Goal: Task Accomplishment & Management: Manage account settings

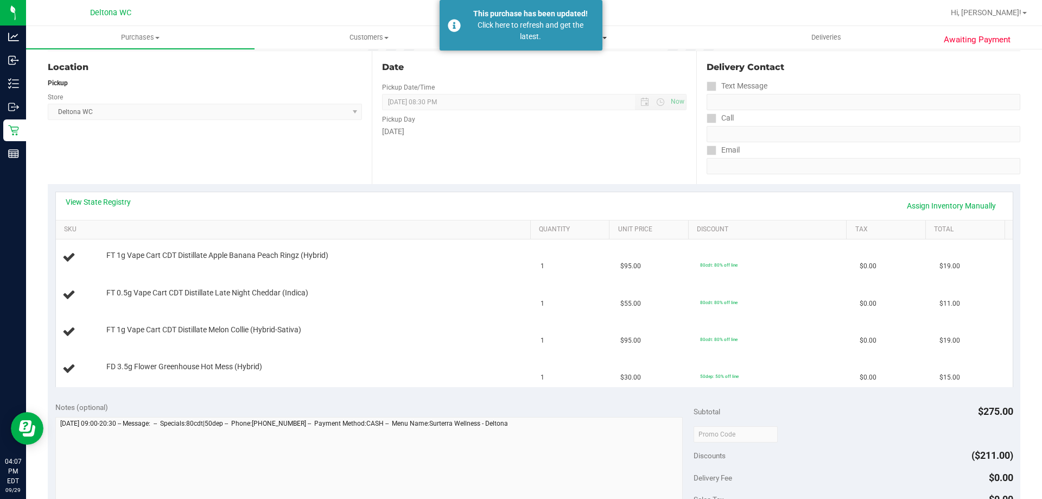
click at [566, 43] on div "This purchase has been updated! Click here to refresh and get the latest." at bounding box center [520, 25] width 163 height 50
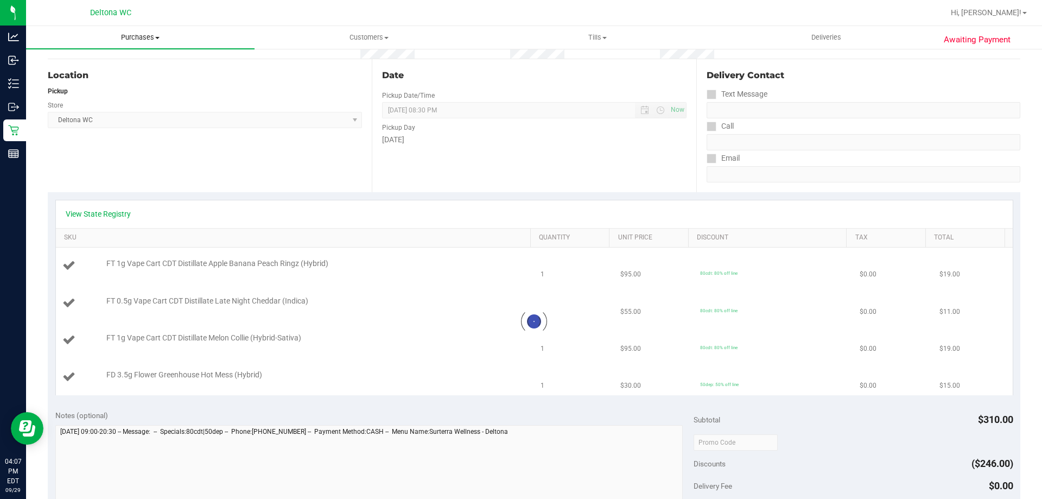
scroll to position [125, 0]
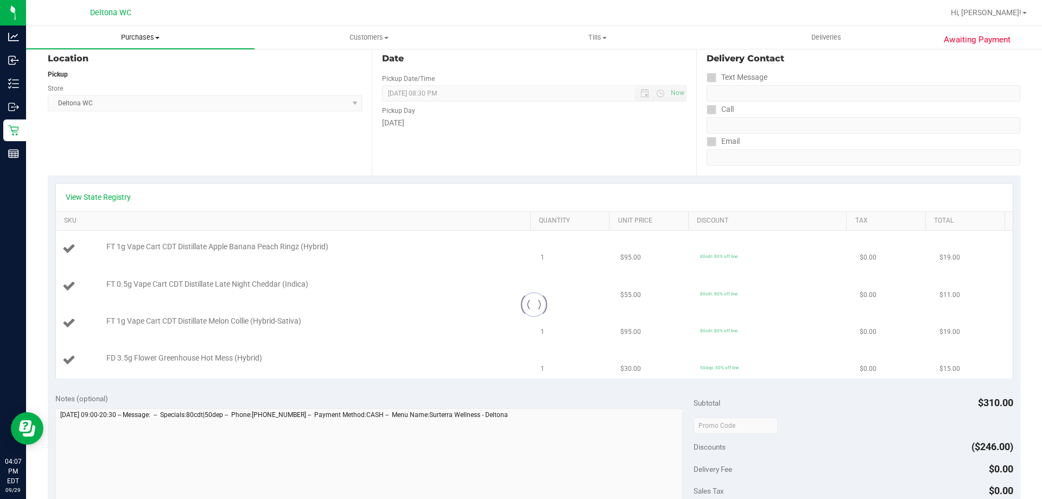
click at [137, 45] on uib-tab-heading "Purchases Summary of purchases Fulfillment All purchases" at bounding box center [140, 37] width 228 height 23
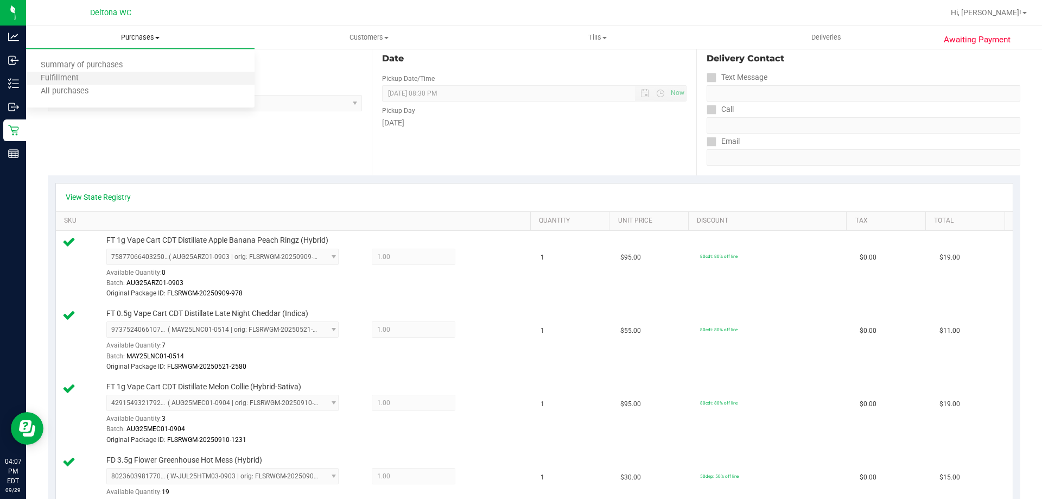
click at [104, 77] on li "Fulfillment" at bounding box center [140, 78] width 228 height 13
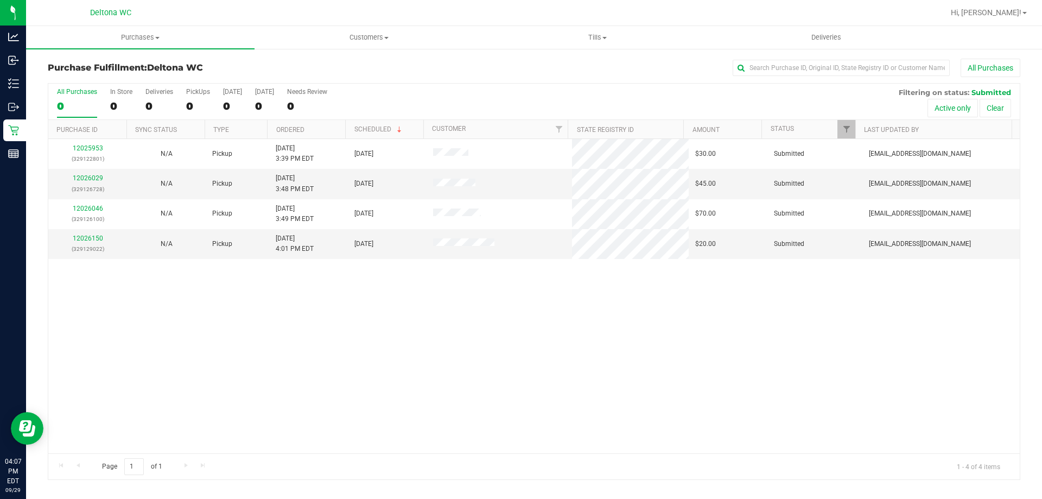
click at [321, 291] on div "12025953 (329122801) N/A Pickup 9/29/2025 3:39 PM EDT 9/29/2025 $30.00 Submitte…" at bounding box center [533, 296] width 971 height 314
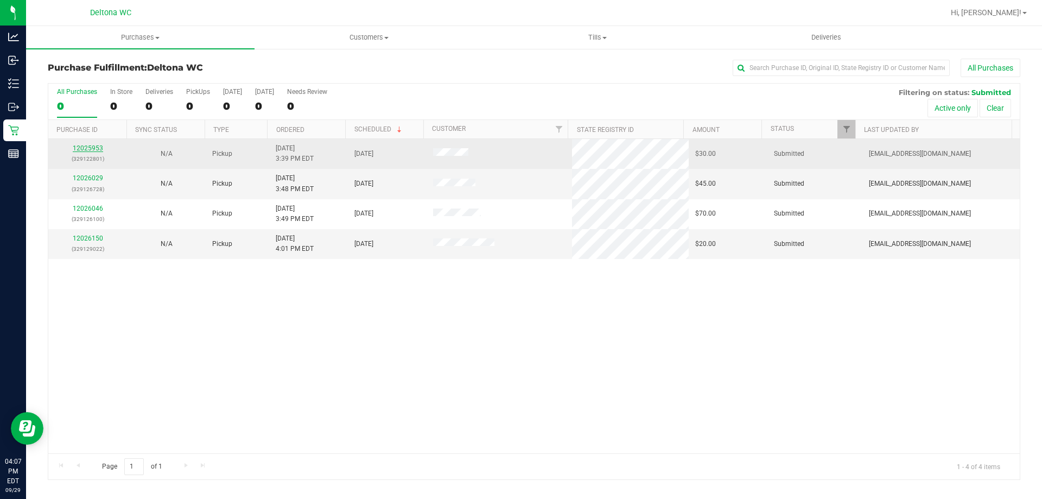
click at [97, 145] on link "12025953" at bounding box center [88, 148] width 30 height 8
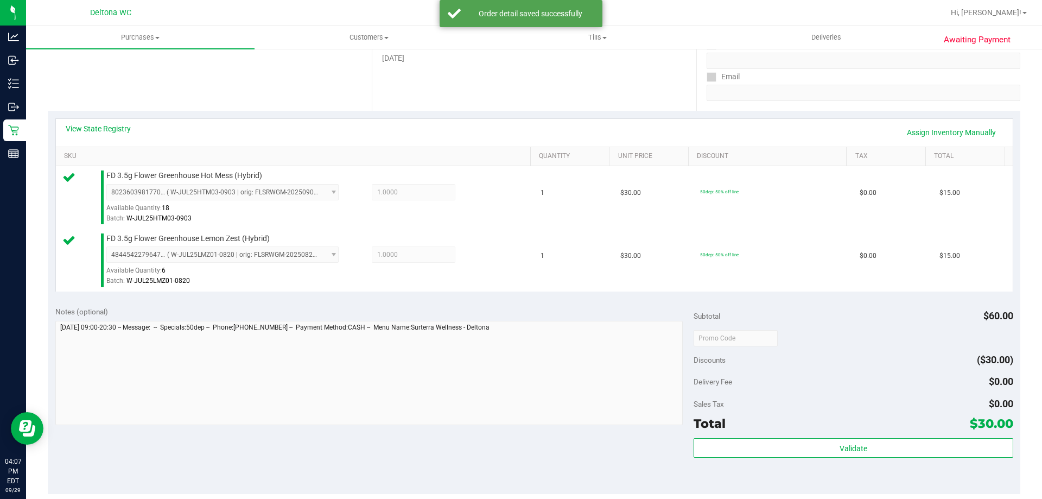
scroll to position [271, 0]
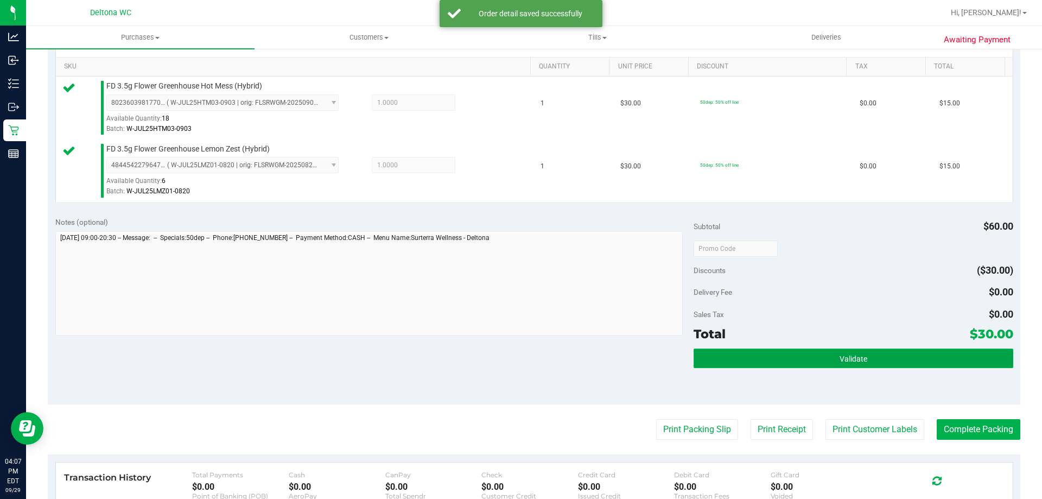
click at [807, 361] on button "Validate" at bounding box center [852, 358] width 319 height 20
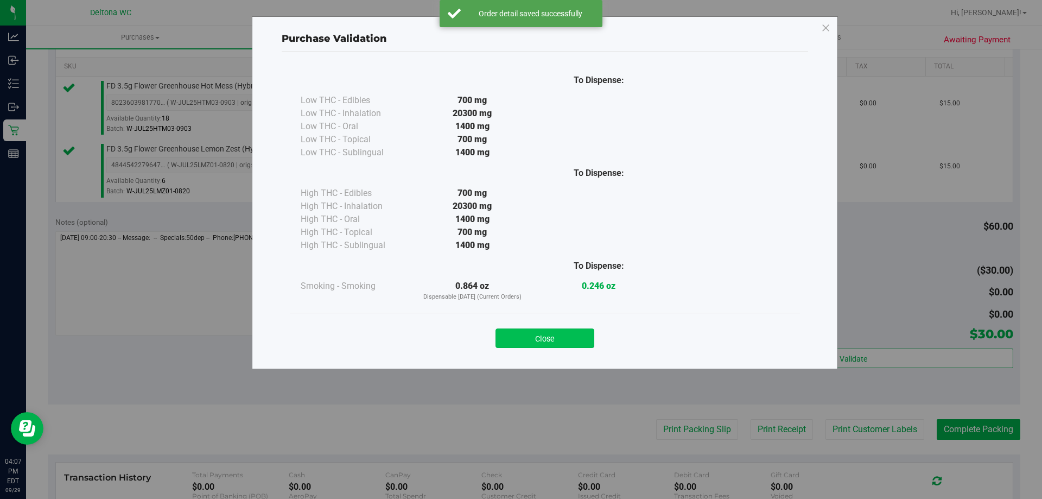
click at [534, 333] on button "Close" at bounding box center [544, 338] width 99 height 20
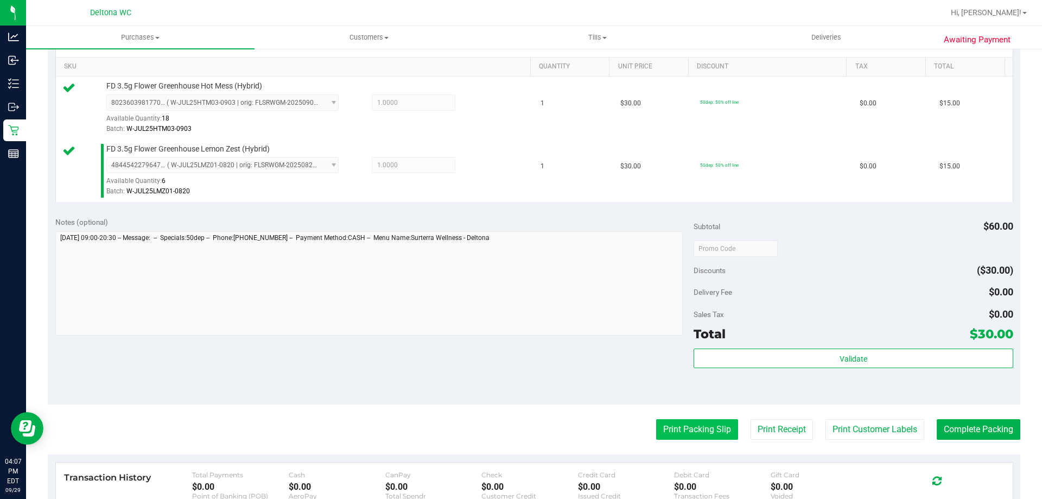
click at [705, 433] on button "Print Packing Slip" at bounding box center [697, 429] width 82 height 21
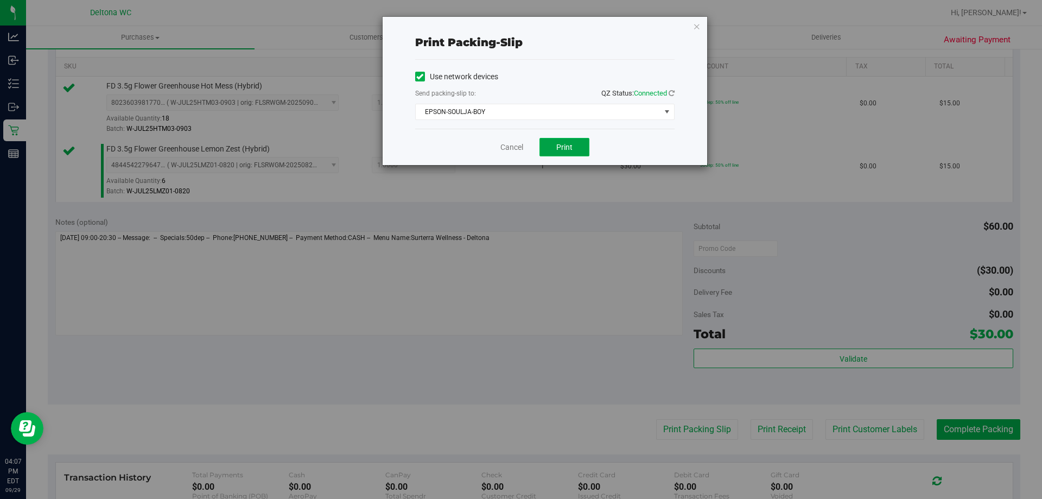
click at [562, 152] on button "Print" at bounding box center [564, 147] width 50 height 18
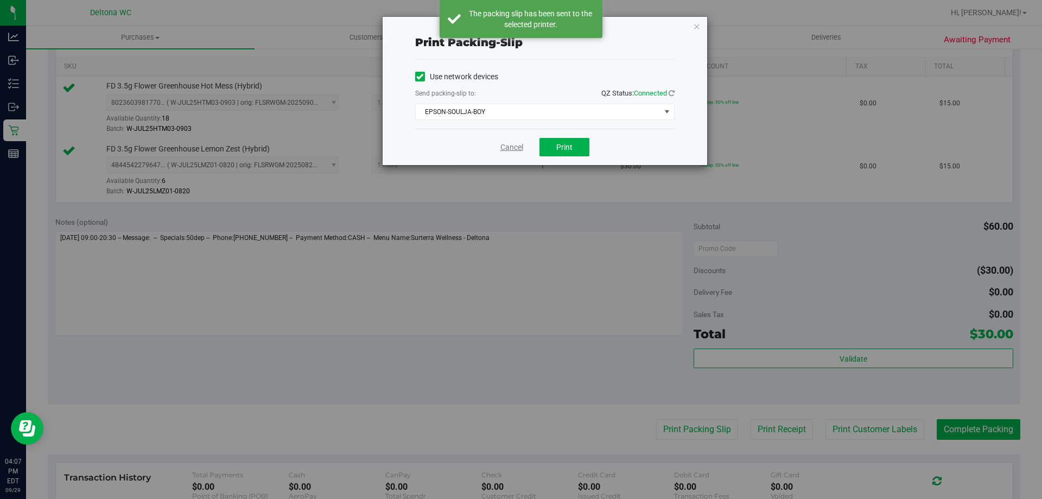
click at [508, 149] on link "Cancel" at bounding box center [511, 147] width 23 height 11
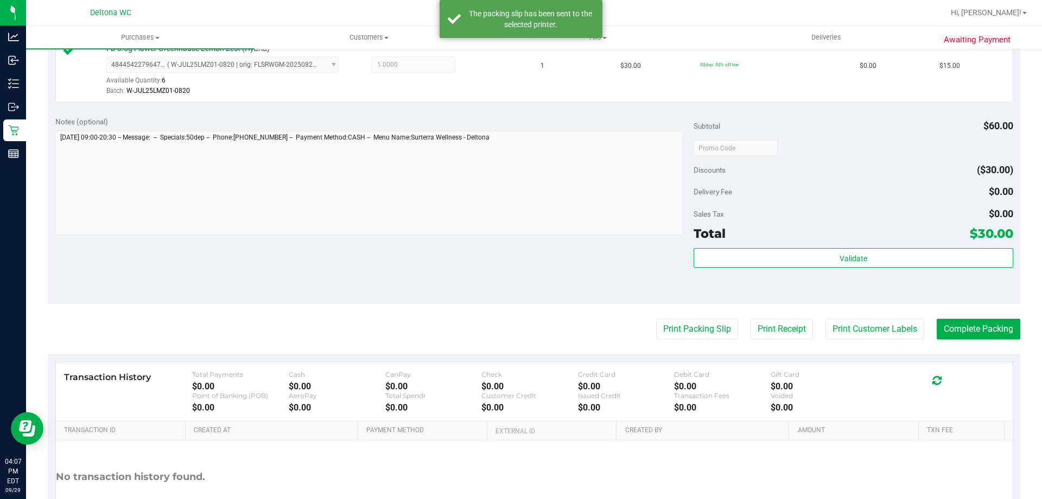
scroll to position [451, 0]
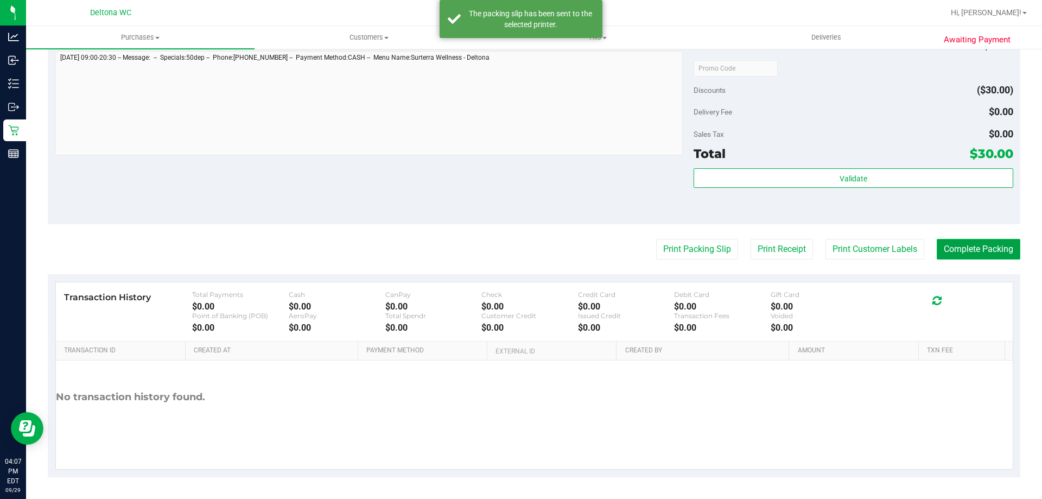
click at [951, 254] on button "Complete Packing" at bounding box center [978, 249] width 84 height 21
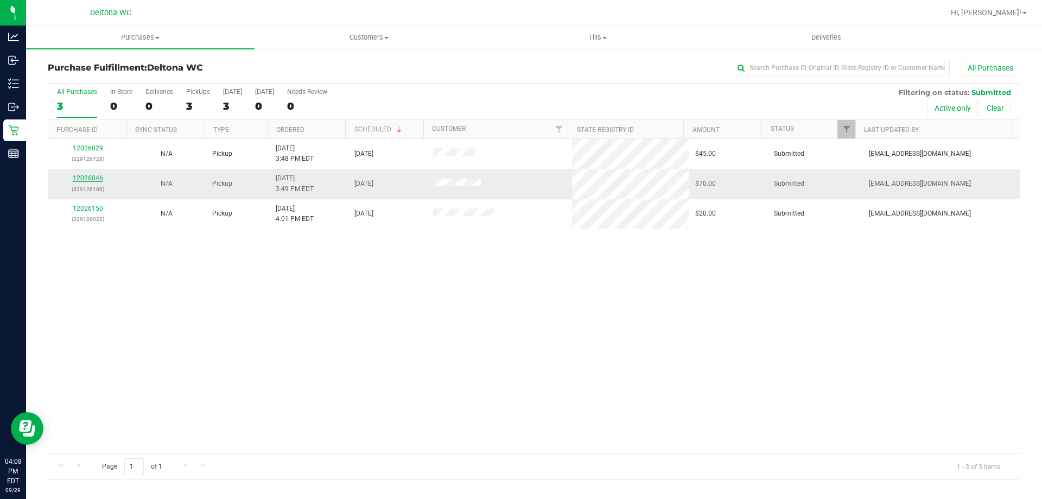
click at [94, 178] on link "12026046" at bounding box center [88, 178] width 30 height 8
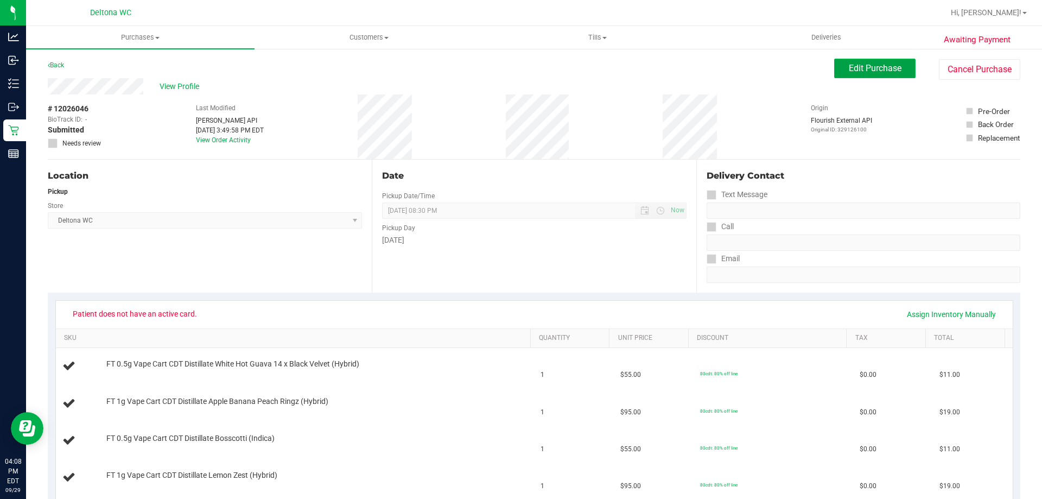
click at [834, 68] on button "Edit Purchase" at bounding box center [874, 69] width 81 height 20
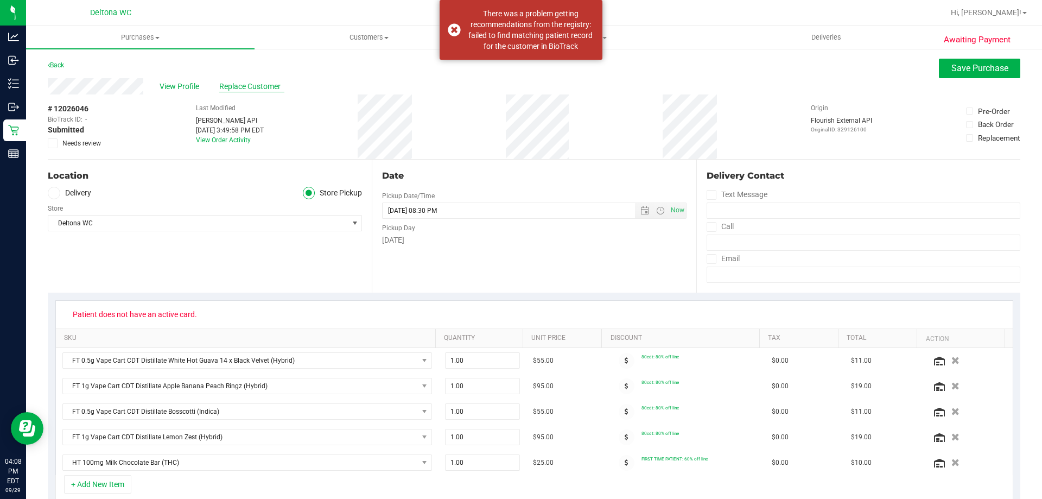
click at [233, 89] on span "Replace Customer" at bounding box center [251, 86] width 65 height 11
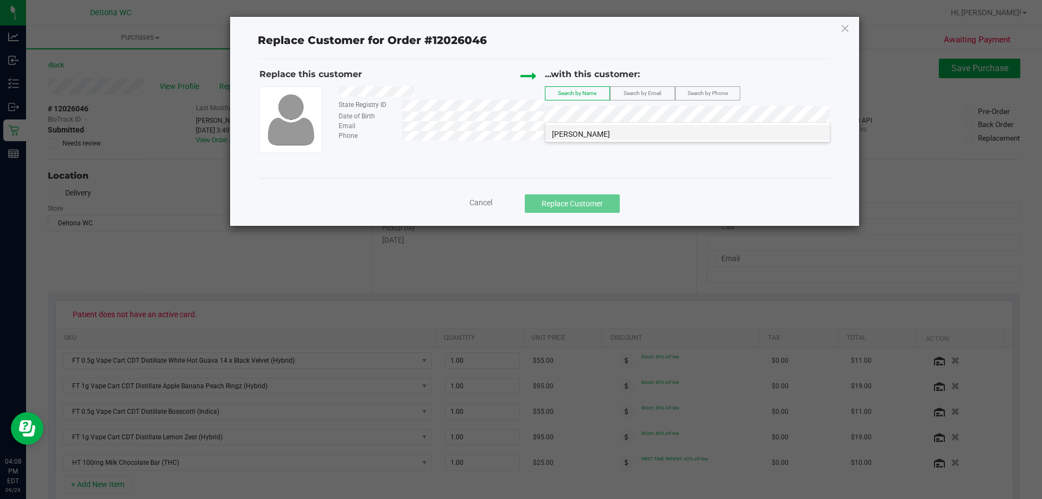
click at [609, 130] on li "Samantha Glenn" at bounding box center [687, 132] width 284 height 15
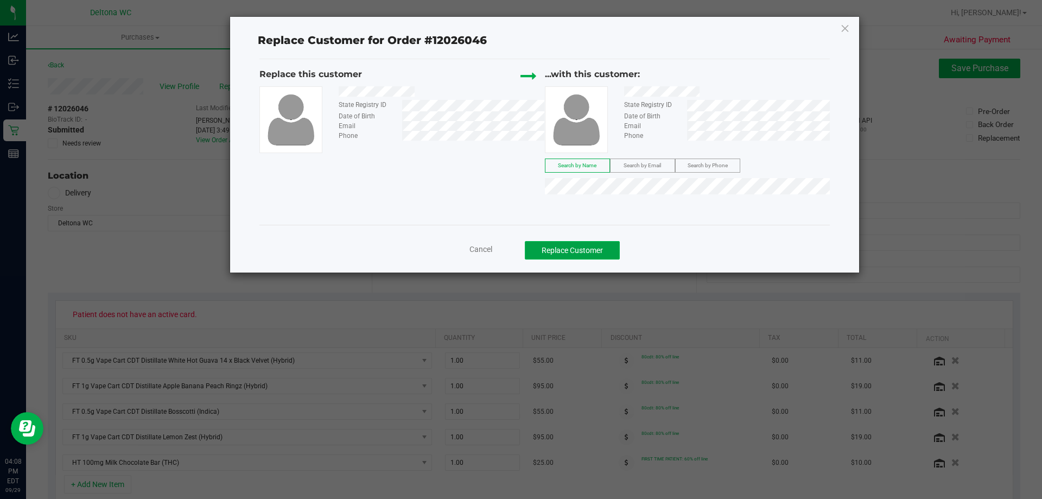
click at [599, 257] on button "Replace Customer" at bounding box center [572, 250] width 95 height 18
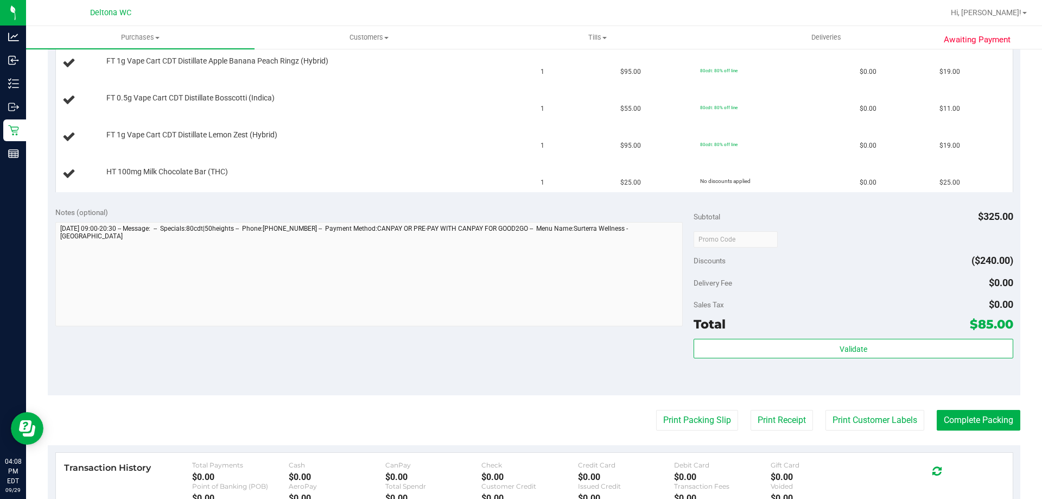
scroll to position [380, 0]
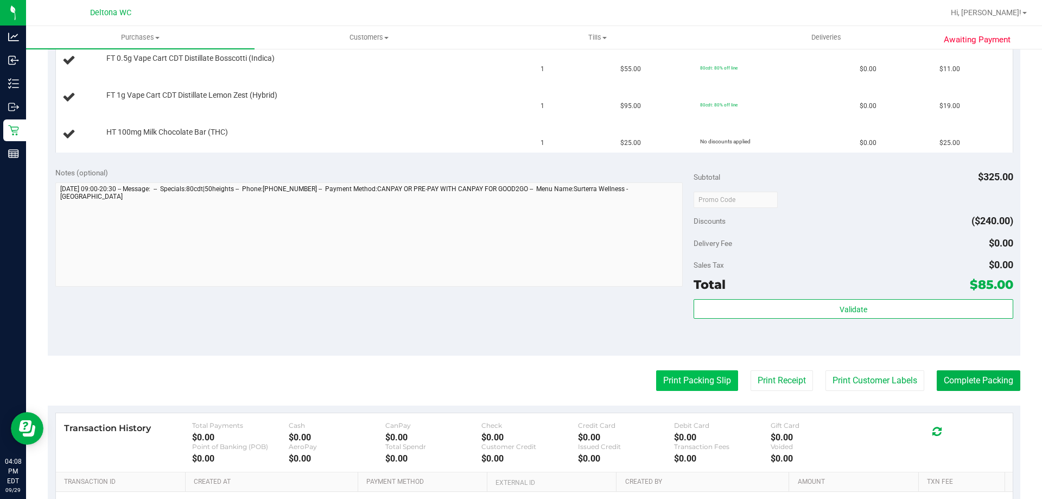
click at [714, 380] on button "Print Packing Slip" at bounding box center [697, 380] width 82 height 21
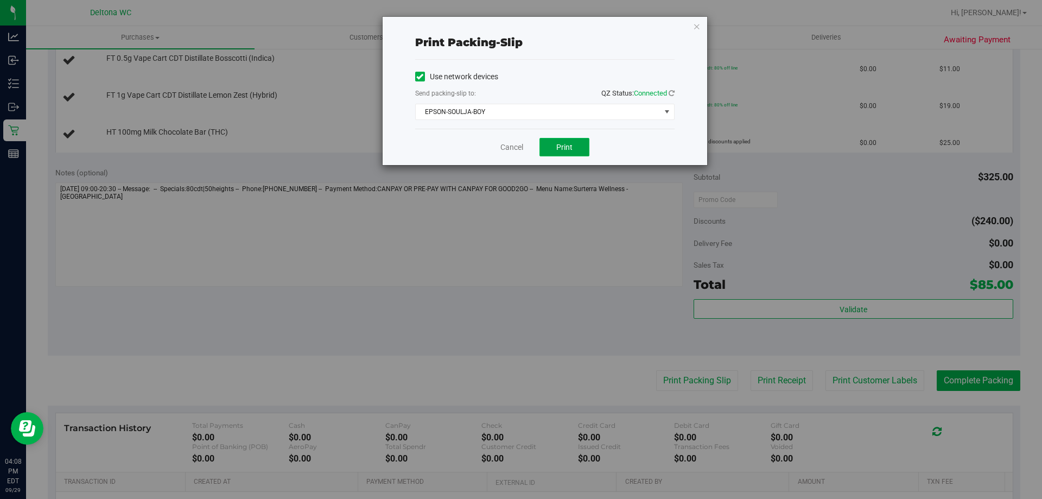
click at [558, 148] on span "Print" at bounding box center [564, 147] width 16 height 9
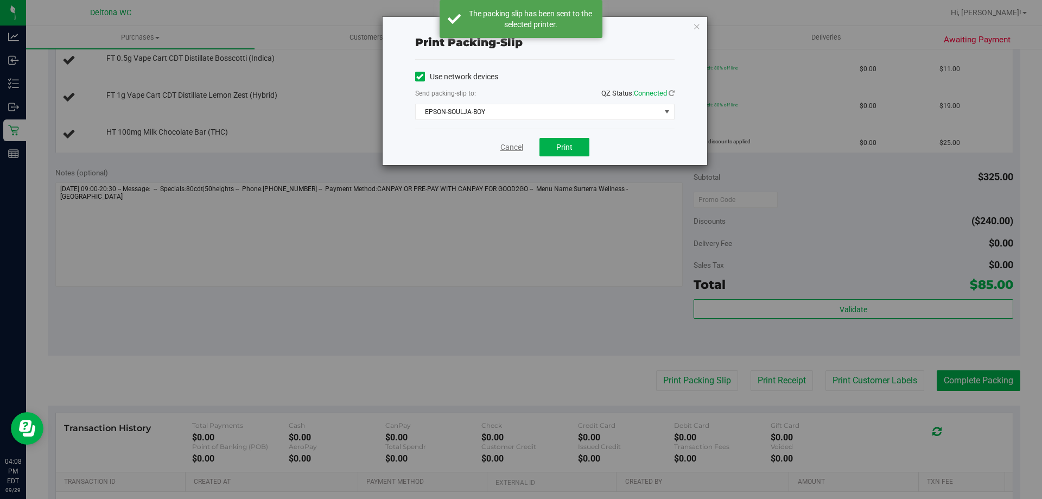
click at [518, 148] on link "Cancel" at bounding box center [511, 147] width 23 height 11
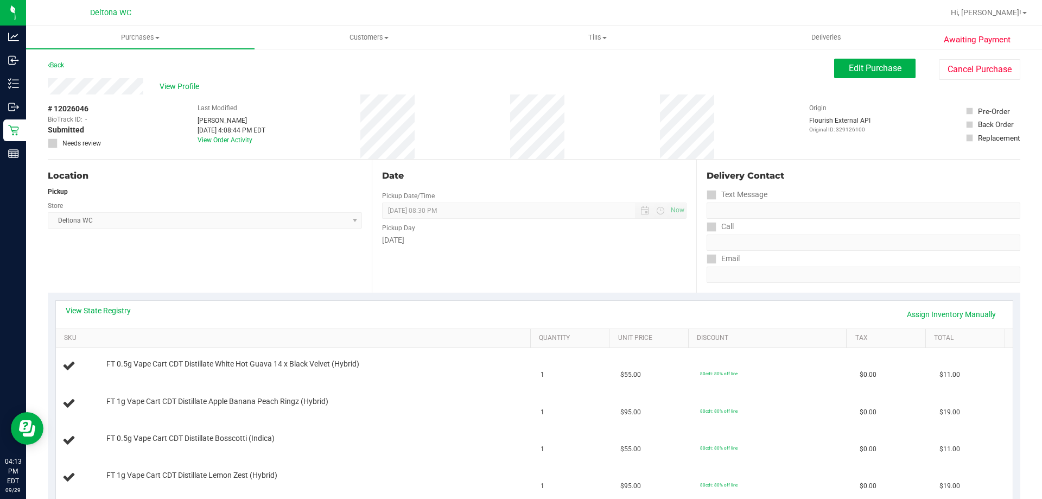
click at [325, 185] on div "Location Pickup Store Deltona WC Select Store [PERSON_NAME][GEOGRAPHIC_DATA] [P…" at bounding box center [210, 225] width 324 height 133
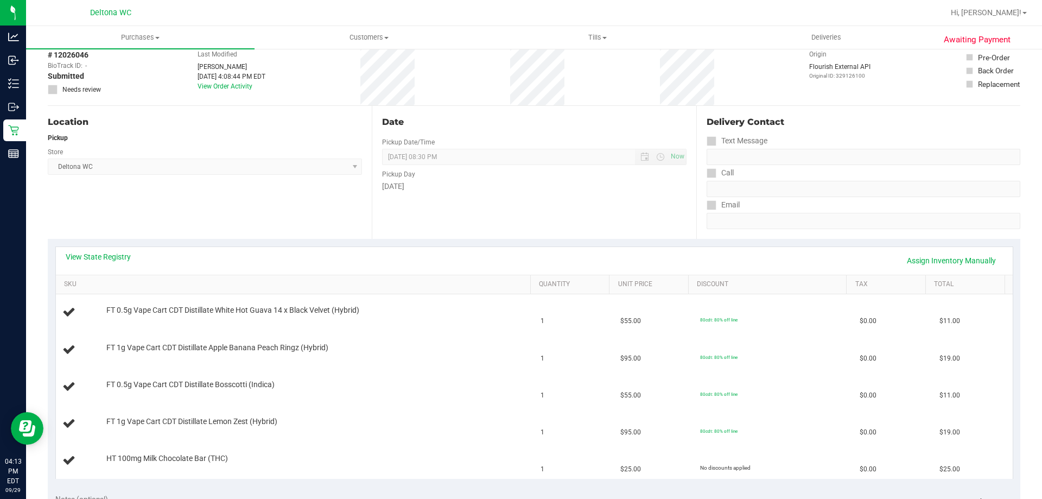
scroll to position [54, 0]
click at [144, 35] on span "Purchases" at bounding box center [140, 38] width 228 height 10
click at [133, 78] on li "Fulfillment" at bounding box center [140, 78] width 228 height 13
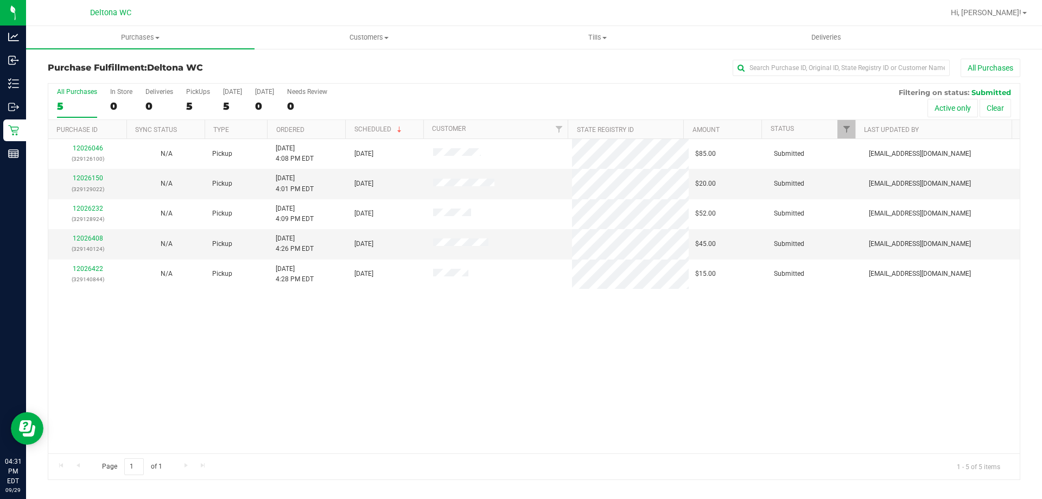
click at [311, 131] on th "Ordered" at bounding box center [306, 129] width 78 height 19
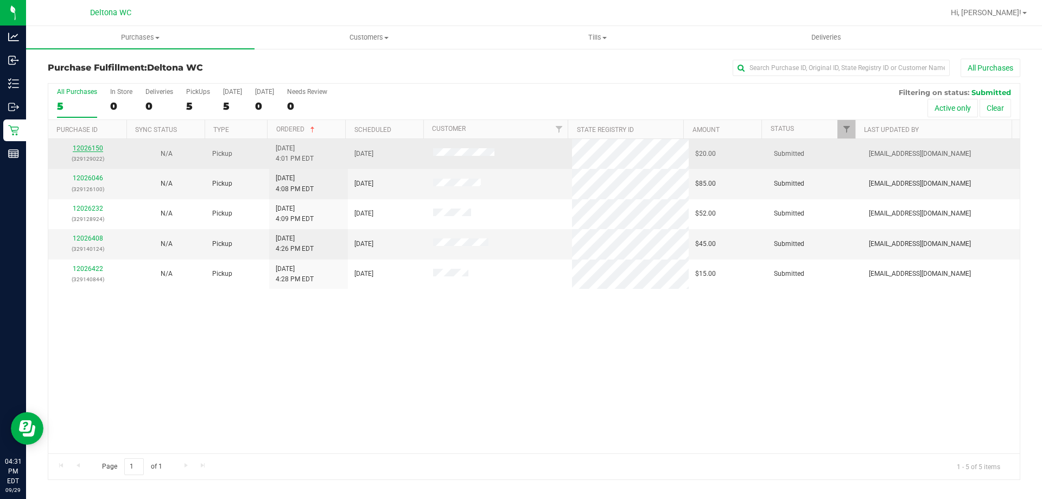
click at [99, 146] on link "12026150" at bounding box center [88, 148] width 30 height 8
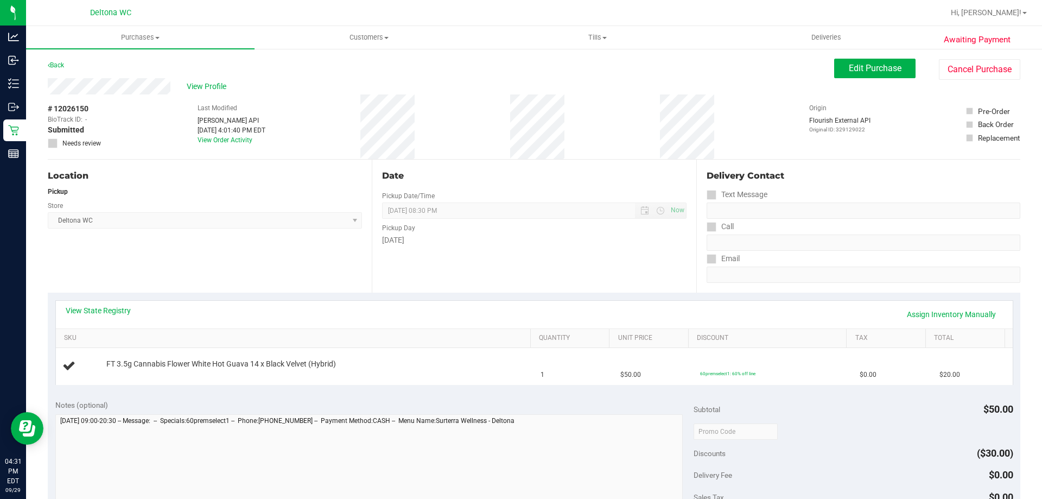
click at [384, 312] on div "View State Registry Assign Inventory Manually" at bounding box center [534, 314] width 937 height 18
click at [214, 352] on td "FT 3.5g Cannabis Flower White Hot Guava 14 x Black Velvet (Hybrid)" at bounding box center [295, 366] width 478 height 36
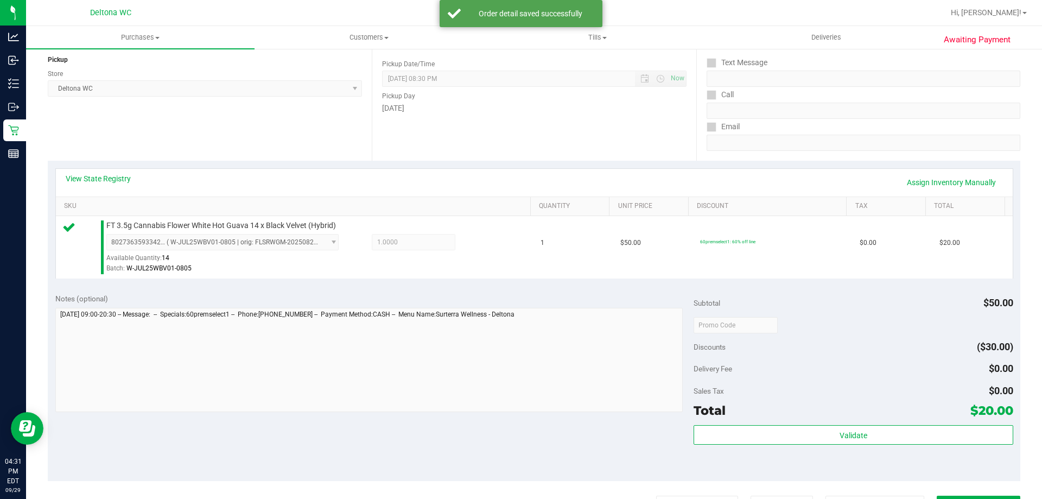
scroll to position [291, 0]
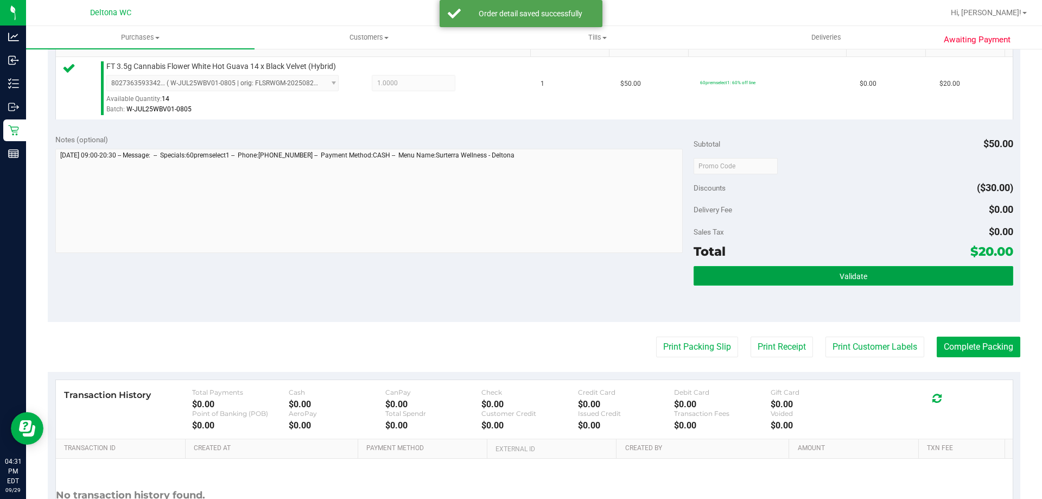
click at [758, 276] on button "Validate" at bounding box center [852, 276] width 319 height 20
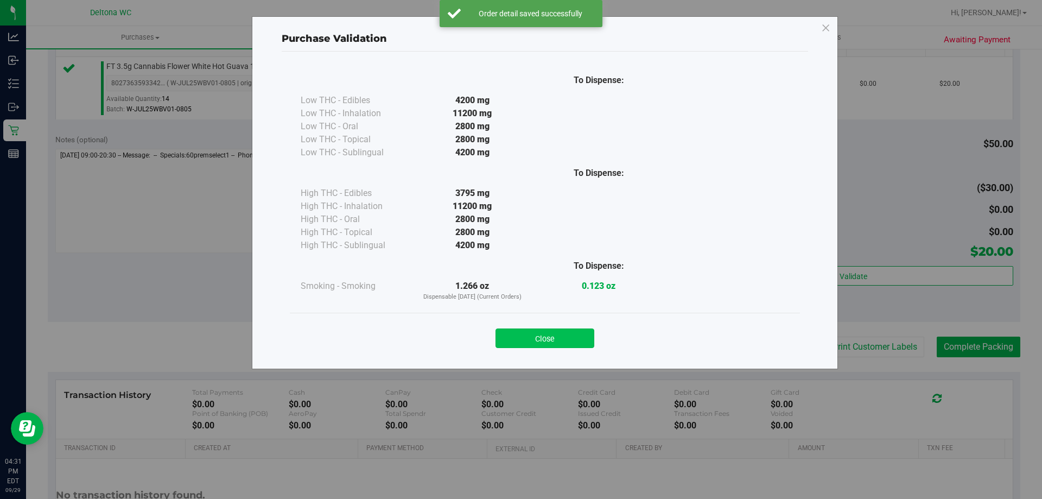
click at [577, 330] on button "Close" at bounding box center [544, 338] width 99 height 20
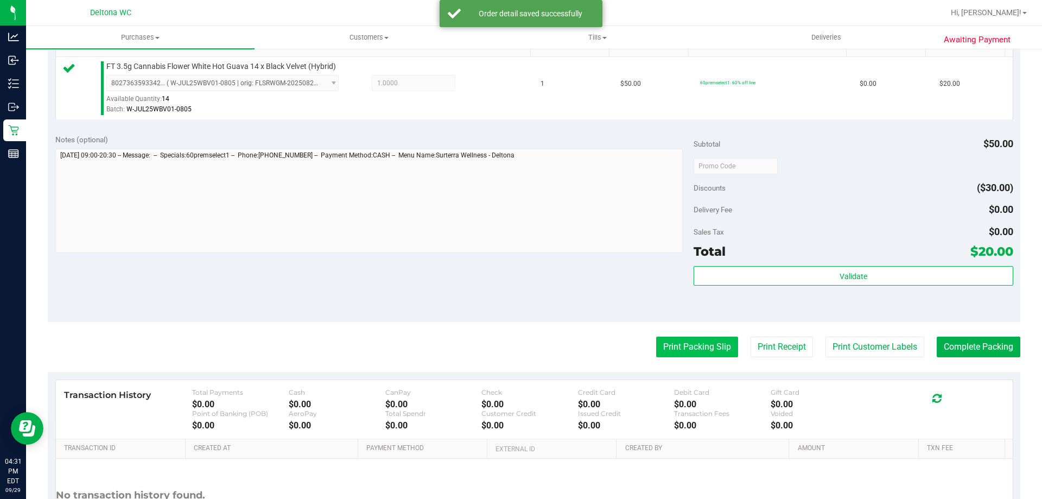
click at [672, 356] on button "Print Packing Slip" at bounding box center [697, 346] width 82 height 21
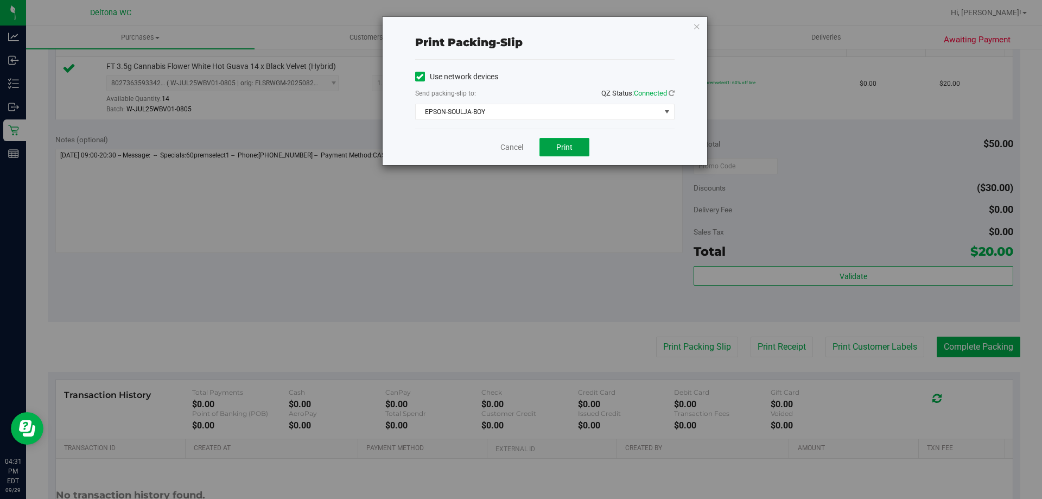
click at [574, 146] on button "Print" at bounding box center [564, 147] width 50 height 18
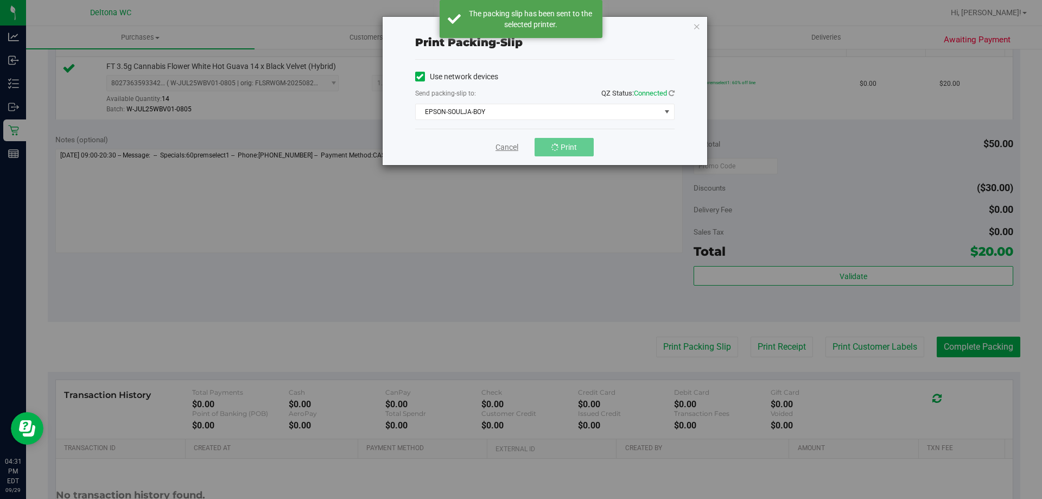
click at [504, 144] on link "Cancel" at bounding box center [506, 147] width 23 height 11
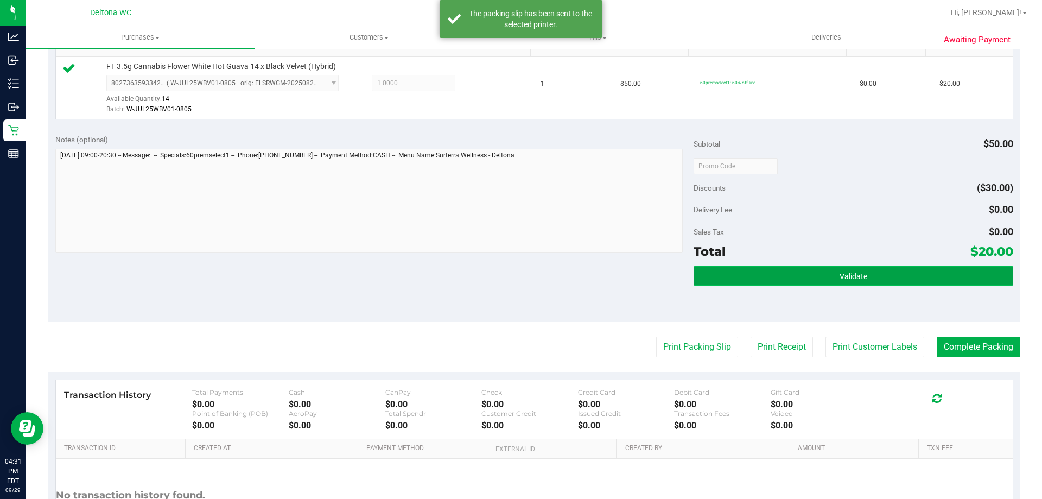
click at [839, 281] on button "Validate" at bounding box center [852, 276] width 319 height 20
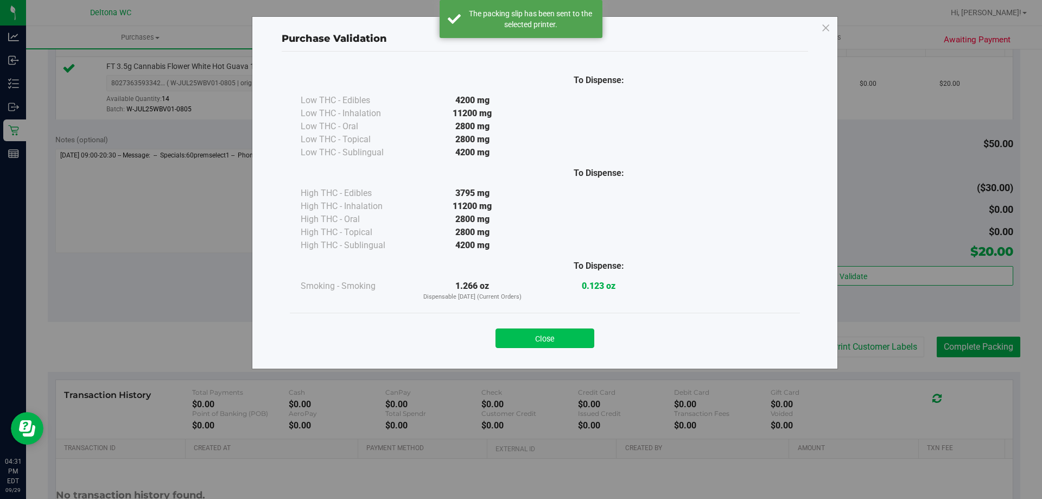
click at [551, 344] on button "Close" at bounding box center [544, 338] width 99 height 20
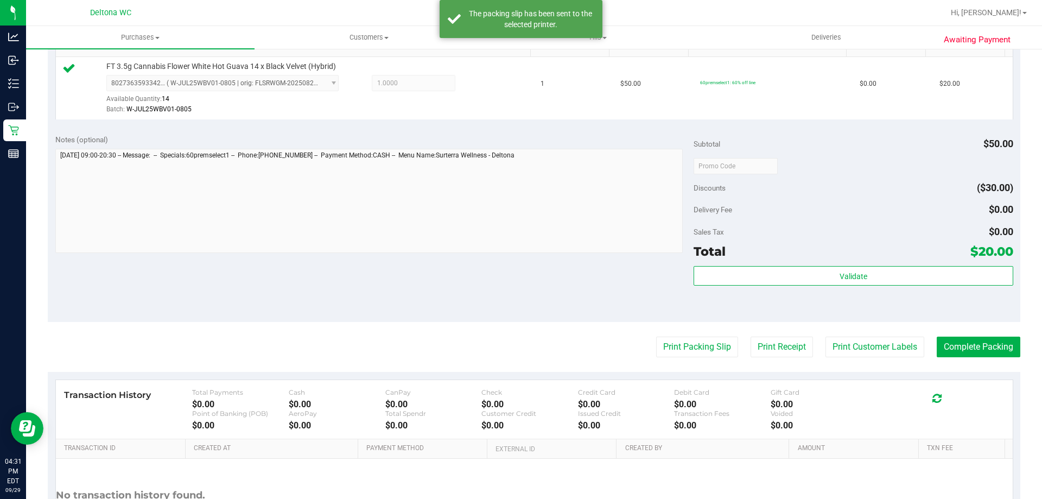
click at [980, 328] on purchase-details "Back Edit Purchase Cancel Purchase View Profile # 12026150 BioTrack ID: - Submi…" at bounding box center [534, 171] width 972 height 807
click at [665, 342] on button "Print Packing Slip" at bounding box center [697, 346] width 82 height 21
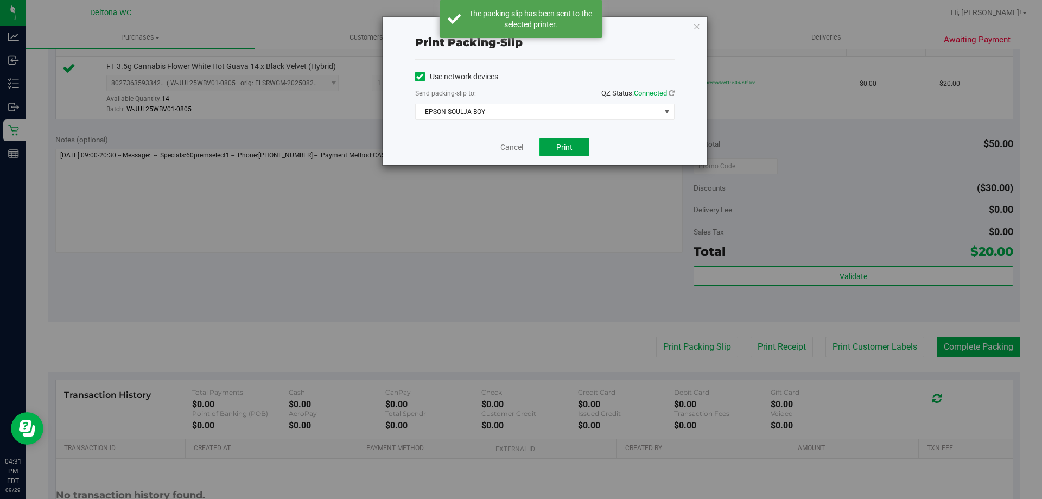
click at [544, 139] on button "Print" at bounding box center [564, 147] width 50 height 18
click at [512, 148] on link "Cancel" at bounding box center [511, 147] width 23 height 11
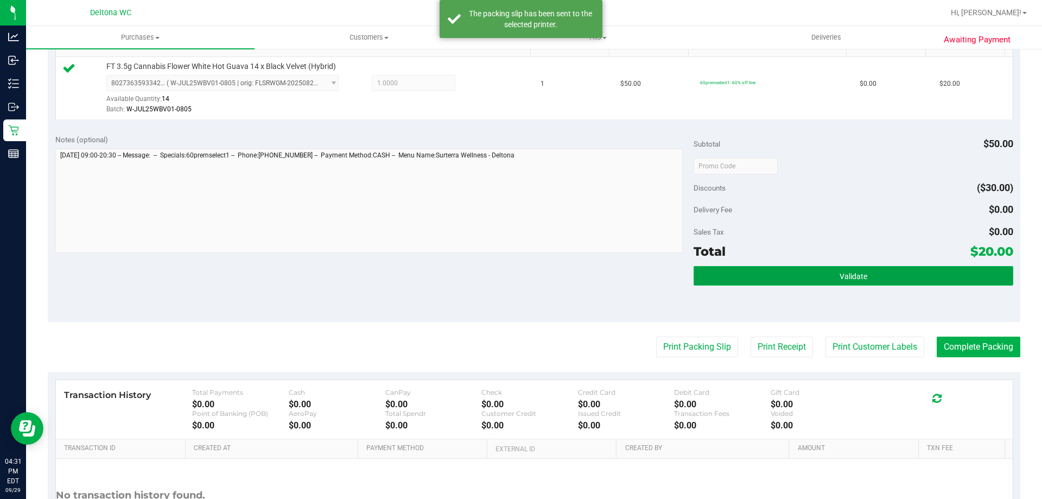
click at [865, 268] on button "Validate" at bounding box center [852, 276] width 319 height 20
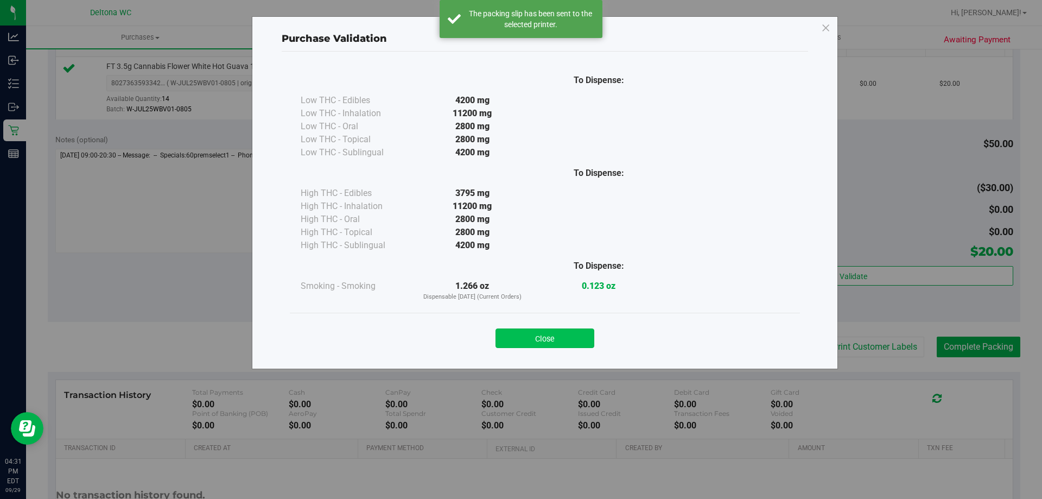
click at [555, 330] on button "Close" at bounding box center [544, 338] width 99 height 20
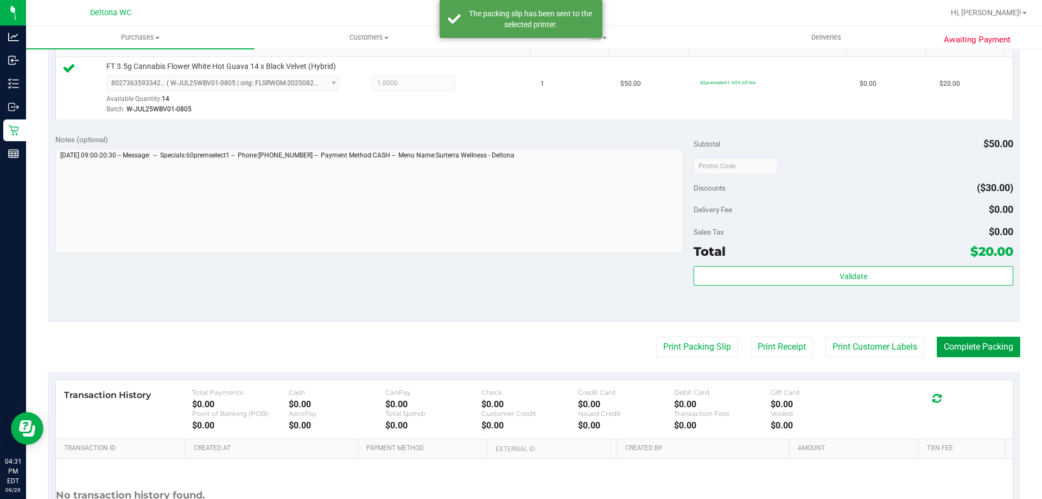
click at [960, 343] on button "Complete Packing" at bounding box center [978, 346] width 84 height 21
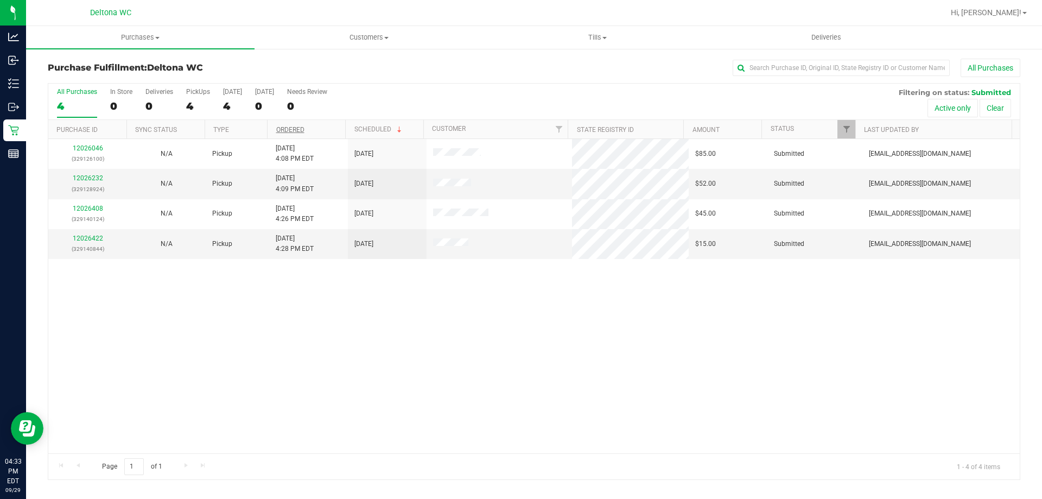
click at [303, 129] on link "Ordered" at bounding box center [290, 130] width 28 height 8
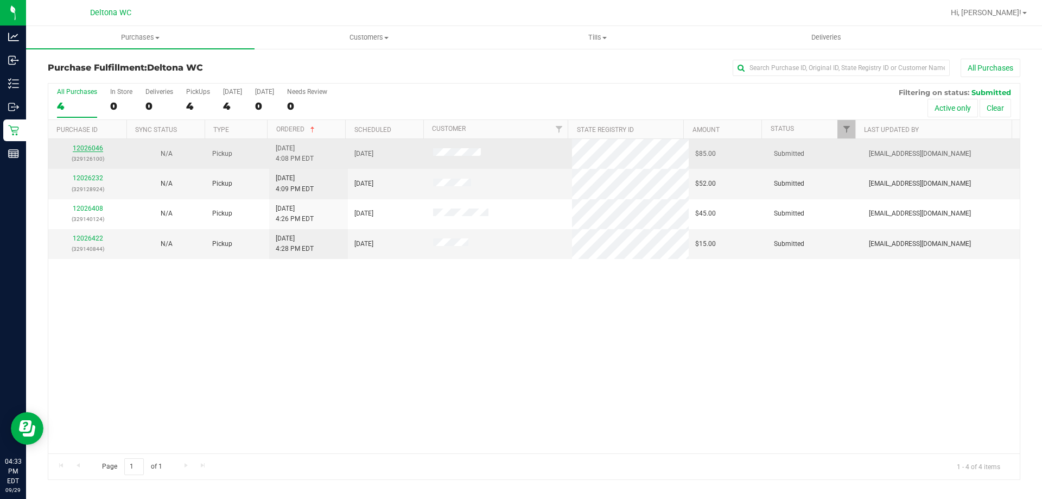
click at [91, 145] on link "12026046" at bounding box center [88, 148] width 30 height 8
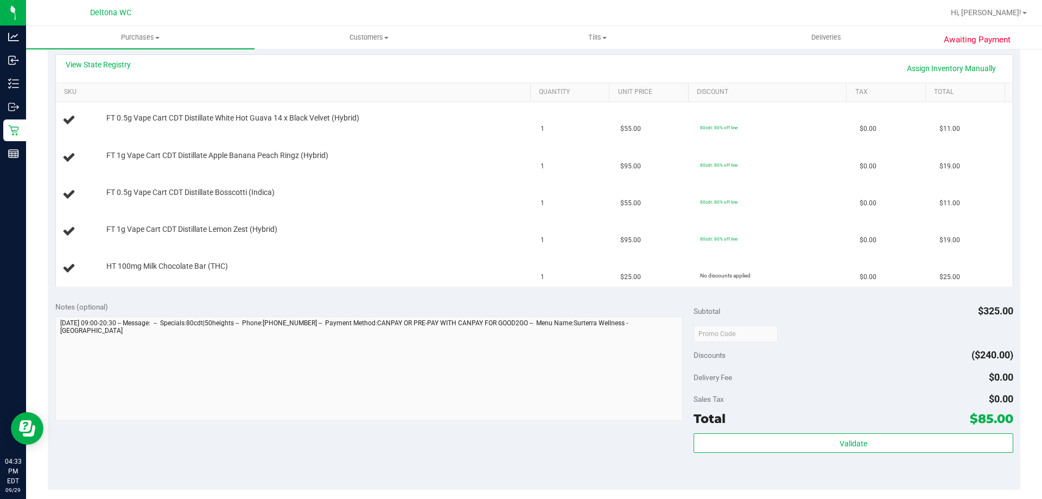
scroll to position [255, 0]
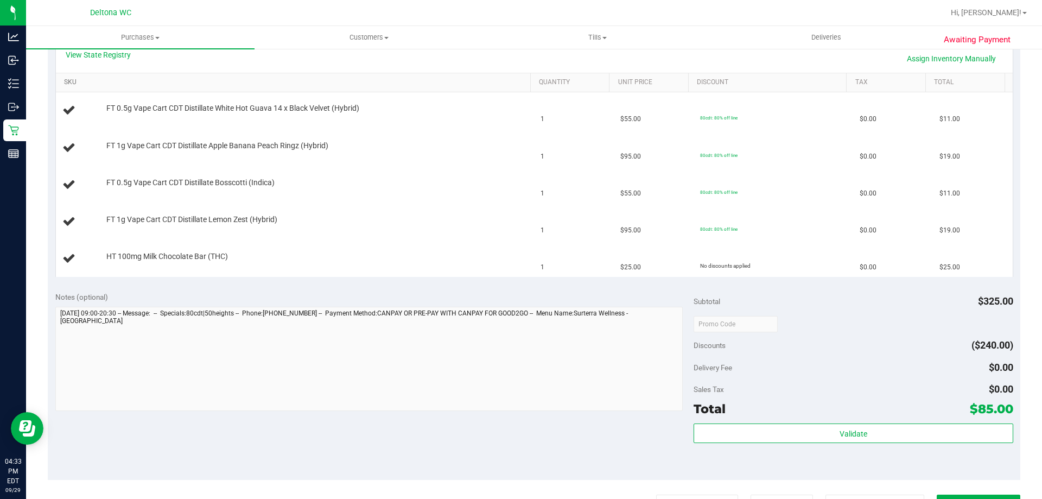
click at [490, 86] on link "SKU" at bounding box center [295, 82] width 462 height 9
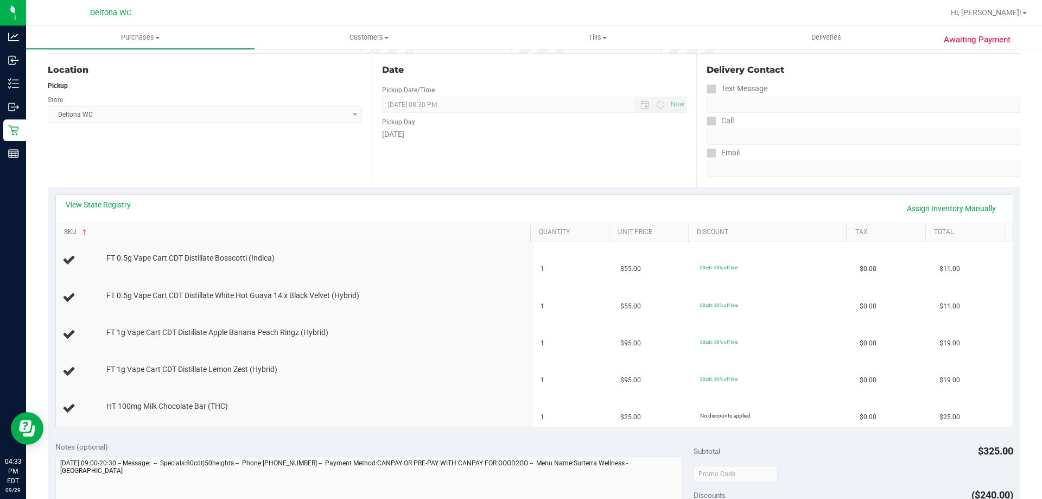
scroll to position [93, 0]
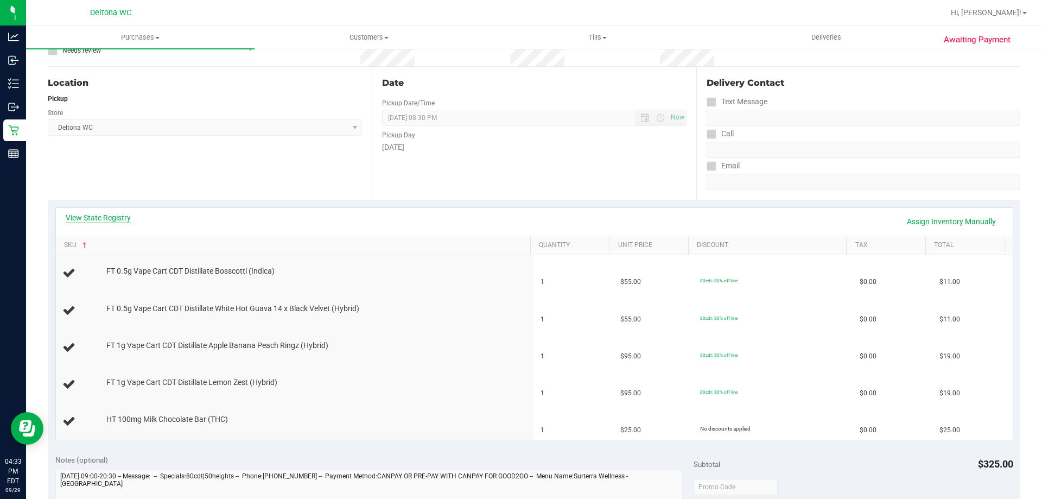
click at [126, 219] on link "View State Registry" at bounding box center [98, 217] width 65 height 11
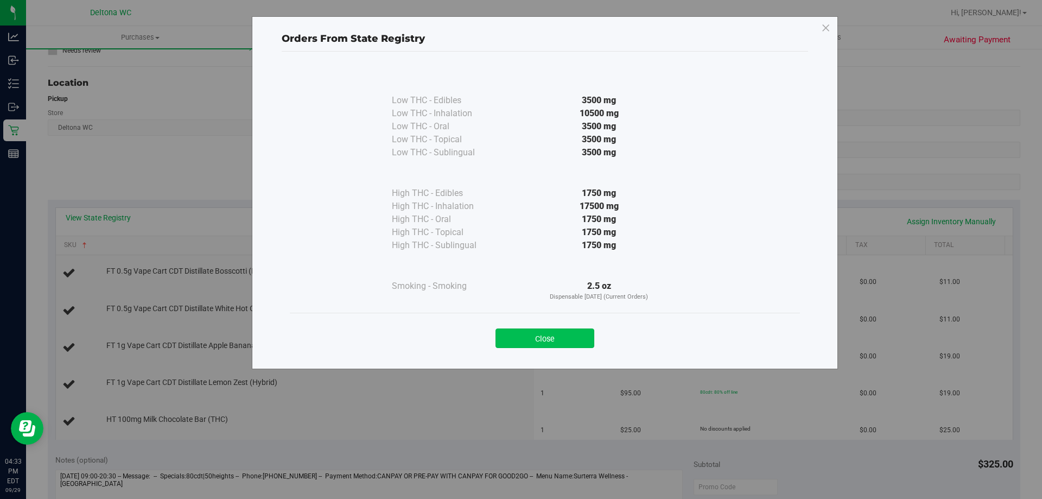
click at [561, 330] on button "Close" at bounding box center [544, 338] width 99 height 20
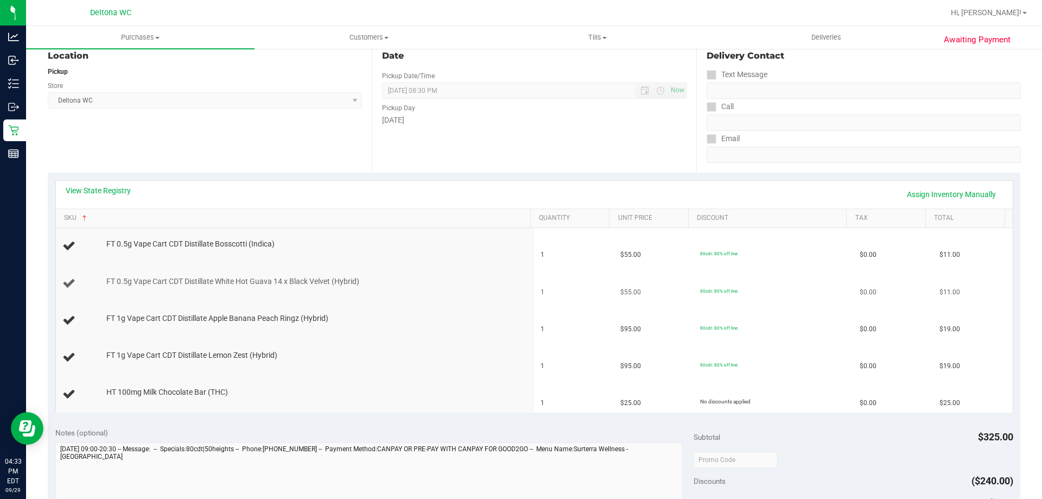
scroll to position [147, 0]
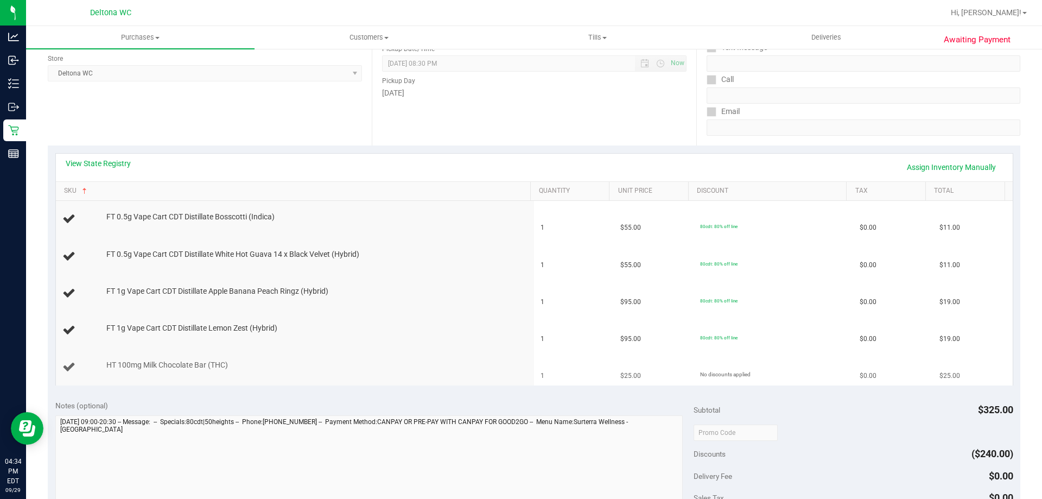
click at [291, 372] on div "HT 100mg Milk Chocolate Bar (THC)" at bounding box center [294, 367] width 465 height 15
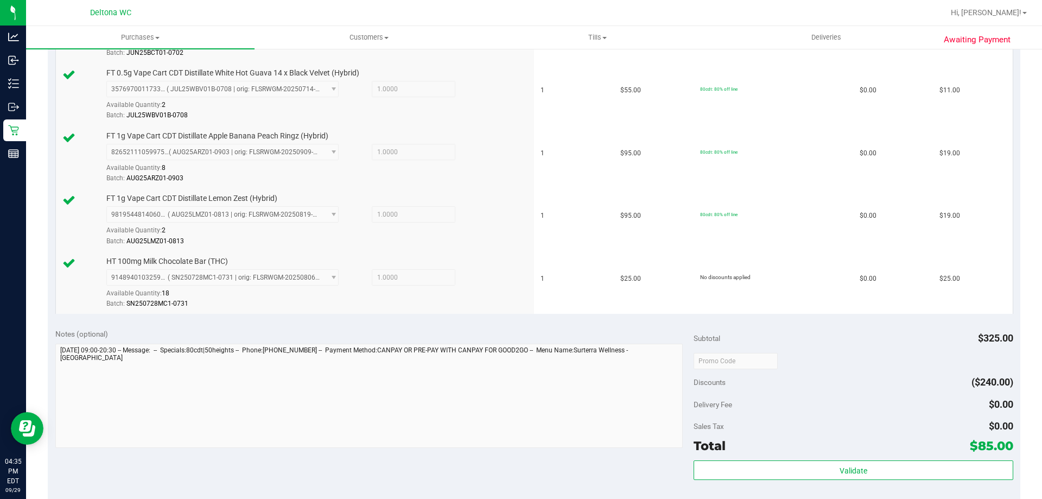
scroll to position [495, 0]
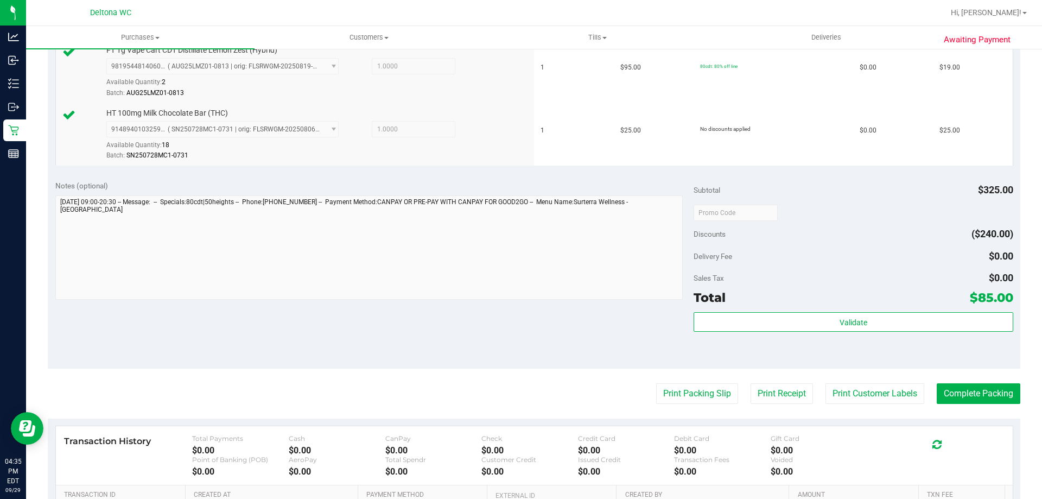
click at [613, 15] on div at bounding box center [568, 12] width 749 height 21
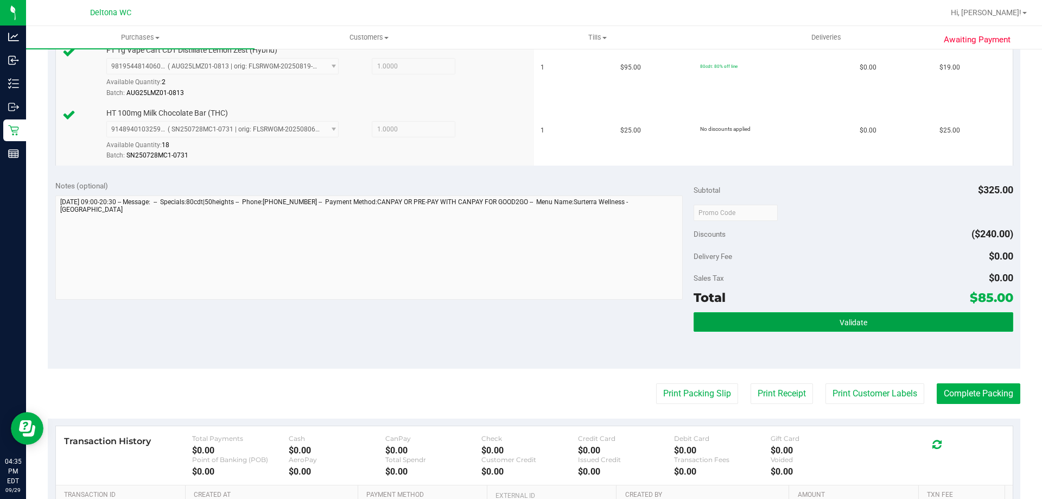
click at [867, 329] on button "Validate" at bounding box center [852, 322] width 319 height 20
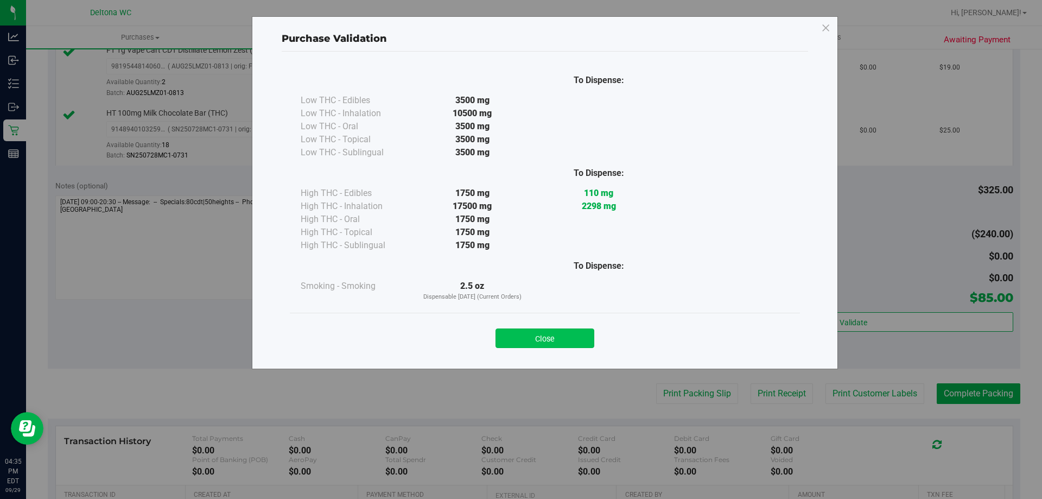
click at [546, 340] on button "Close" at bounding box center [544, 338] width 99 height 20
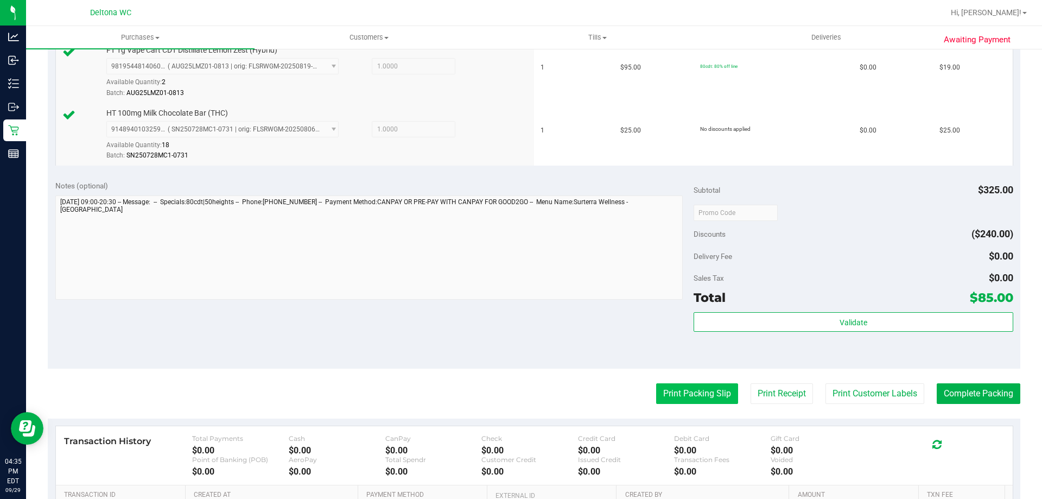
click at [706, 400] on button "Print Packing Slip" at bounding box center [697, 393] width 82 height 21
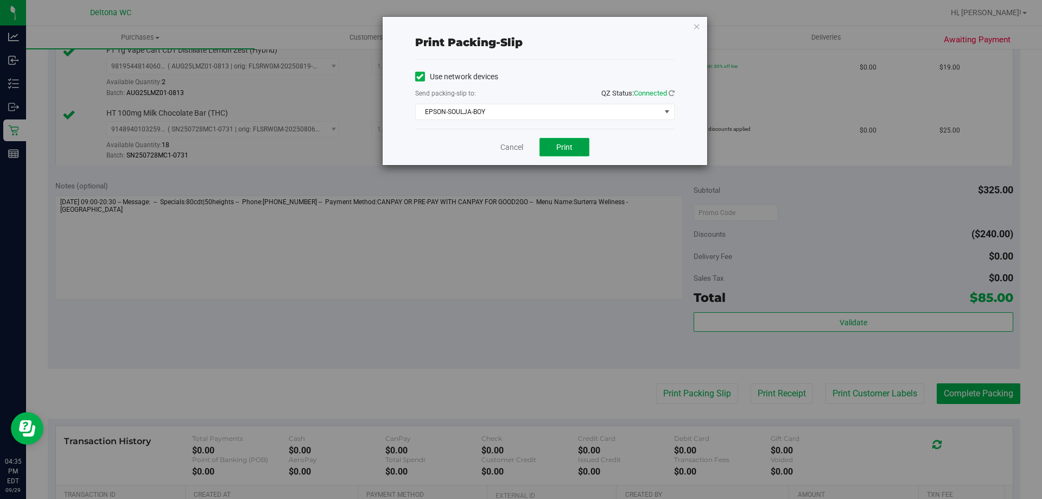
click at [565, 145] on span "Print" at bounding box center [564, 147] width 16 height 9
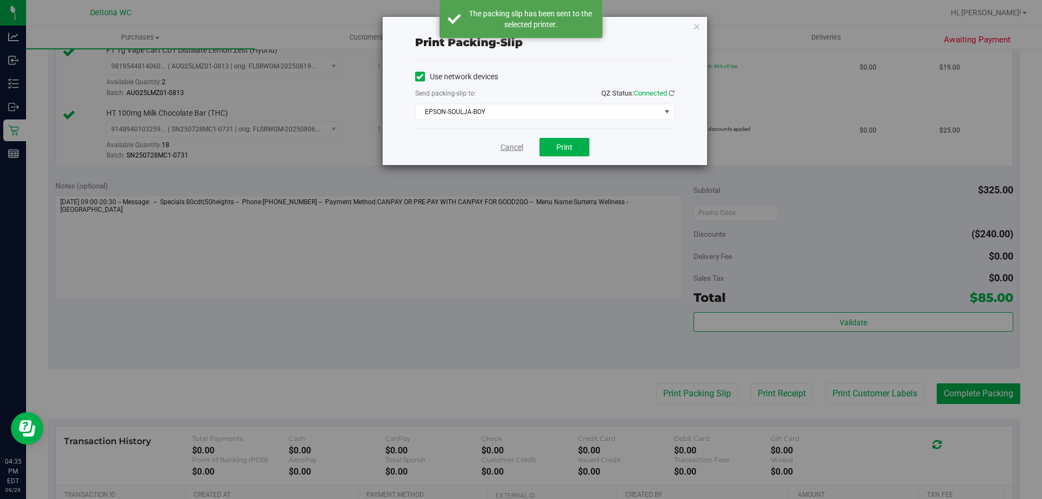
click at [508, 151] on link "Cancel" at bounding box center [511, 147] width 23 height 11
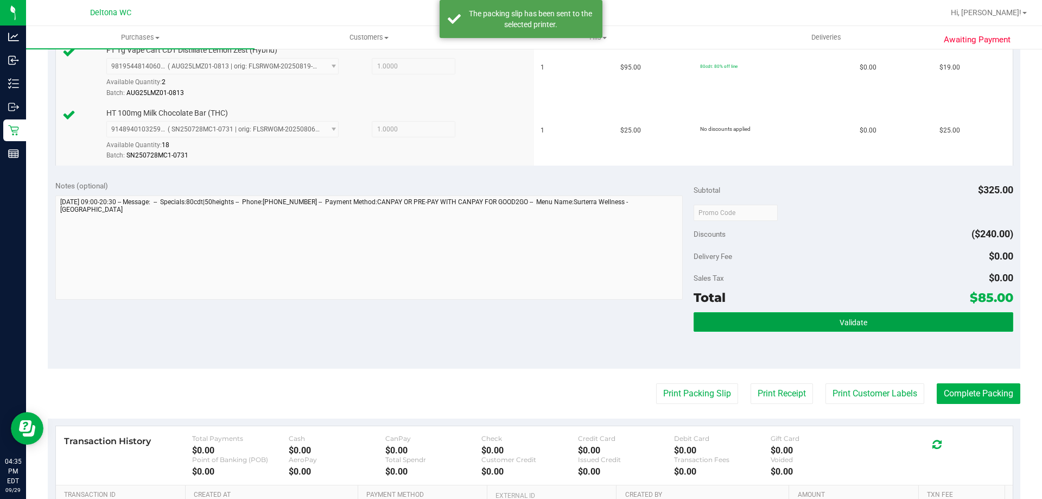
click at [808, 312] on button "Validate" at bounding box center [852, 322] width 319 height 20
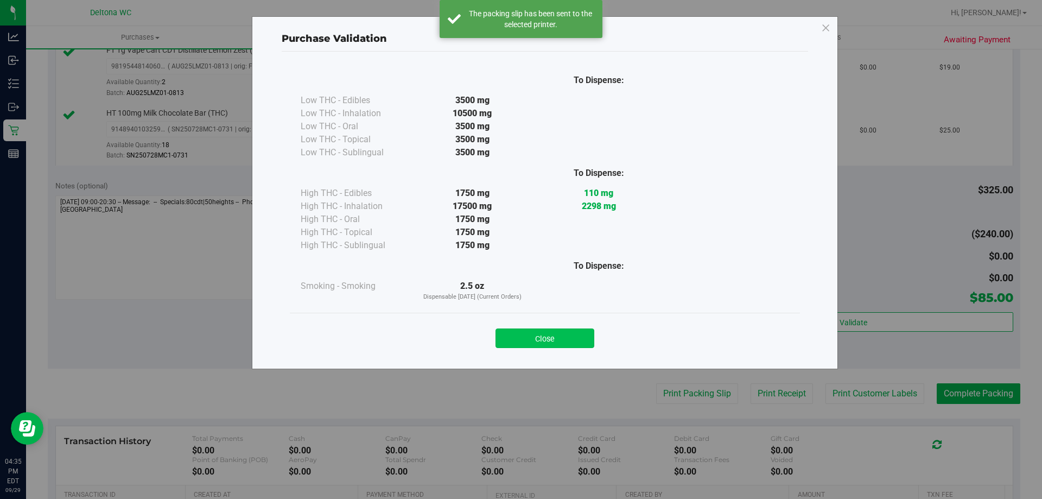
click at [539, 344] on button "Close" at bounding box center [544, 338] width 99 height 20
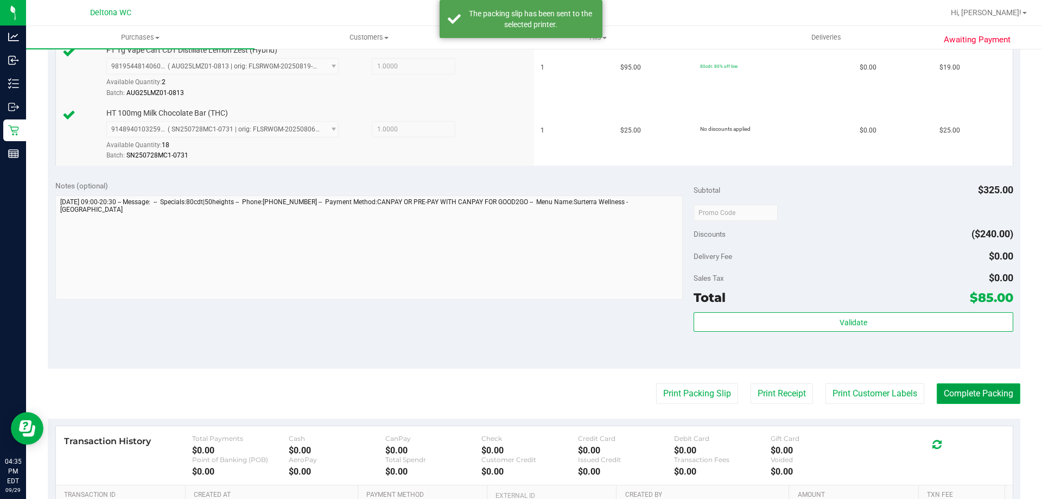
click at [968, 394] on button "Complete Packing" at bounding box center [978, 393] width 84 height 21
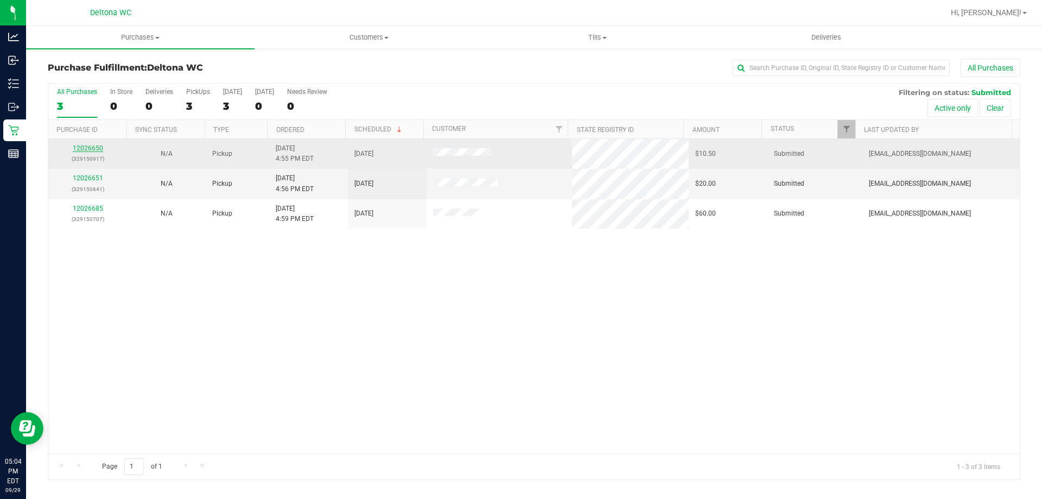
click at [101, 148] on link "12026650" at bounding box center [88, 148] width 30 height 8
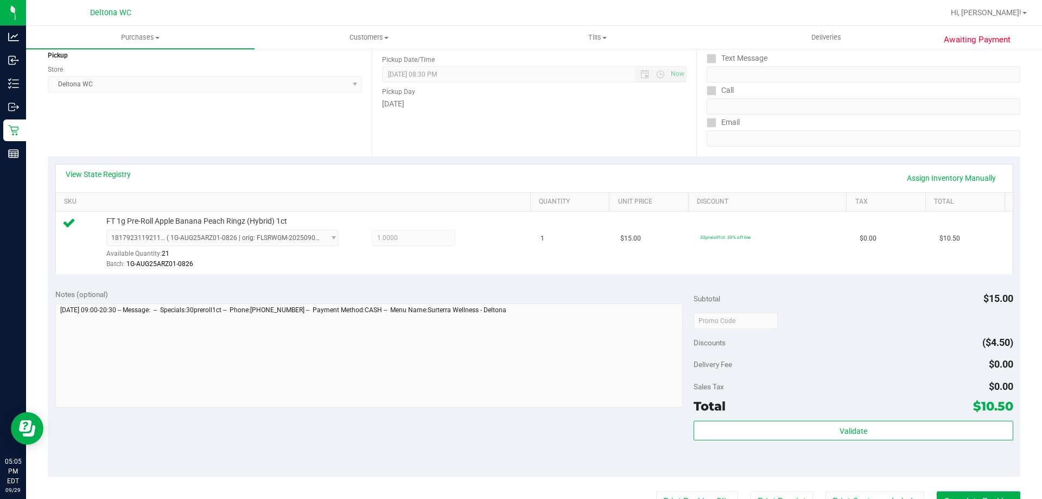
scroll to position [163, 0]
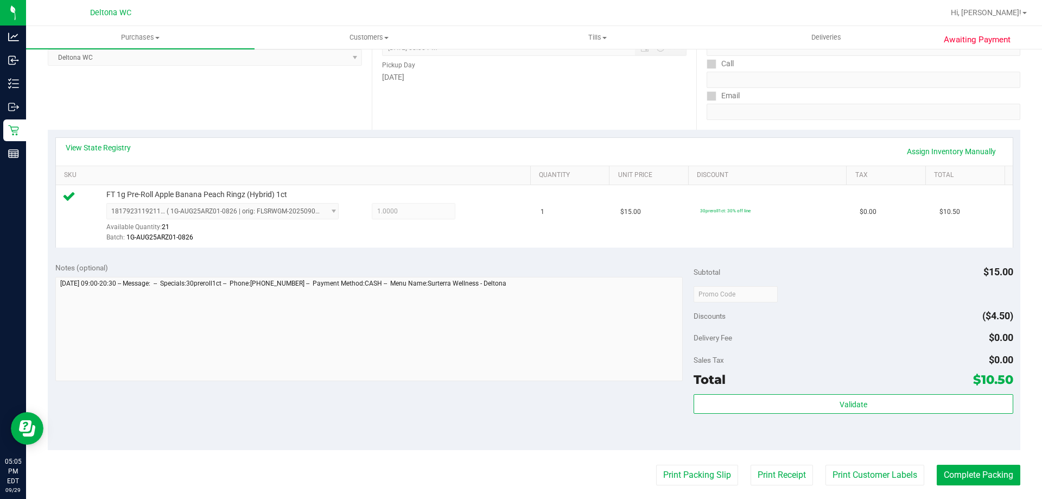
click at [707, 462] on purchase-details "Back Edit Purchase Cancel Purchase View Profile # 12026650 BioTrack ID: - Submi…" at bounding box center [534, 299] width 972 height 807
click at [707, 469] on button "Print Packing Slip" at bounding box center [697, 474] width 82 height 21
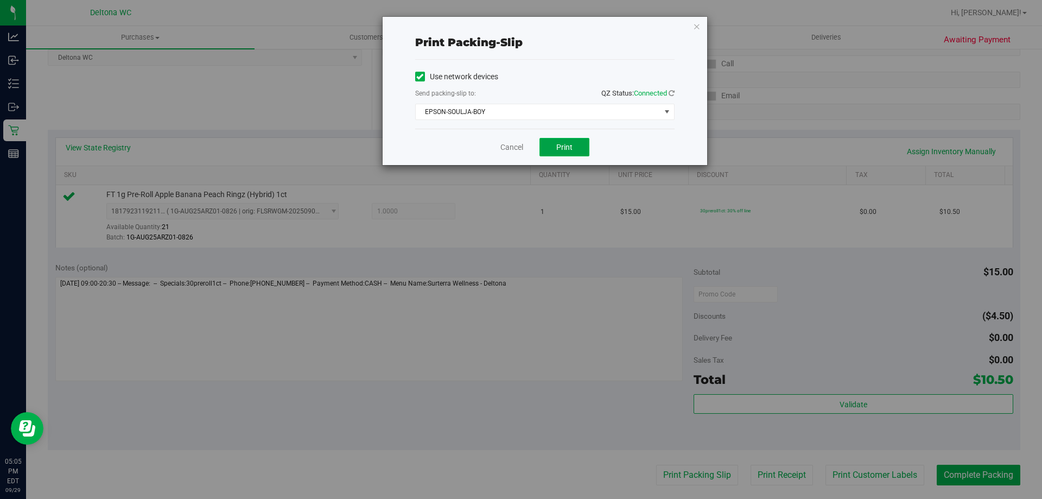
click at [561, 145] on span "Print" at bounding box center [564, 147] width 16 height 9
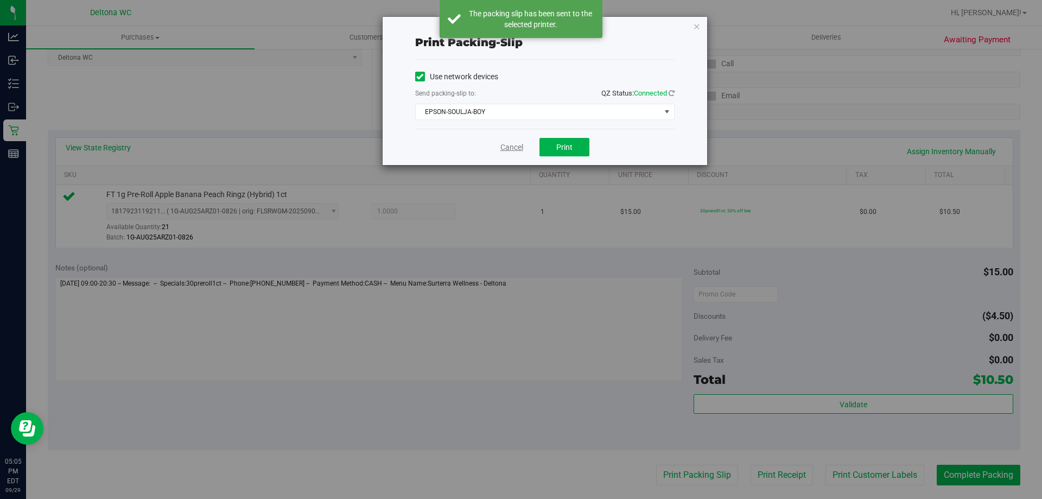
click at [509, 144] on link "Cancel" at bounding box center [511, 147] width 23 height 11
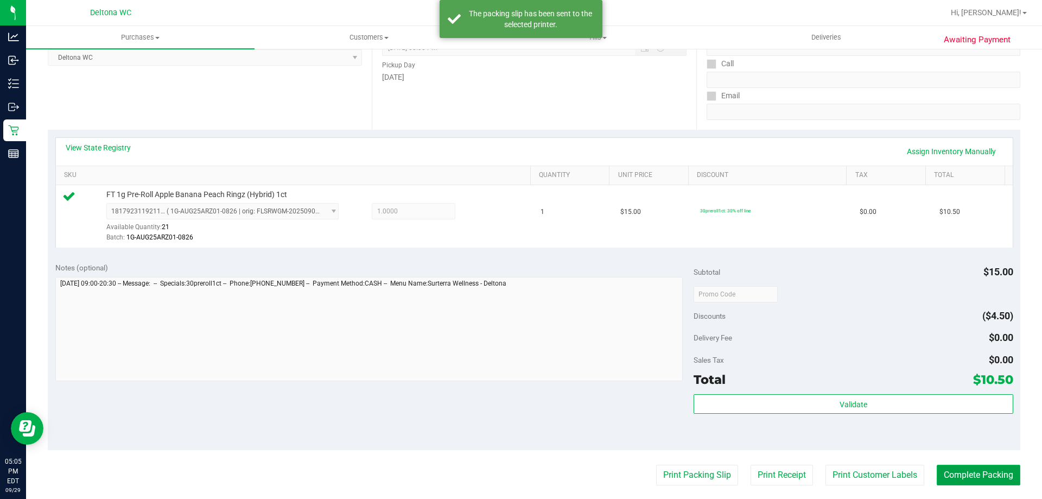
click at [996, 482] on button "Complete Packing" at bounding box center [978, 474] width 84 height 21
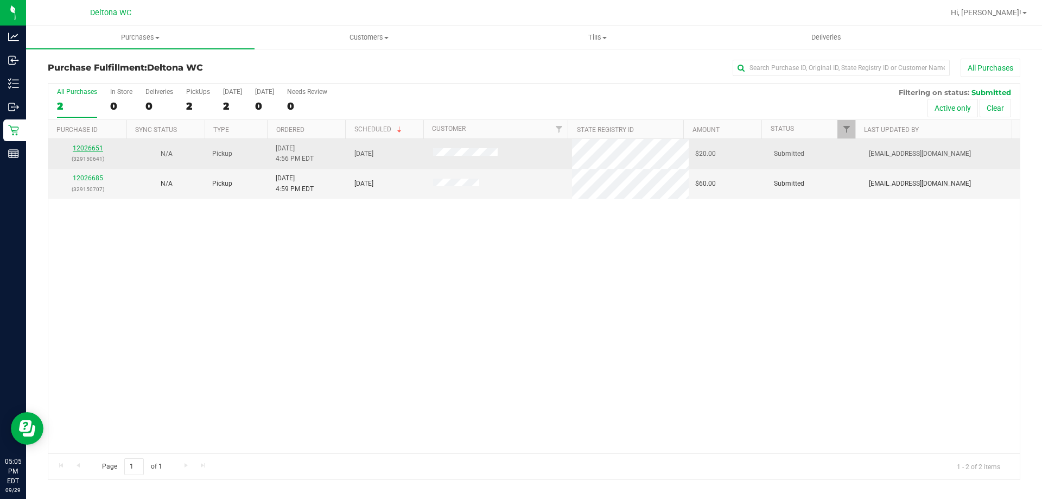
click at [95, 144] on link "12026651" at bounding box center [88, 148] width 30 height 8
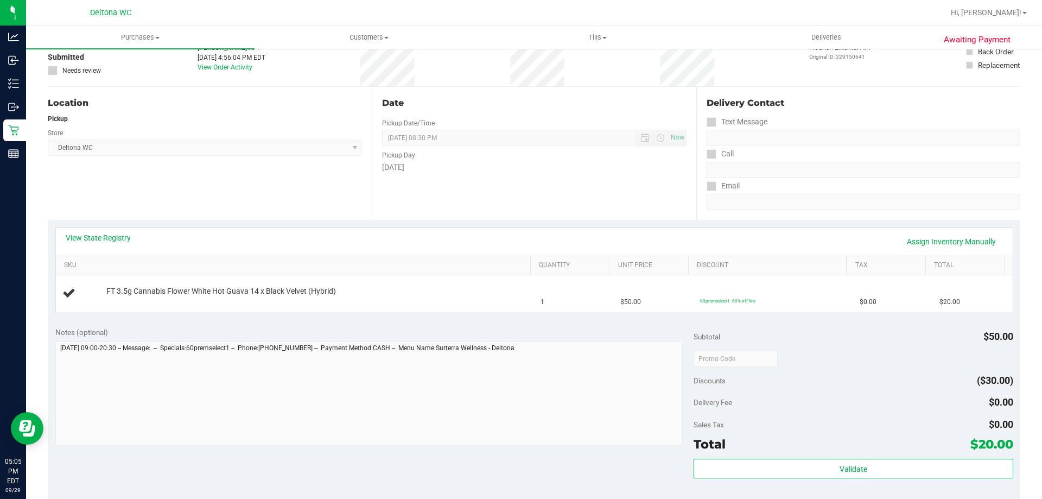
scroll to position [163, 0]
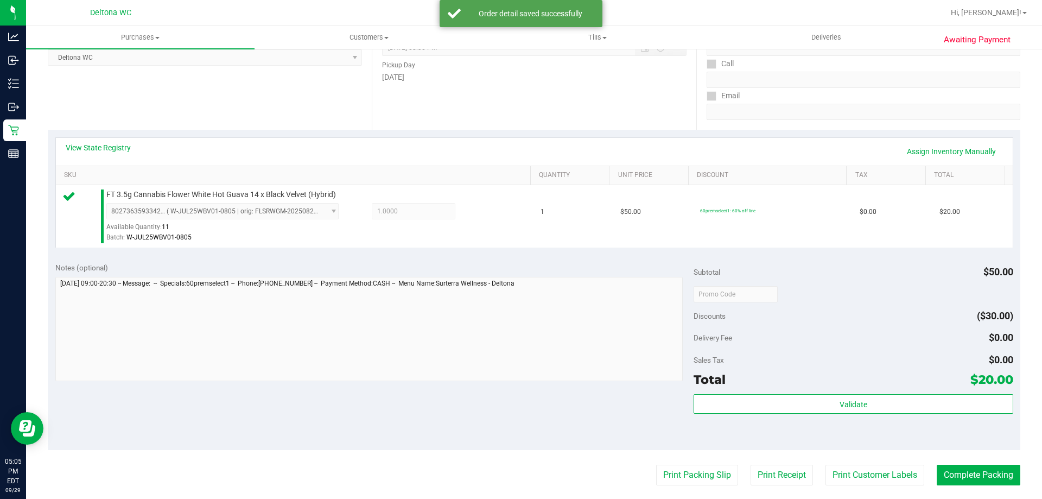
click at [807, 420] on div "Validate" at bounding box center [852, 418] width 319 height 49
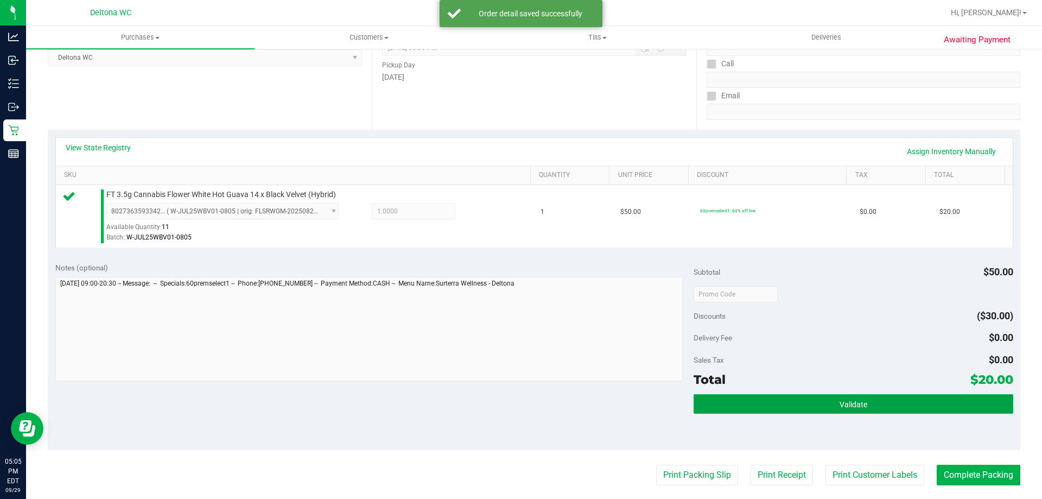
click at [794, 402] on button "Validate" at bounding box center [852, 404] width 319 height 20
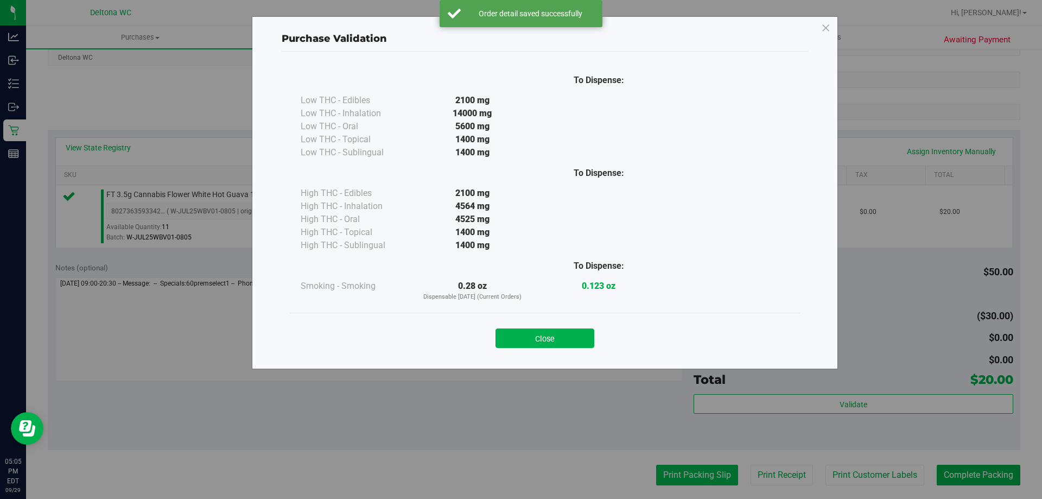
click at [652, 483] on div "Purchase Validation To Dispense: Low THC - Edibles 2100 mg" at bounding box center [525, 249] width 1050 height 499
click at [557, 334] on button "Close" at bounding box center [544, 338] width 99 height 20
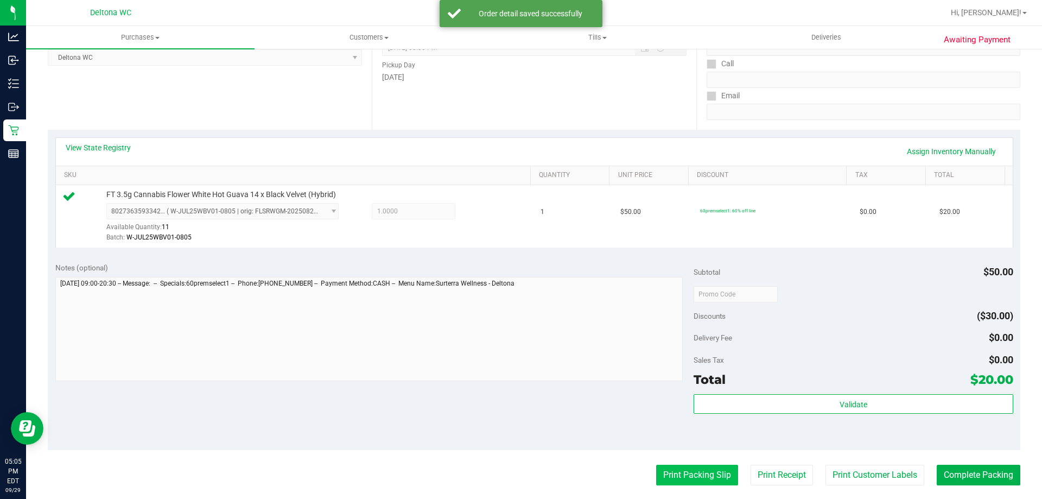
click at [662, 467] on button "Print Packing Slip" at bounding box center [697, 474] width 82 height 21
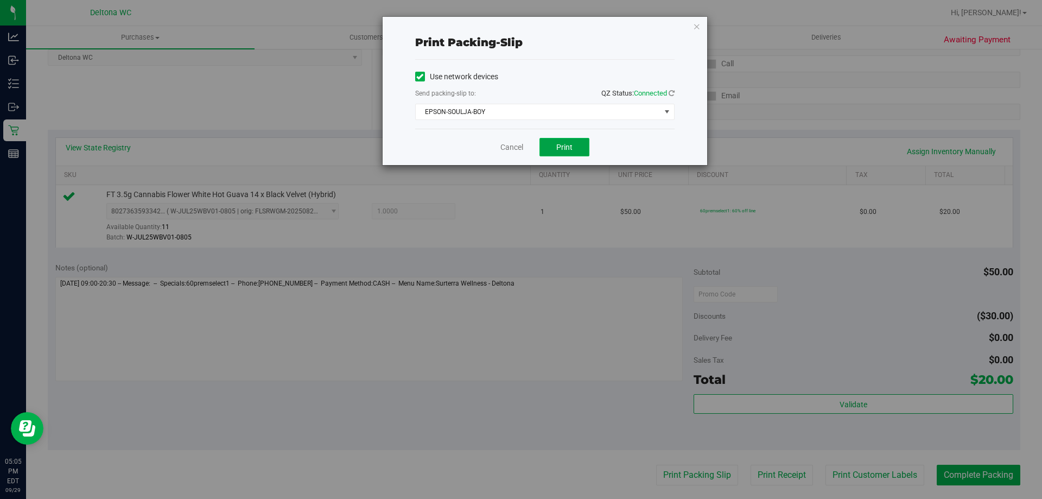
click at [565, 141] on button "Print" at bounding box center [564, 147] width 50 height 18
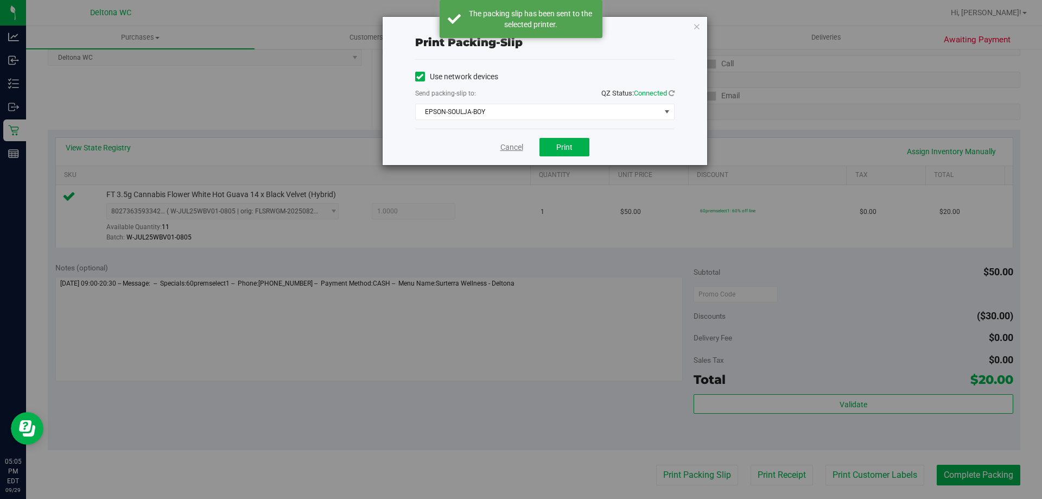
click at [500, 149] on link "Cancel" at bounding box center [511, 147] width 23 height 11
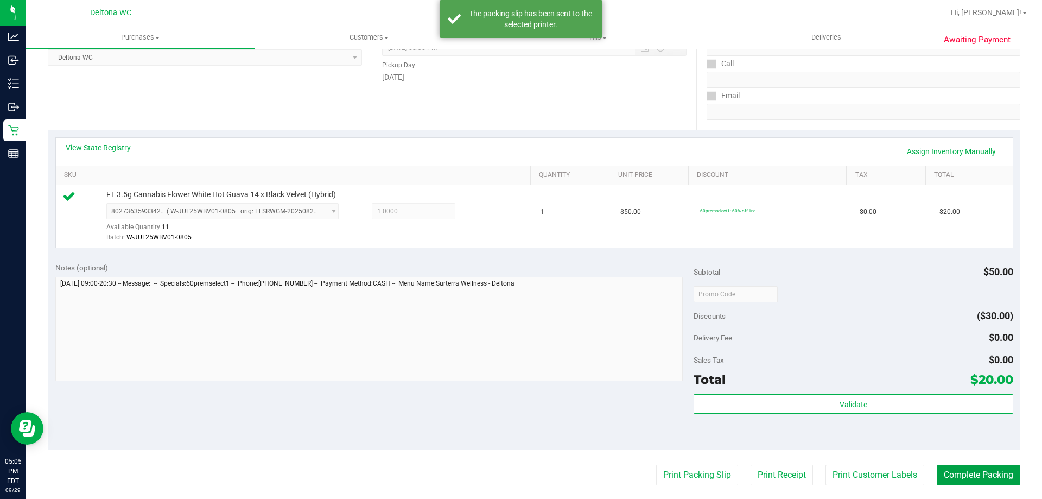
click at [996, 468] on button "Complete Packing" at bounding box center [978, 474] width 84 height 21
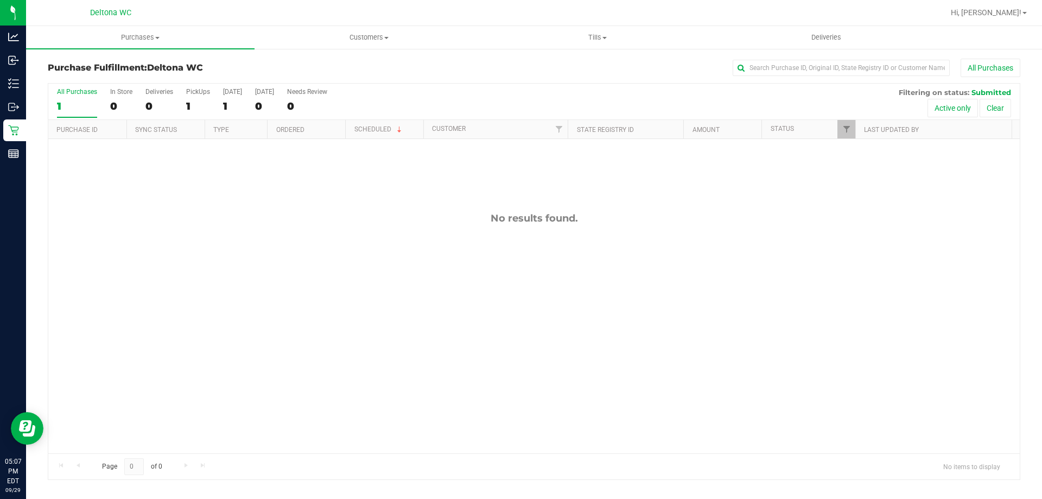
click at [547, 58] on div "Purchase Fulfillment: Deltona WC All Purchases All Purchases 1 In Store 0 Deliv…" at bounding box center [533, 269] width 1015 height 443
click at [380, 62] on div "All Purchases" at bounding box center [696, 68] width 648 height 18
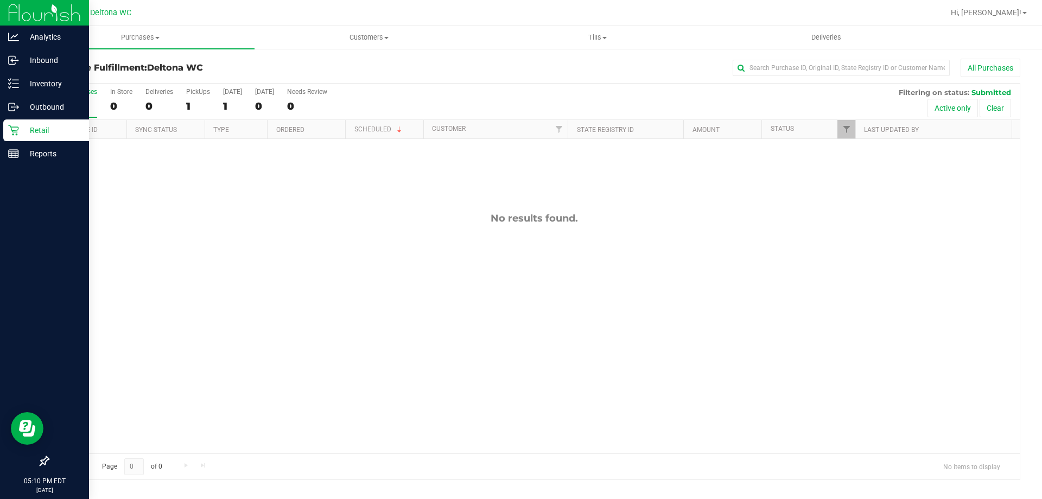
click at [15, 125] on icon at bounding box center [13, 130] width 11 height 11
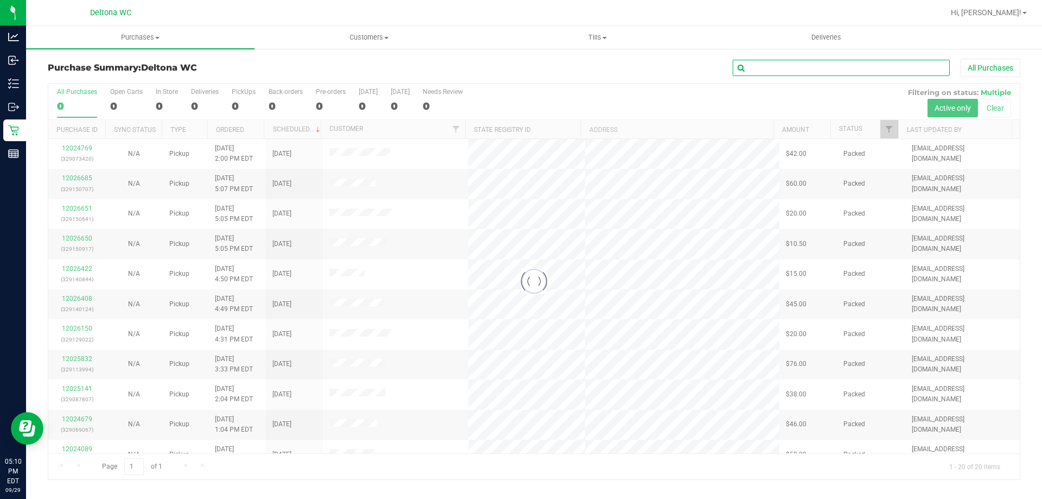
click at [847, 70] on input "text" at bounding box center [840, 68] width 217 height 16
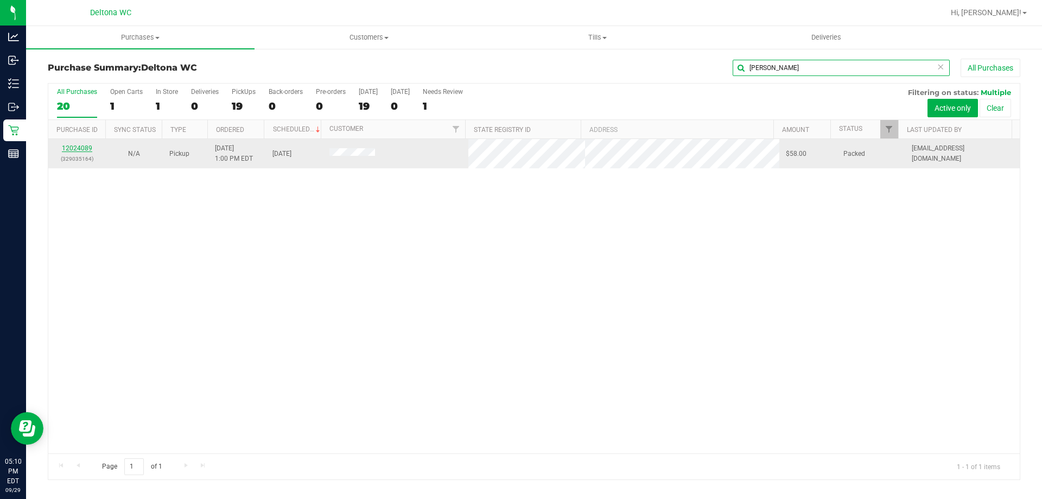
type input "[PERSON_NAME]"
click at [83, 146] on link "12024089" at bounding box center [77, 148] width 30 height 8
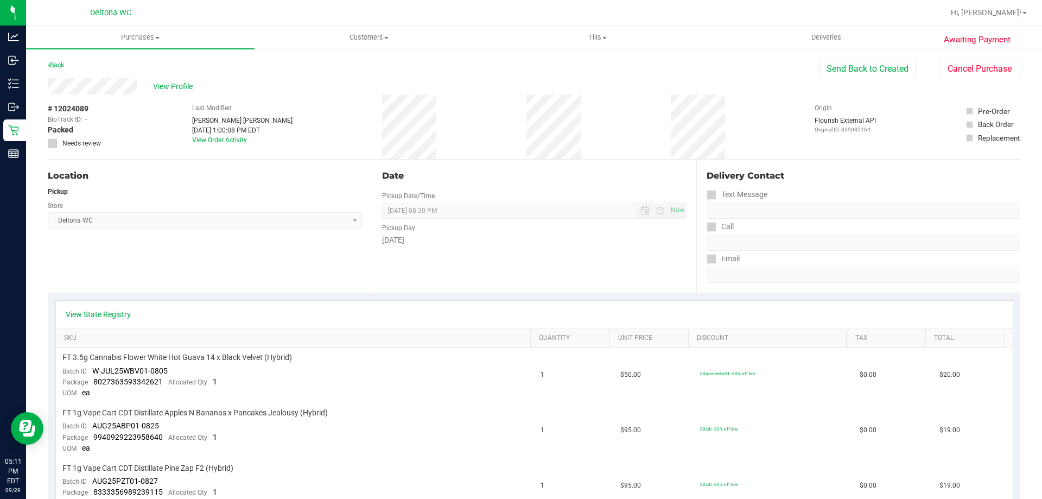
click at [484, 186] on div "Date Pickup Date/Time [DATE] Now [DATE] 08:30 PM Now Pickup Day [DATE]" at bounding box center [534, 225] width 324 height 133
click at [304, 142] on div "# 12024089 BioTrack ID: - Packed Needs review Last Modified [PERSON_NAME] [PERS…" at bounding box center [534, 126] width 972 height 65
click at [227, 140] on link "View Order Activity" at bounding box center [219, 140] width 55 height 8
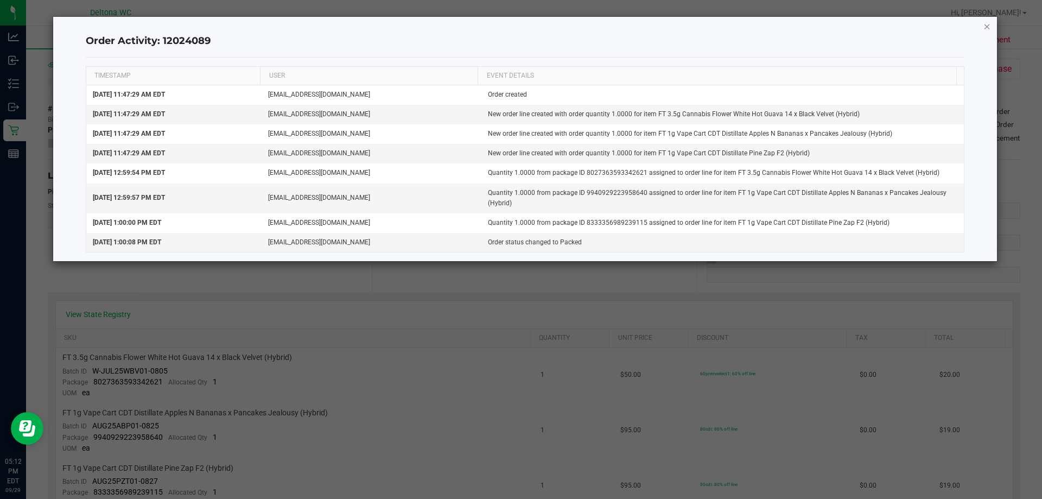
click at [987, 25] on icon "button" at bounding box center [987, 26] width 8 height 13
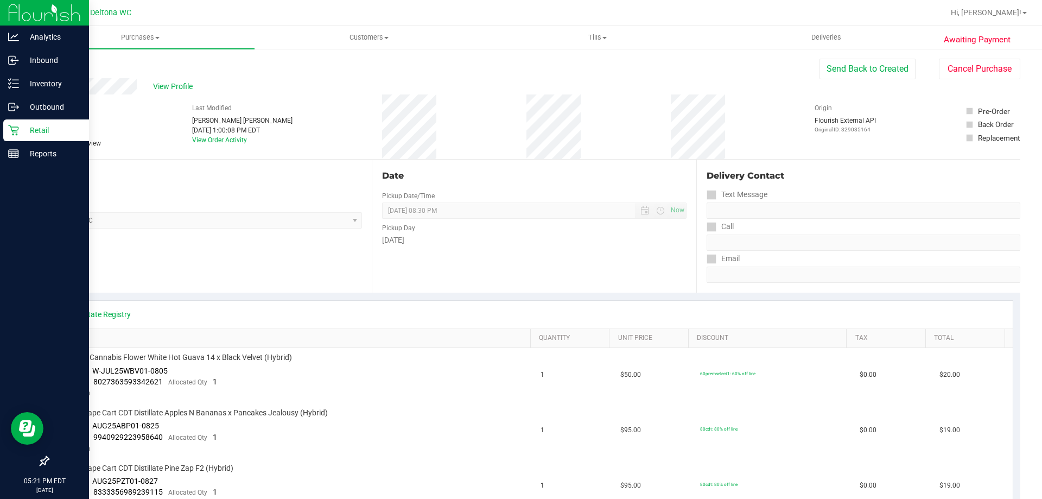
click at [14, 130] on icon at bounding box center [13, 130] width 11 height 11
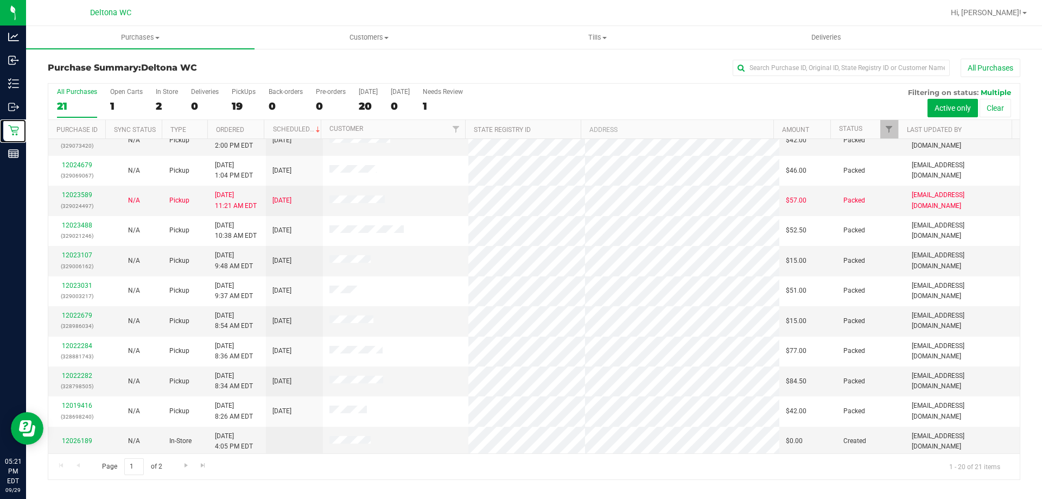
scroll to position [286, 0]
click at [189, 461] on link "Go to the next page" at bounding box center [186, 465] width 16 height 15
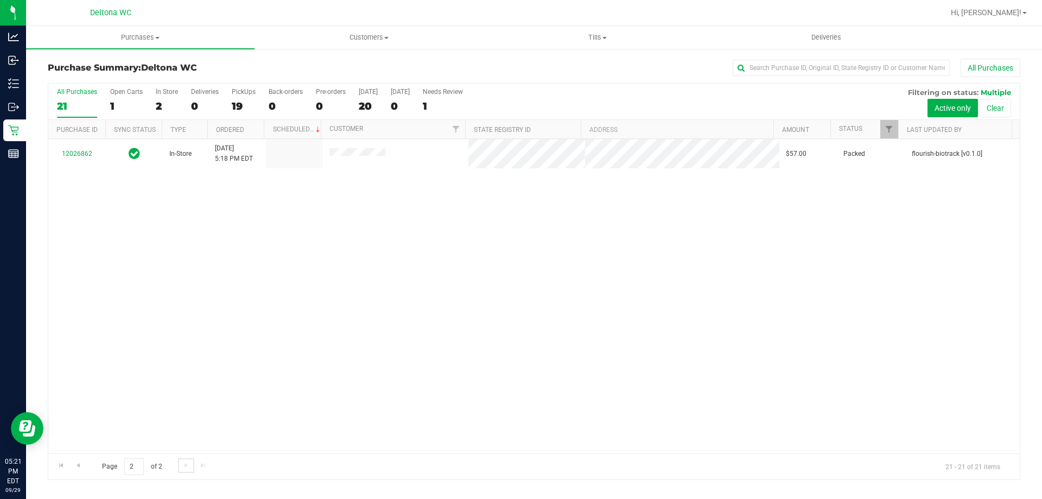
scroll to position [0, 0]
click at [67, 463] on link "Go to the first page" at bounding box center [61, 465] width 16 height 15
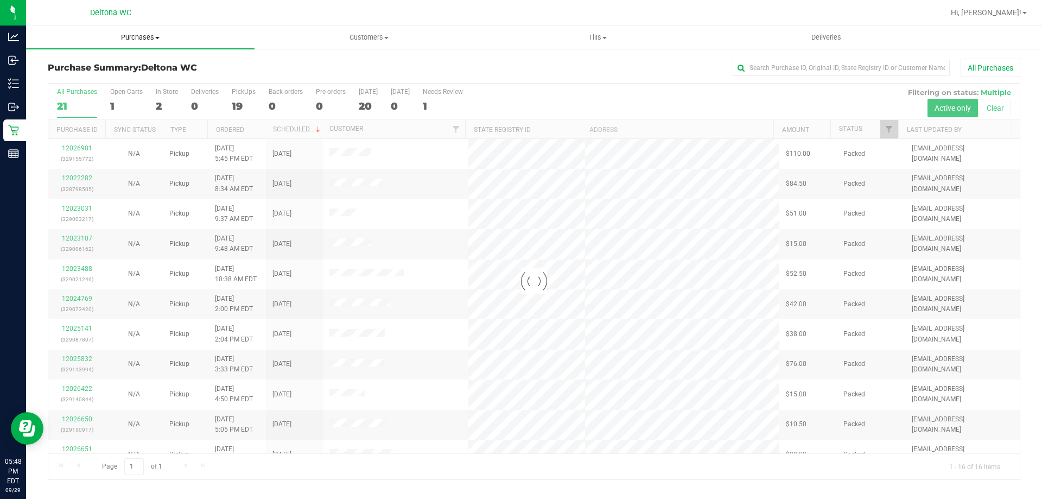
click at [167, 36] on span "Purchases" at bounding box center [140, 38] width 228 height 10
click at [73, 82] on span "Fulfillment" at bounding box center [59, 78] width 67 height 9
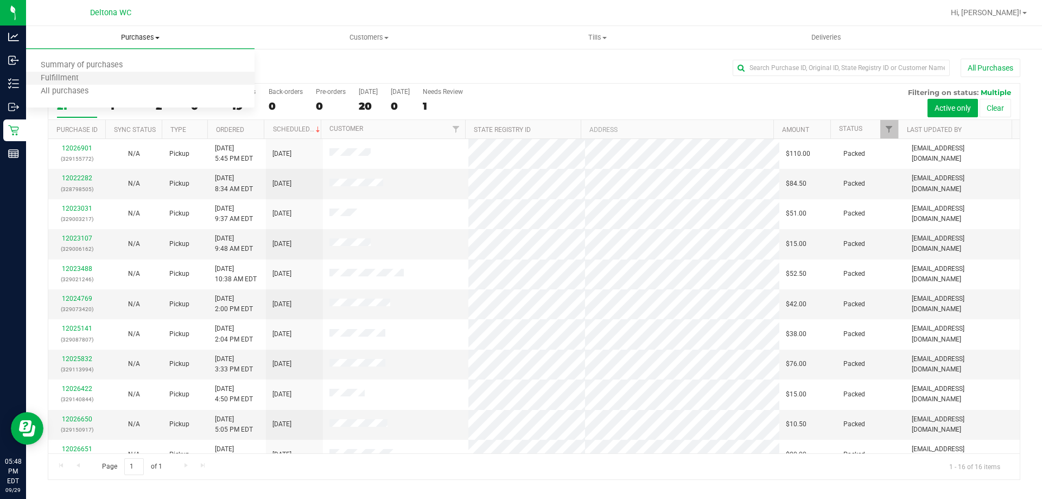
click at [113, 73] on li "Fulfillment" at bounding box center [140, 78] width 228 height 13
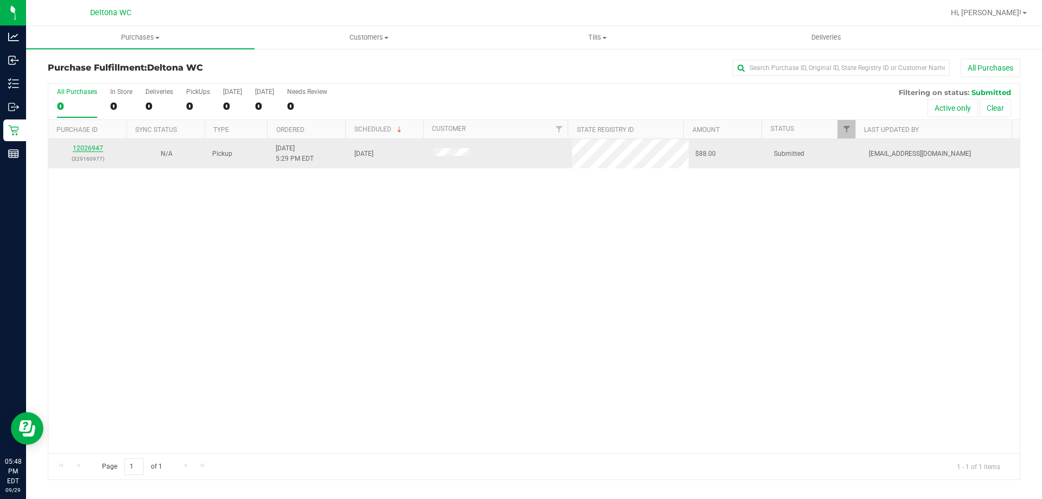
click at [92, 145] on link "12026947" at bounding box center [88, 148] width 30 height 8
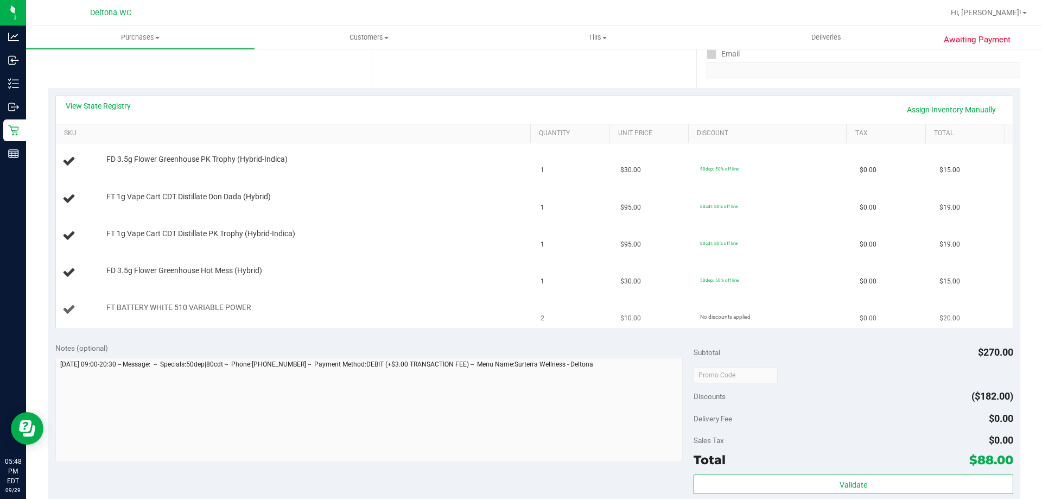
scroll to position [271, 0]
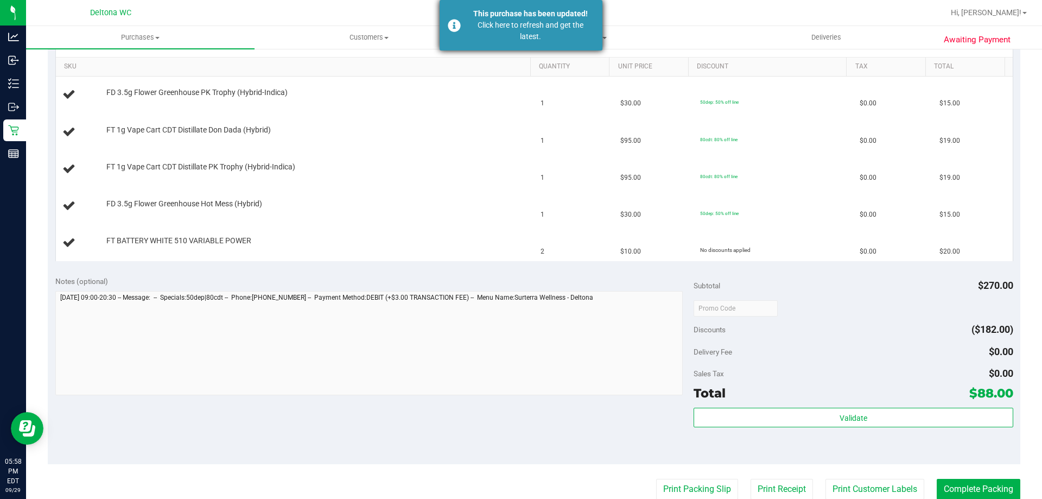
click at [563, 25] on div "Click here to refresh and get the latest." at bounding box center [530, 31] width 127 height 23
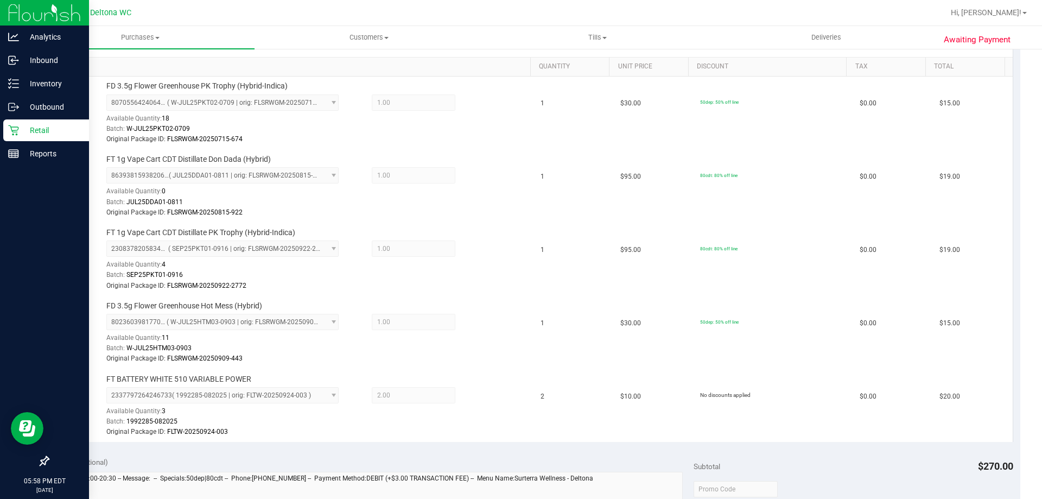
click at [22, 126] on p "Retail" at bounding box center [51, 130] width 65 height 13
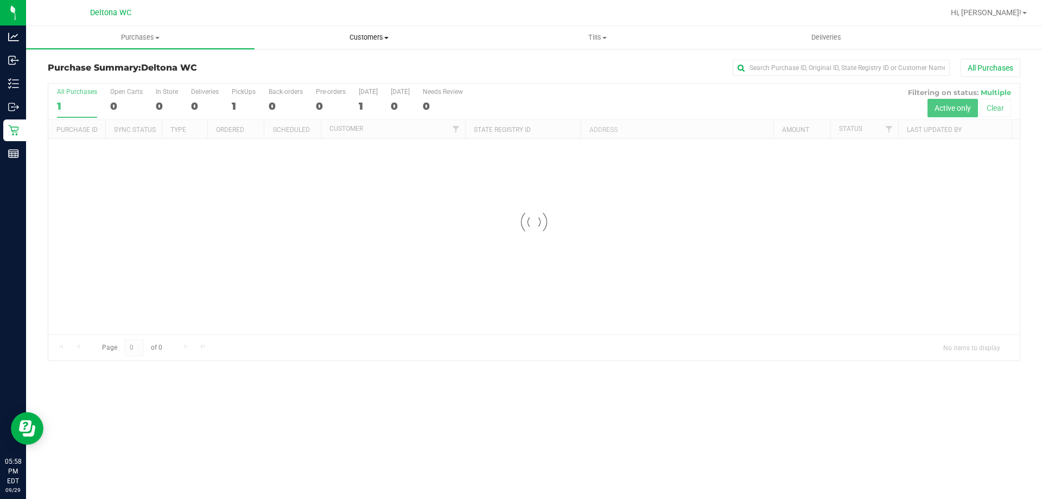
click at [425, 44] on uib-tab-heading "Customers All customers Add a new customer All physicians" at bounding box center [368, 38] width 227 height 22
click at [205, 66] on h3 "Purchase Summary: Deltona WC" at bounding box center [210, 68] width 324 height 10
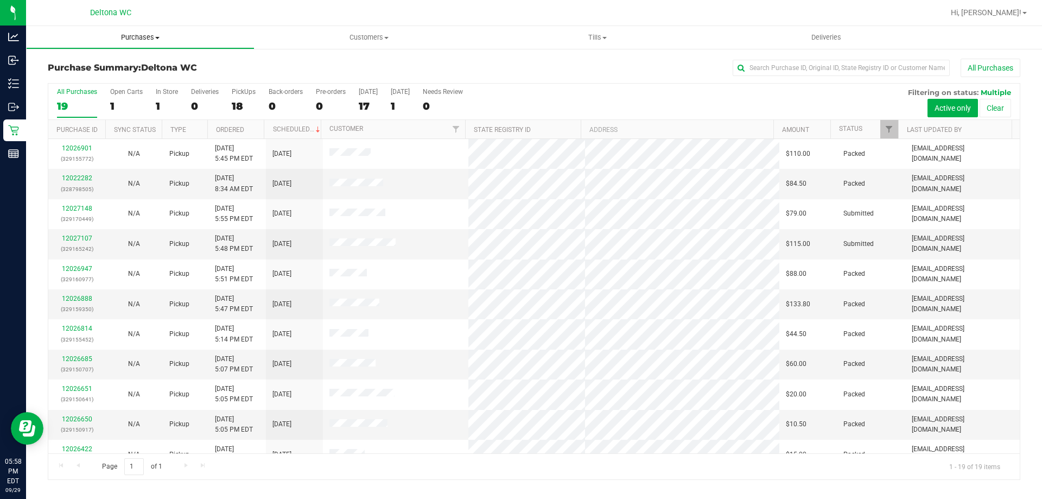
click at [188, 39] on span "Purchases" at bounding box center [140, 38] width 227 height 10
click at [78, 80] on span "Fulfillment" at bounding box center [59, 78] width 67 height 9
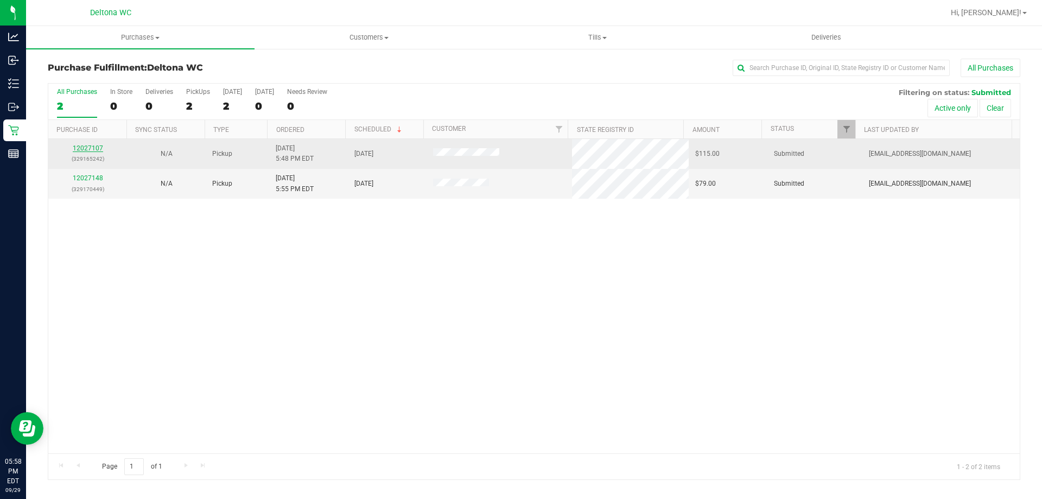
click at [97, 147] on link "12027107" at bounding box center [88, 148] width 30 height 8
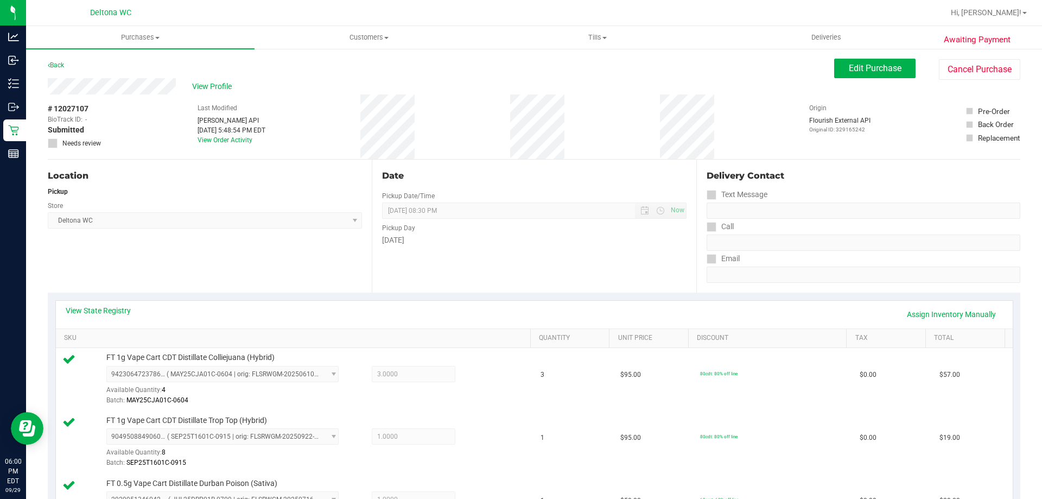
click at [320, 286] on div "Location Pickup Store Deltona WC Select Store [PERSON_NAME][GEOGRAPHIC_DATA] [P…" at bounding box center [210, 225] width 324 height 133
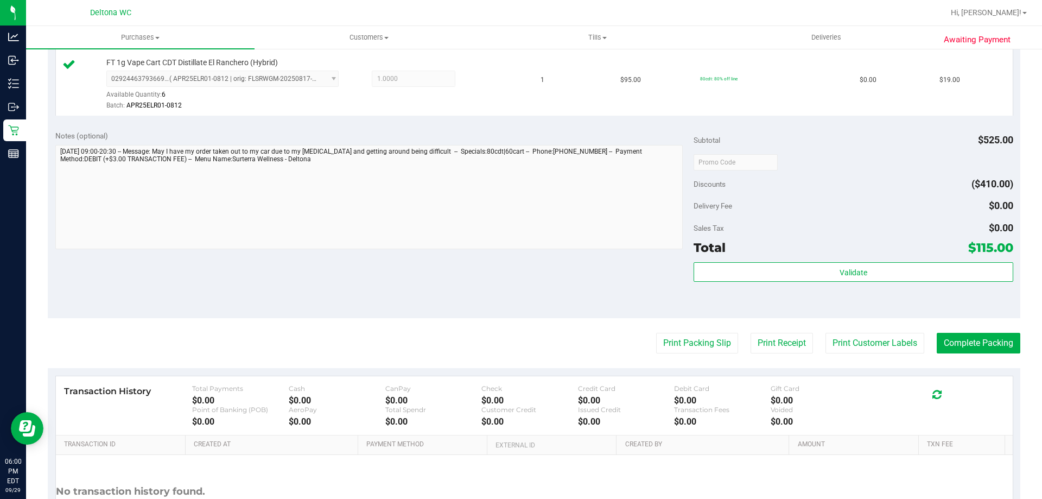
scroll to position [542, 0]
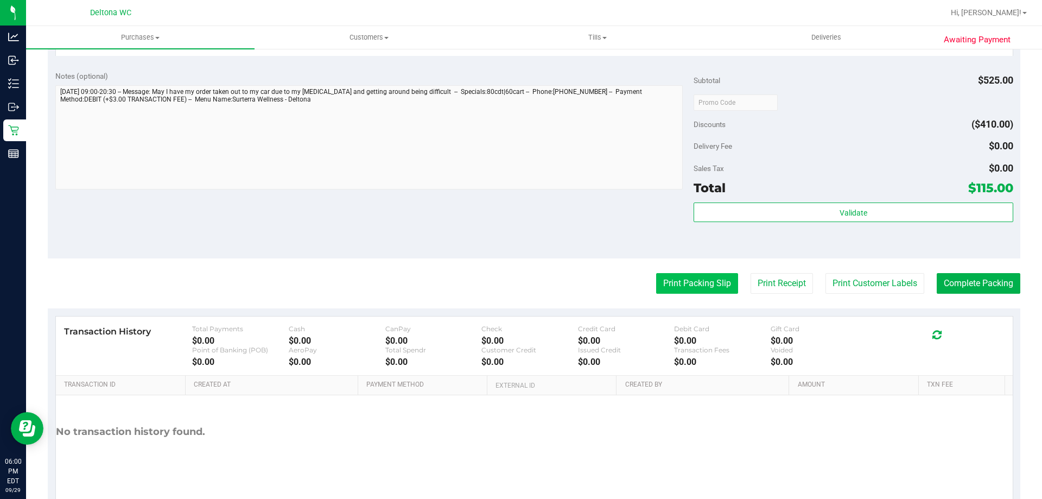
click at [700, 292] on button "Print Packing Slip" at bounding box center [697, 283] width 82 height 21
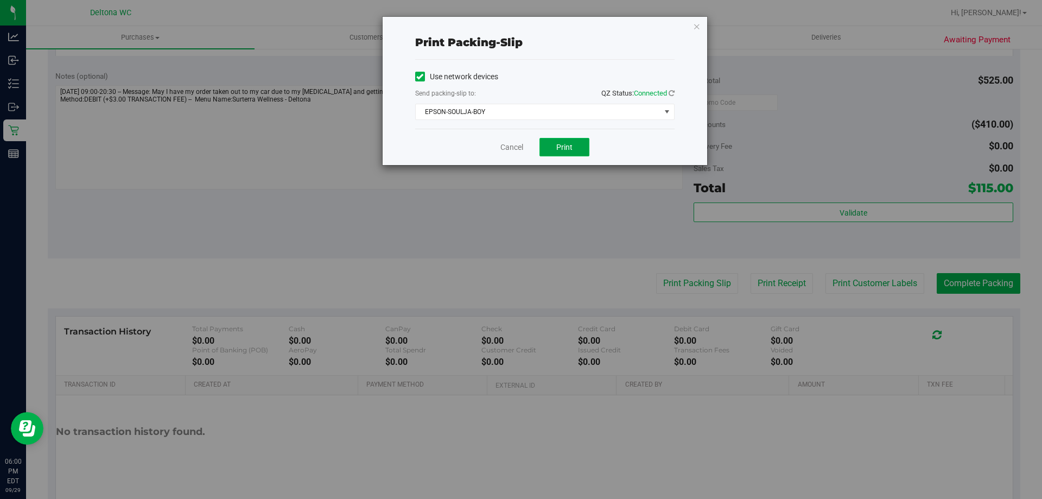
click at [560, 150] on span "Print" at bounding box center [564, 147] width 16 height 9
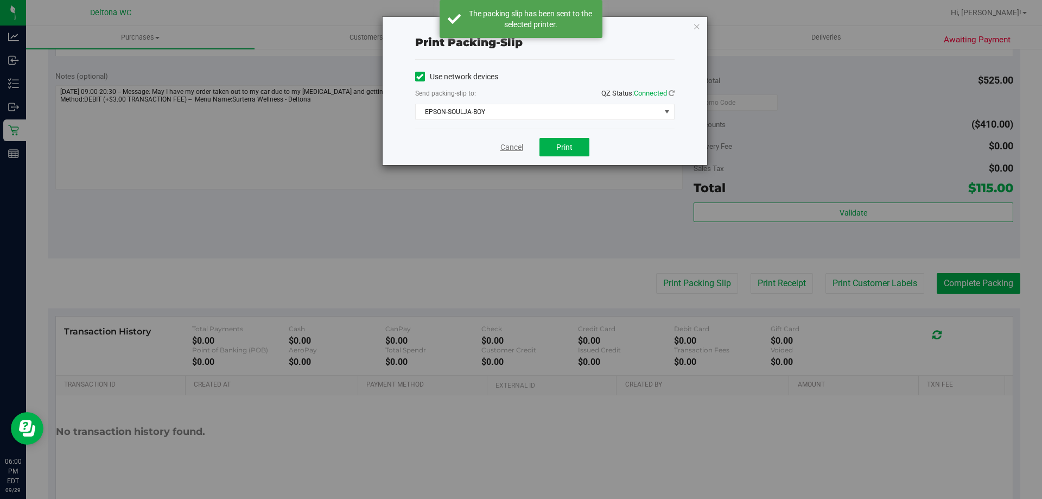
click at [523, 146] on link "Cancel" at bounding box center [511, 147] width 23 height 11
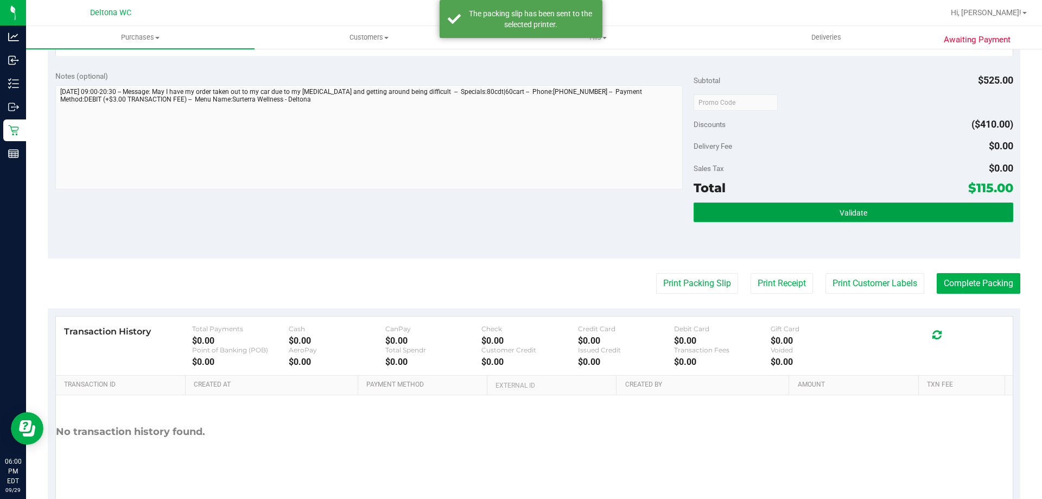
click at [825, 208] on button "Validate" at bounding box center [852, 212] width 319 height 20
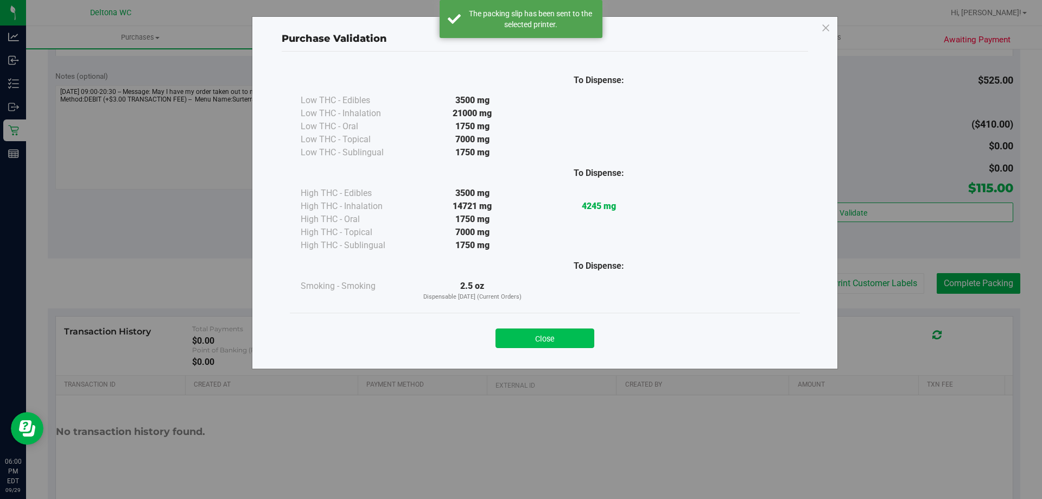
click at [567, 337] on button "Close" at bounding box center [544, 338] width 99 height 20
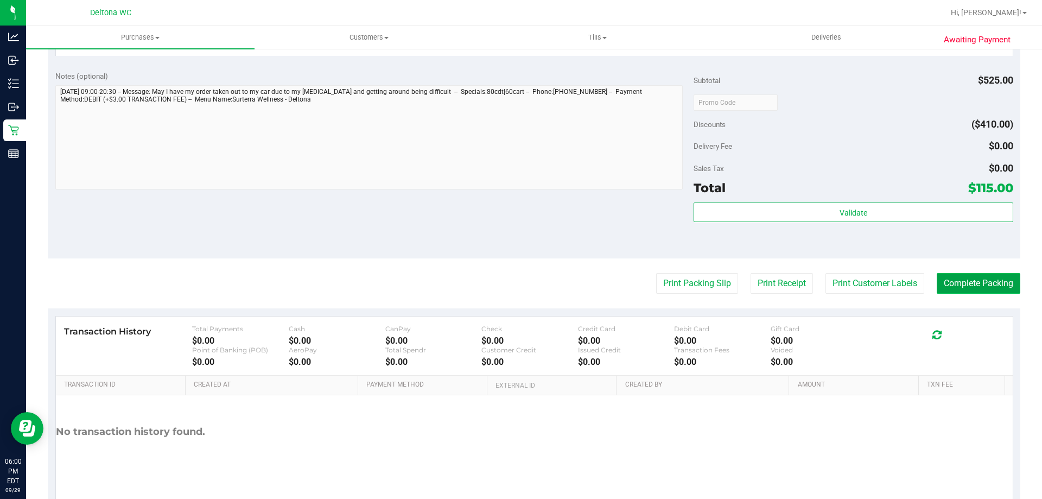
click at [957, 289] on button "Complete Packing" at bounding box center [978, 283] width 84 height 21
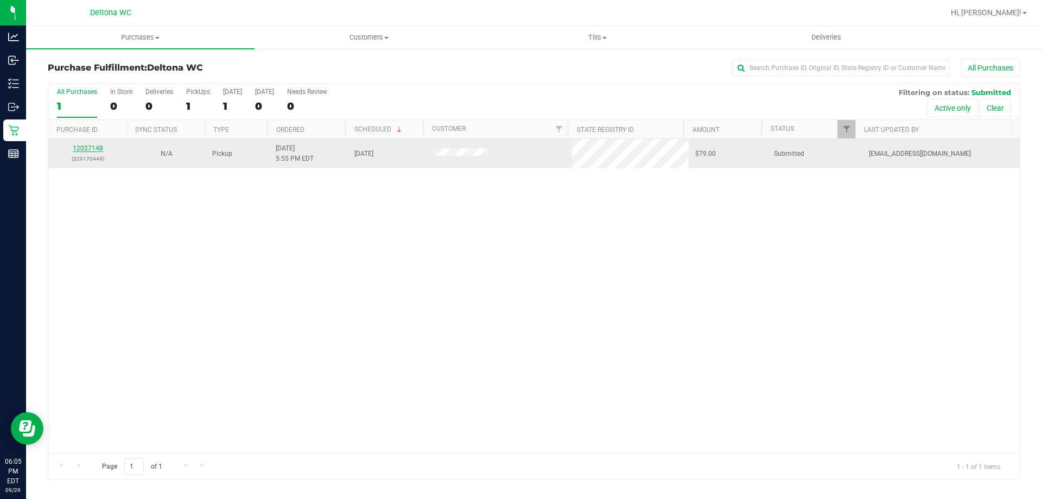
click at [78, 146] on link "12027148" at bounding box center [88, 148] width 30 height 8
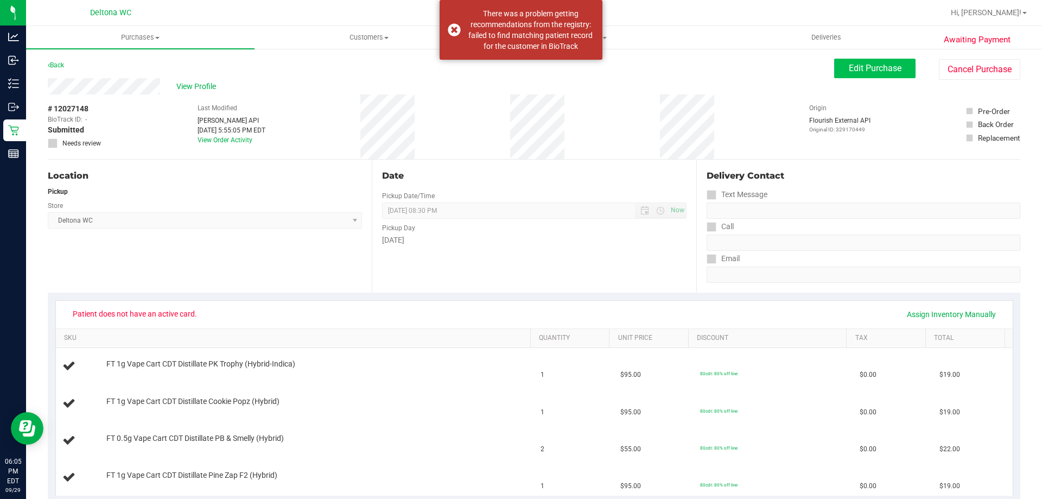
drag, startPoint x: 856, startPoint y: 52, endPoint x: 859, endPoint y: 61, distance: 9.6
click at [855, 69] on span "Edit Purchase" at bounding box center [874, 68] width 53 height 10
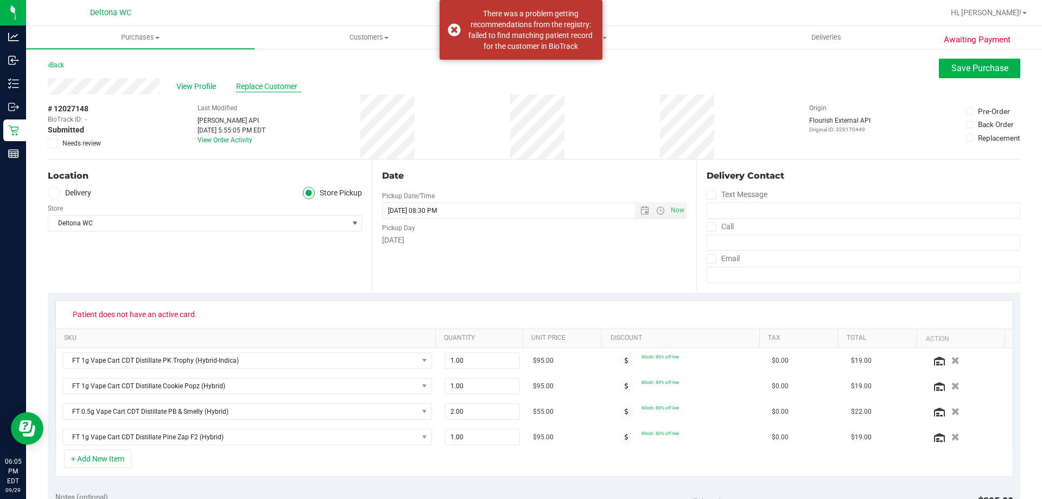
click at [250, 86] on span "Replace Customer" at bounding box center [268, 86] width 65 height 11
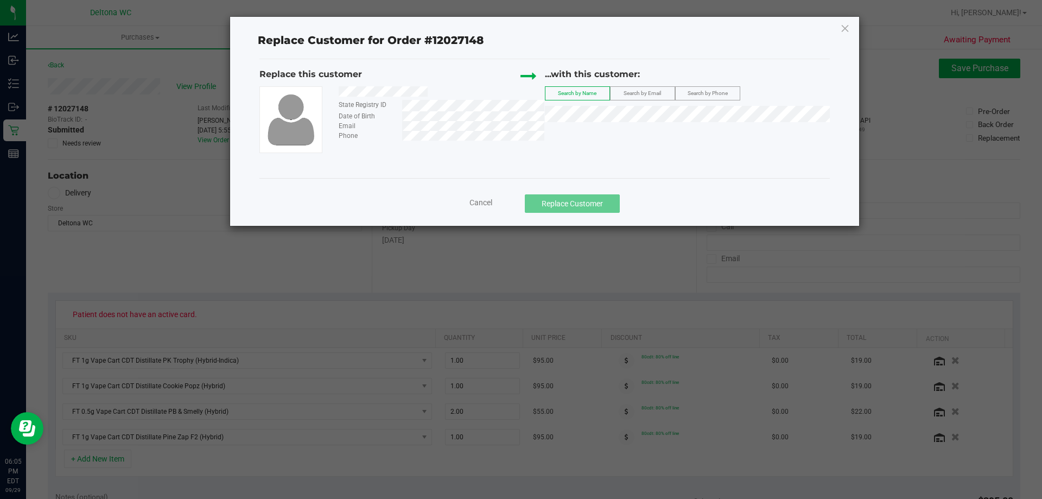
click at [657, 93] on span "Search by Email" at bounding box center [641, 93] width 37 height 6
click at [738, 133] on span "([EMAIL_ADDRESS][DOMAIN_NAME])" at bounding box center [801, 134] width 126 height 9
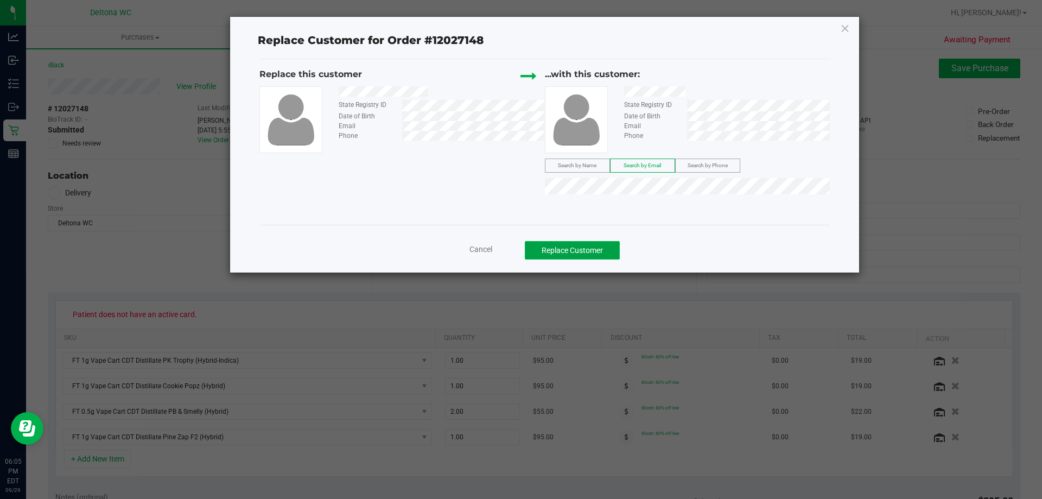
click at [612, 245] on button "Replace Customer" at bounding box center [572, 250] width 95 height 18
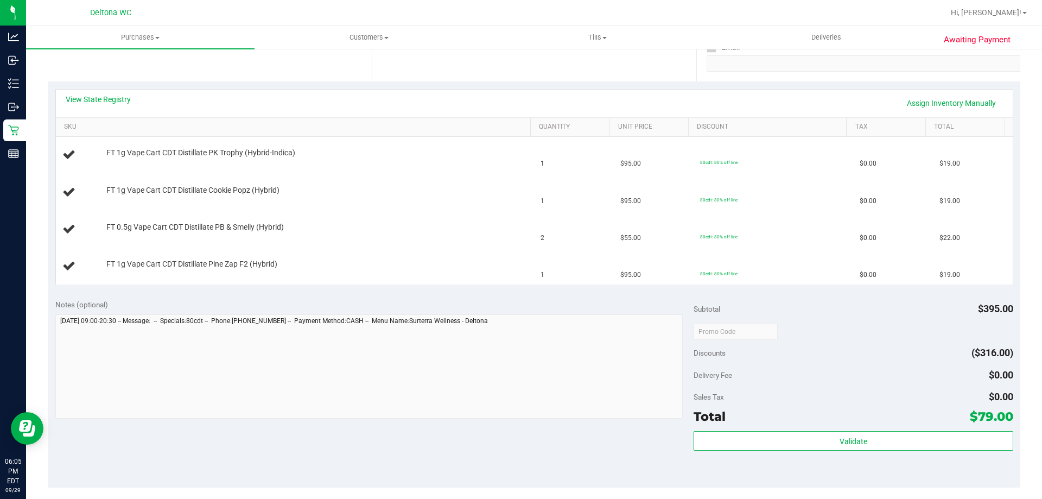
scroll to position [217, 0]
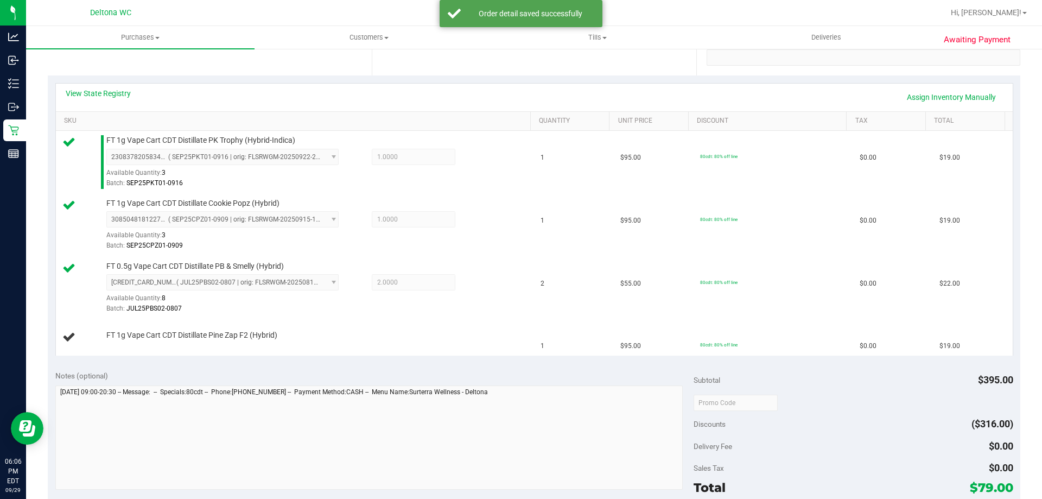
click at [745, 440] on div "Delivery Fee $0.00" at bounding box center [852, 446] width 319 height 20
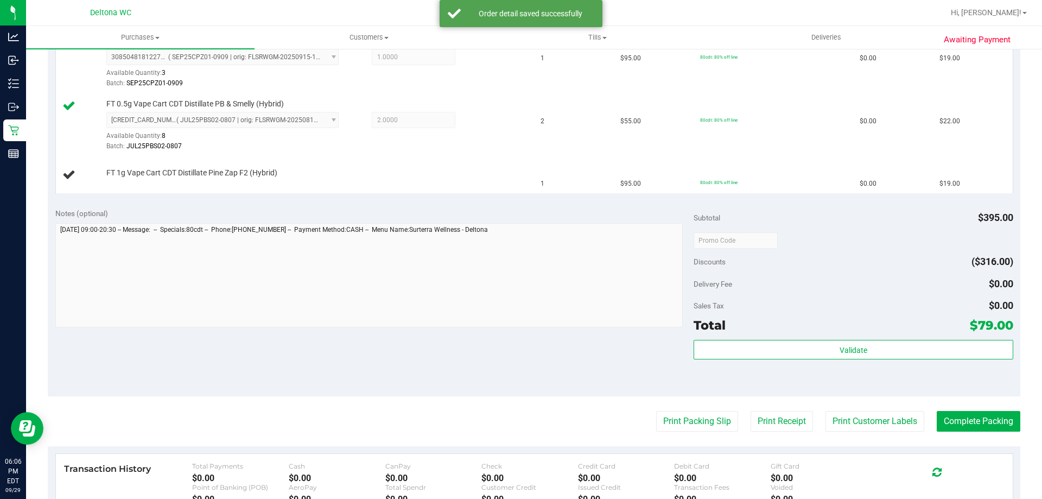
scroll to position [380, 0]
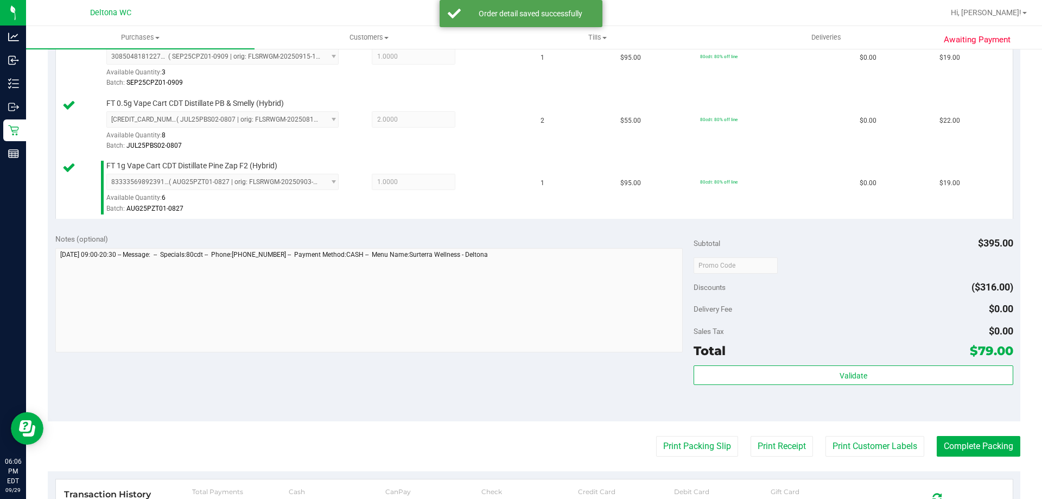
click at [882, 347] on div "Total $79.00" at bounding box center [852, 351] width 319 height 20
click at [881, 359] on div "Total $79.00" at bounding box center [852, 351] width 319 height 20
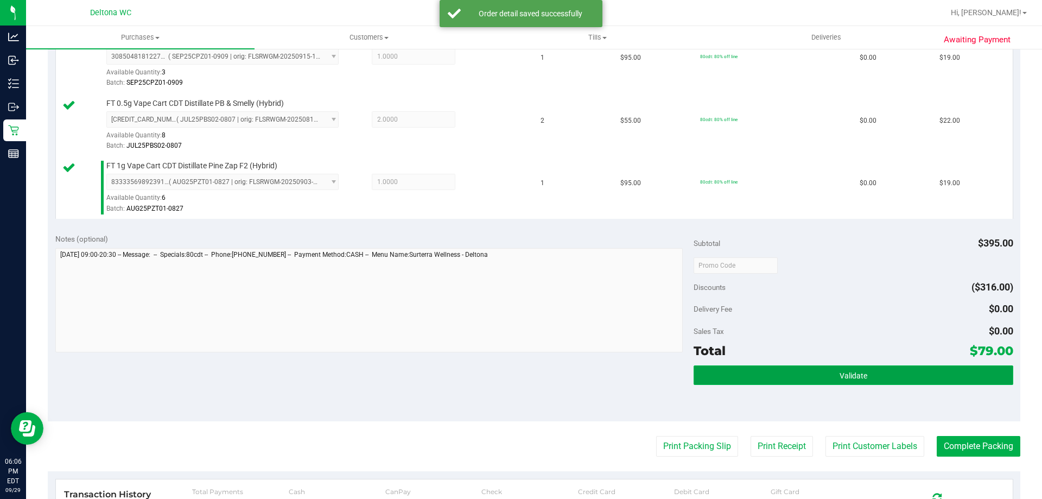
click at [876, 382] on button "Validate" at bounding box center [852, 375] width 319 height 20
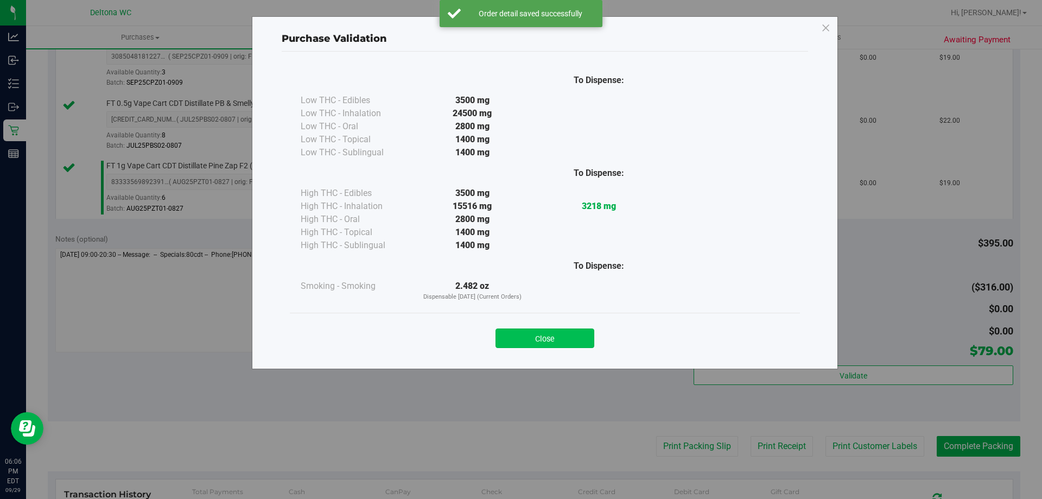
click at [585, 340] on button "Close" at bounding box center [544, 338] width 99 height 20
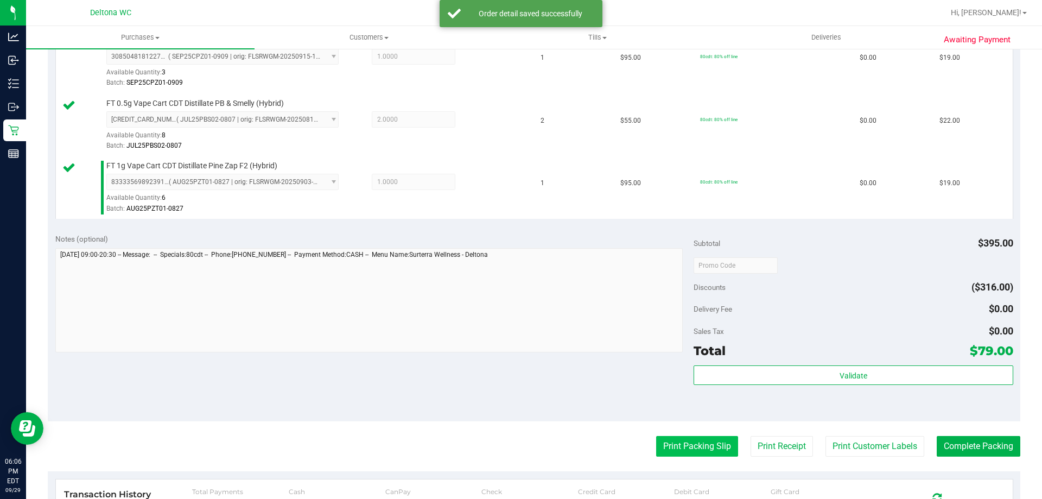
click at [666, 441] on button "Print Packing Slip" at bounding box center [697, 446] width 82 height 21
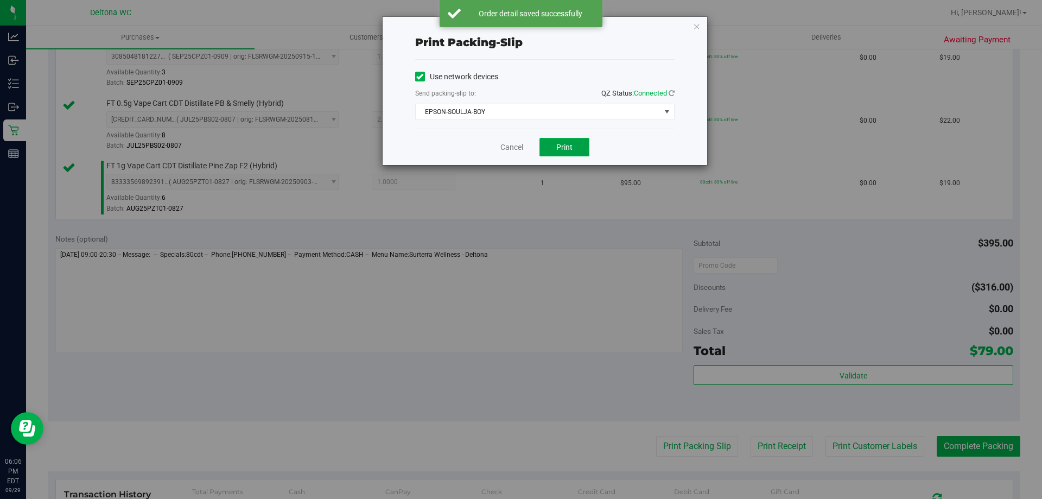
click at [554, 144] on button "Print" at bounding box center [564, 147] width 50 height 18
click at [514, 148] on link "Cancel" at bounding box center [511, 147] width 23 height 11
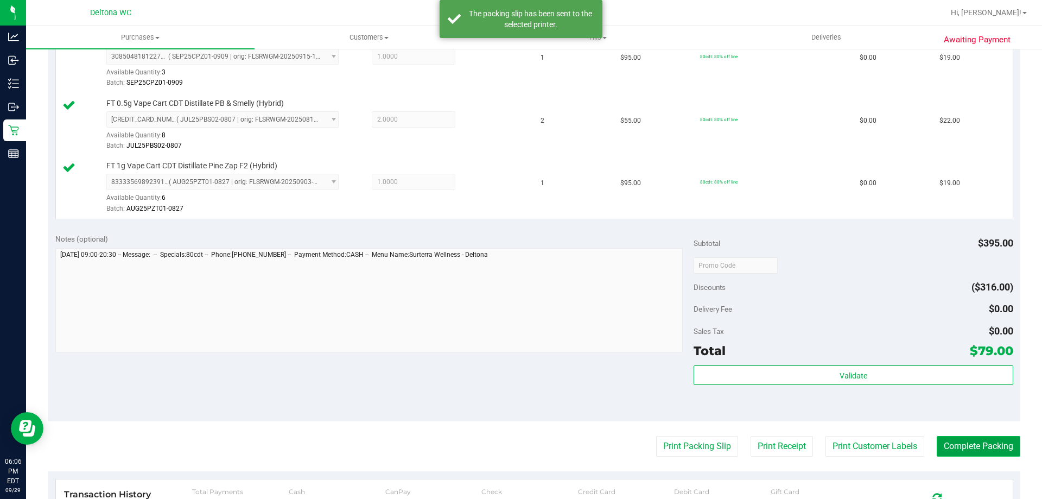
click at [938, 440] on button "Complete Packing" at bounding box center [978, 446] width 84 height 21
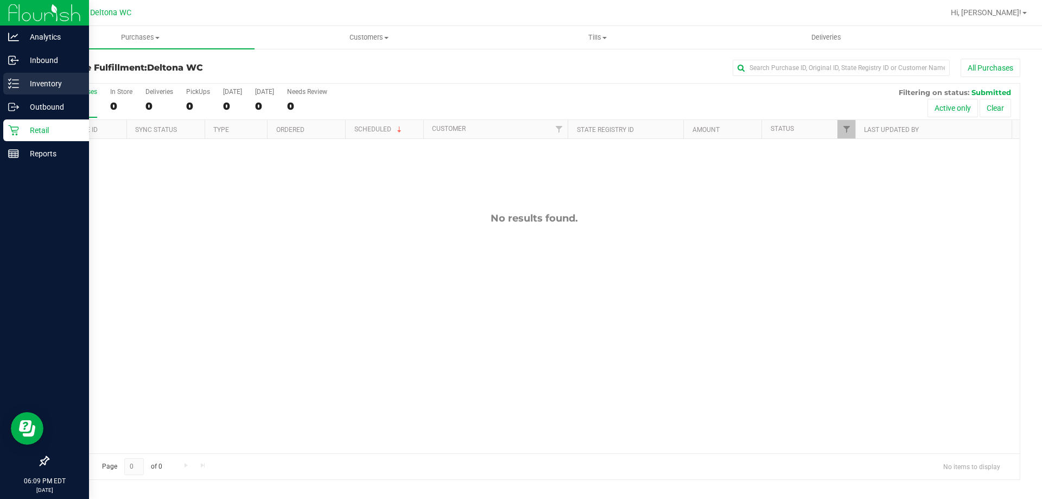
click at [14, 80] on line at bounding box center [15, 80] width 6 height 0
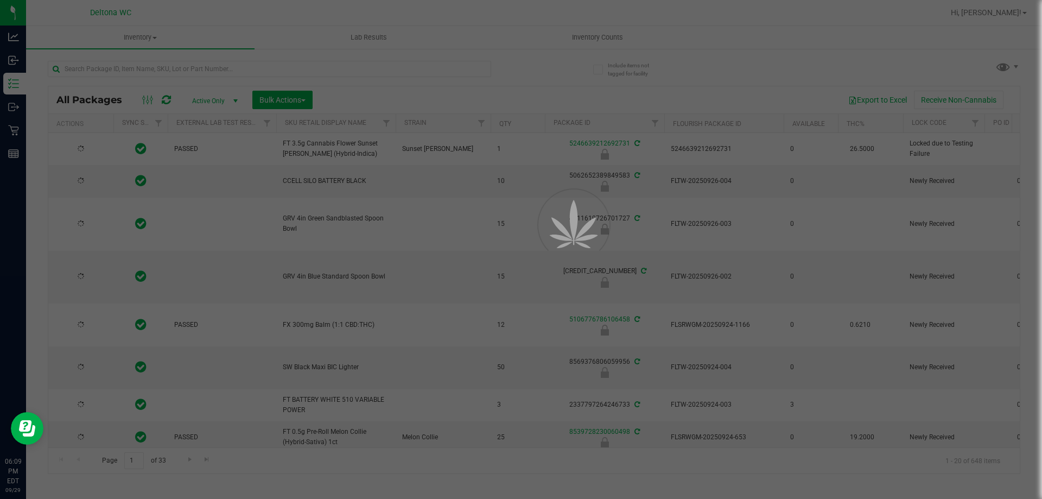
click at [140, 69] on div at bounding box center [521, 249] width 1042 height 499
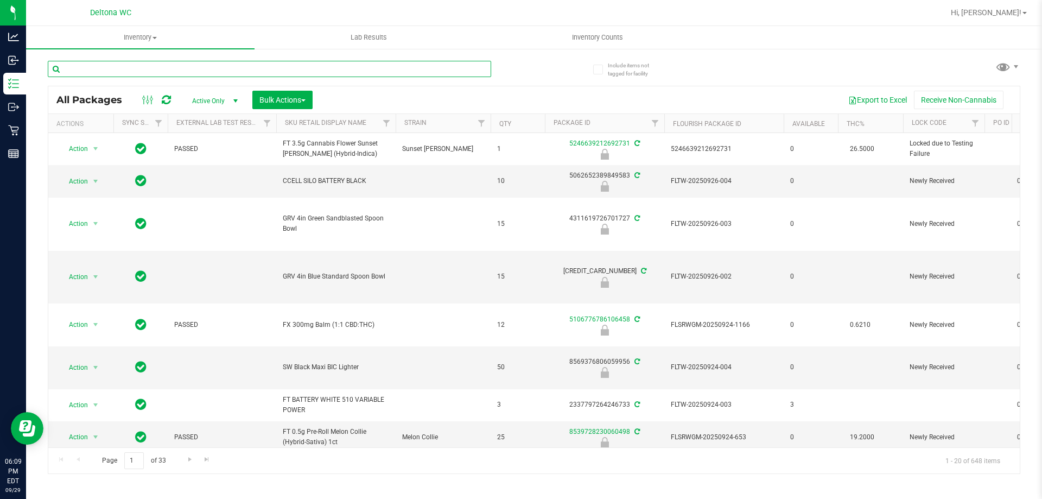
click at [140, 69] on input "text" at bounding box center [269, 69] width 443 height 16
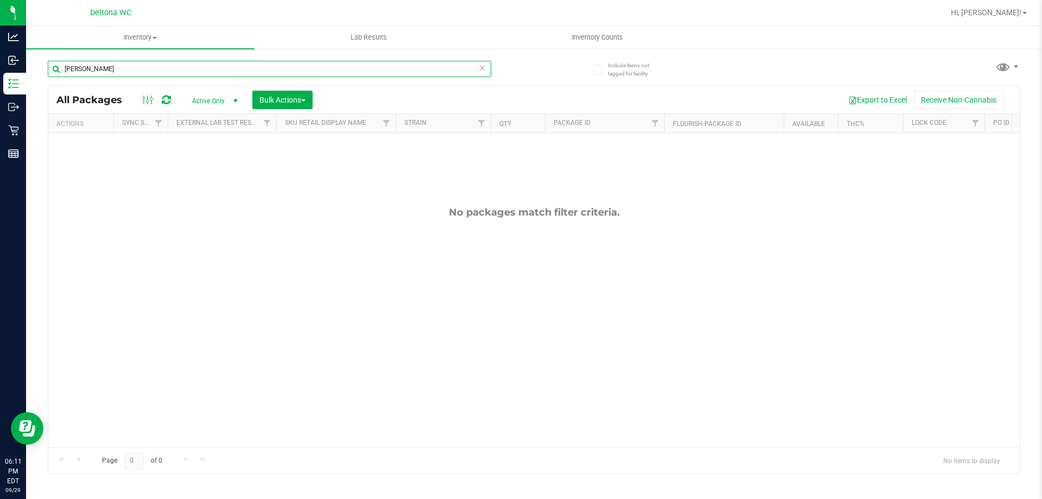
click at [140, 73] on input "[PERSON_NAME]" at bounding box center [269, 69] width 443 height 16
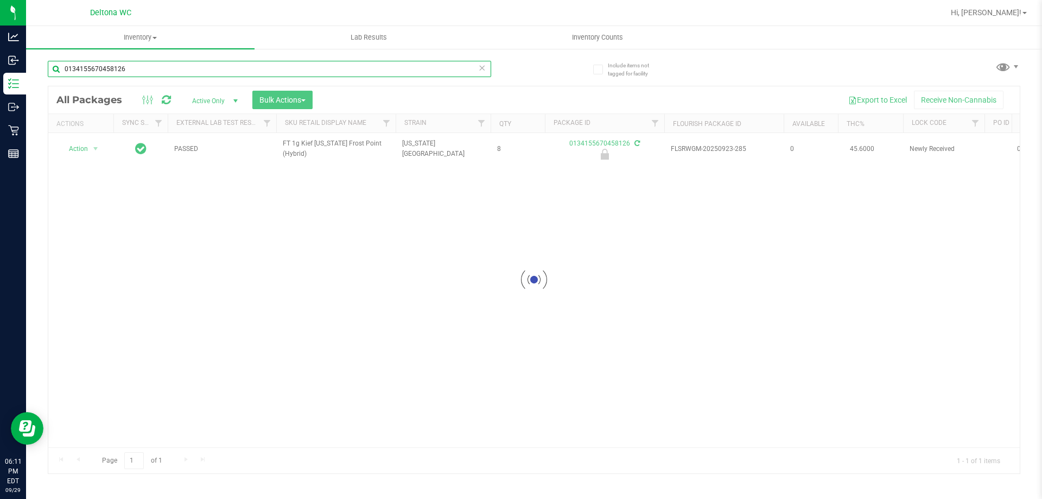
type input "0134155670458126"
click at [95, 149] on div at bounding box center [533, 279] width 971 height 387
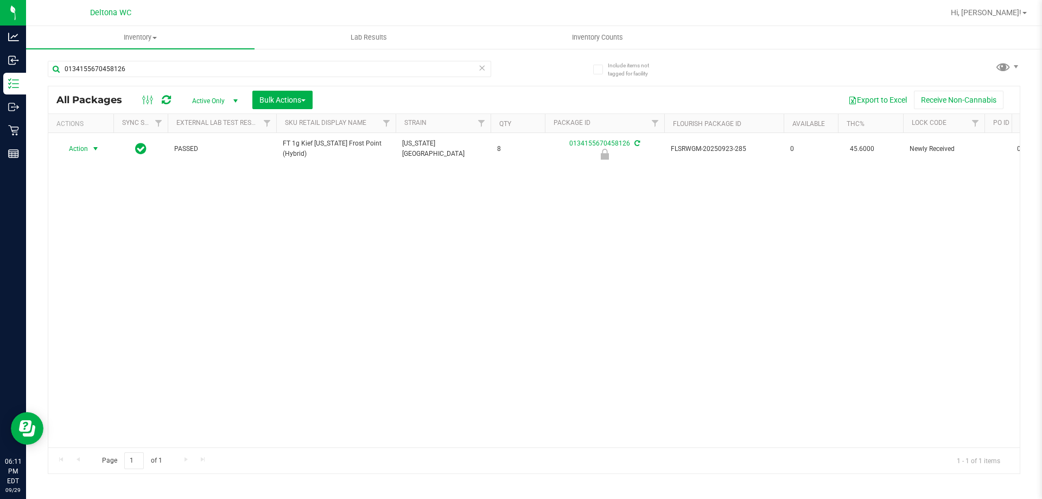
click at [95, 149] on span "select" at bounding box center [95, 148] width 9 height 9
click at [110, 270] on li "Unlock package" at bounding box center [94, 278] width 69 height 16
click at [142, 61] on input "0134155670458126" at bounding box center [269, 69] width 443 height 16
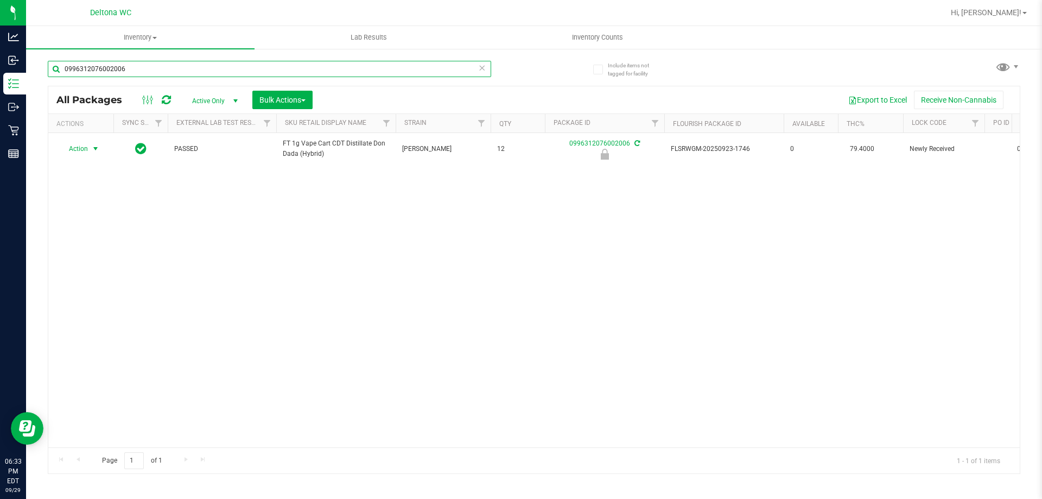
type input "0996312076002006"
click at [92, 153] on span "select" at bounding box center [95, 148] width 9 height 9
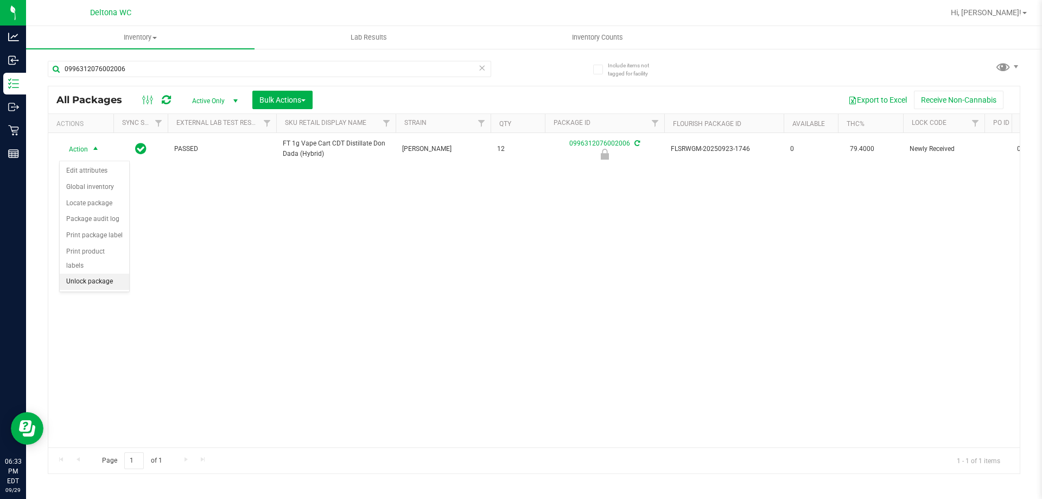
click at [95, 273] on li "Unlock package" at bounding box center [94, 281] width 69 height 16
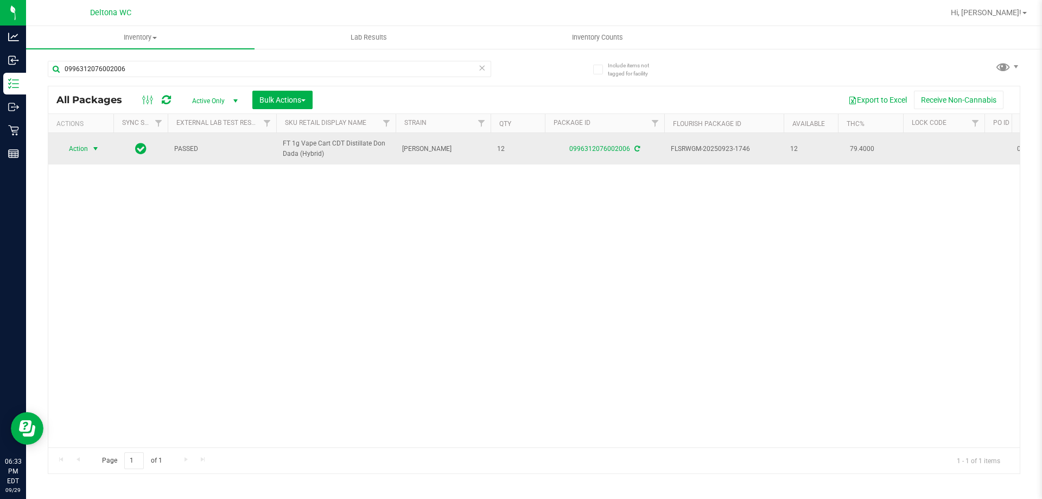
click at [88, 156] on span "Action" at bounding box center [73, 148] width 29 height 15
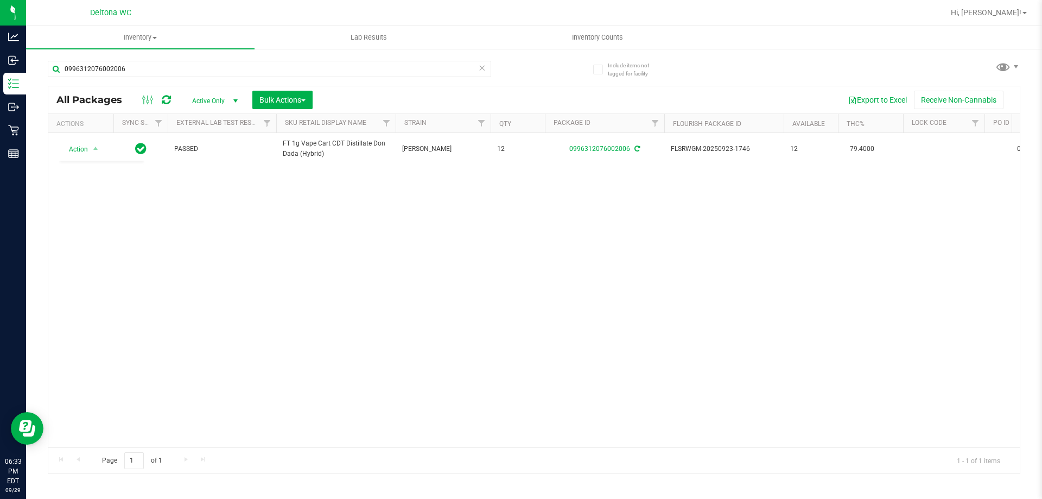
click at [558, 254] on div "Action Action Adjust qty Create package Edit attributes Global inventory Locate…" at bounding box center [533, 290] width 971 height 314
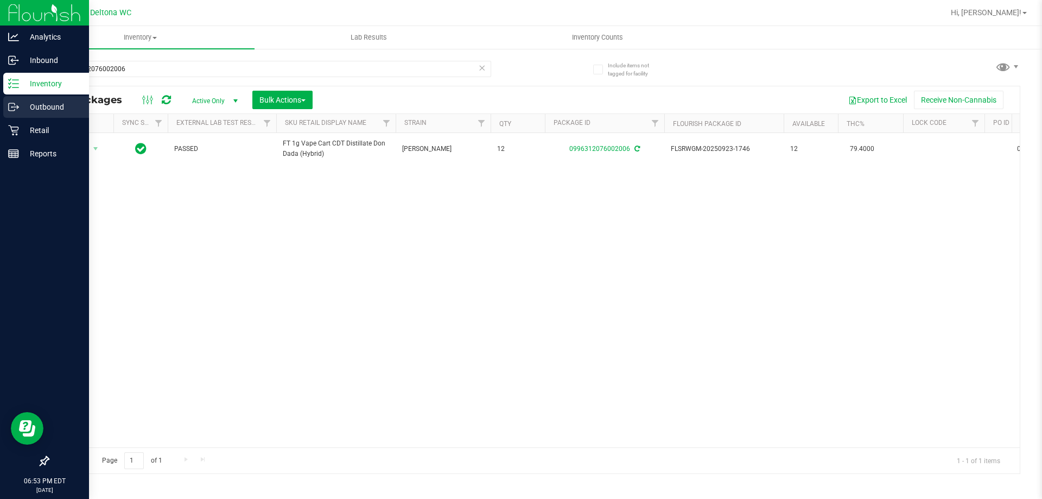
click at [25, 116] on div "Outbound" at bounding box center [46, 107] width 86 height 22
click at [25, 122] on div "Retail" at bounding box center [46, 130] width 86 height 22
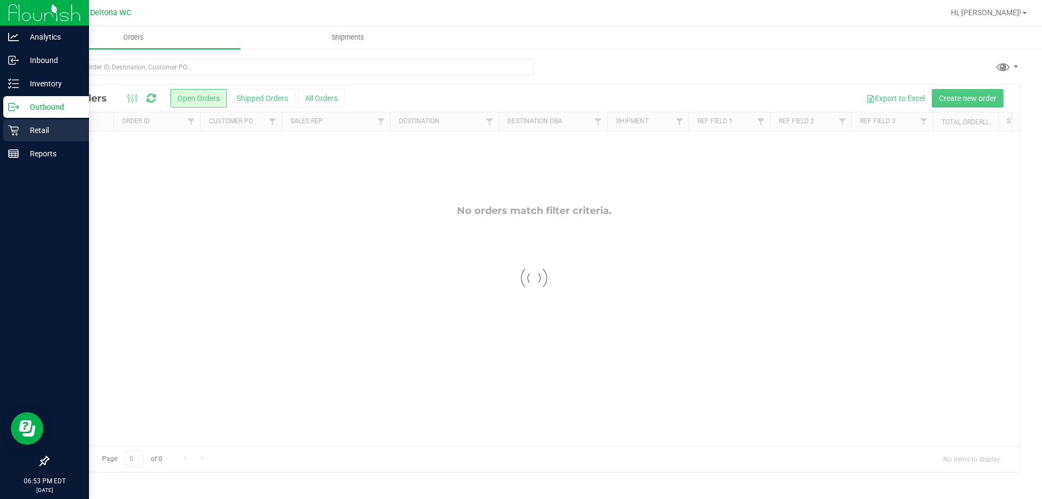
click at [12, 132] on icon at bounding box center [13, 130] width 11 height 11
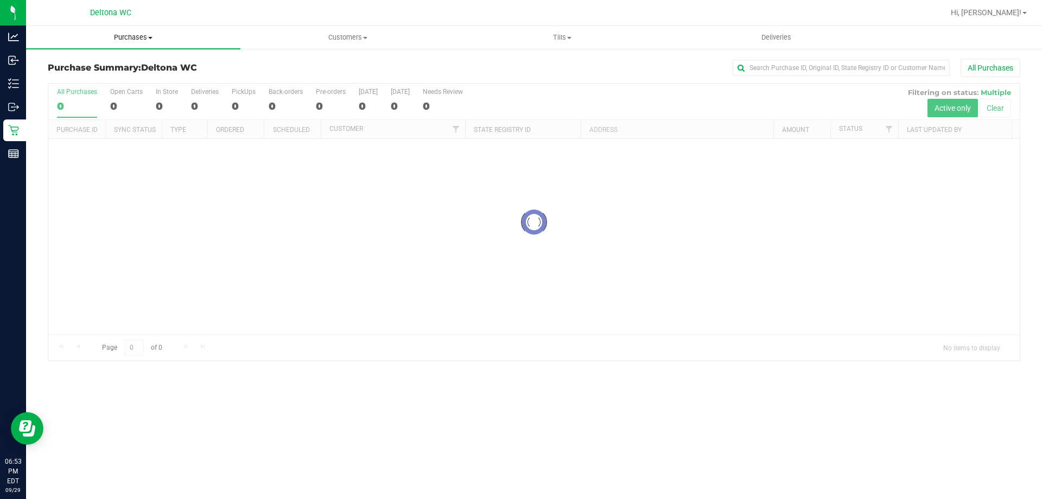
click at [113, 39] on span "Purchases" at bounding box center [133, 38] width 214 height 10
click at [90, 82] on span "Fulfillment" at bounding box center [59, 78] width 67 height 9
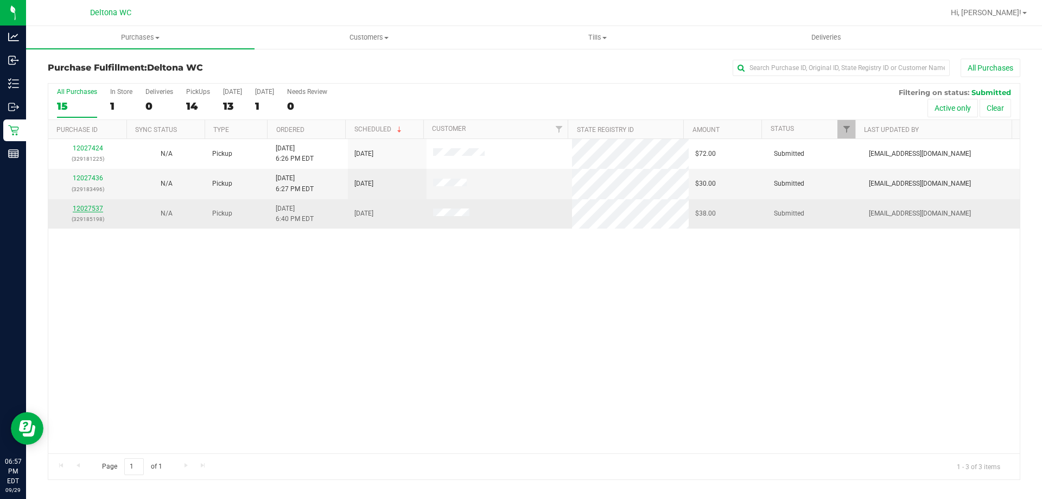
click at [91, 205] on link "12027537" at bounding box center [88, 209] width 30 height 8
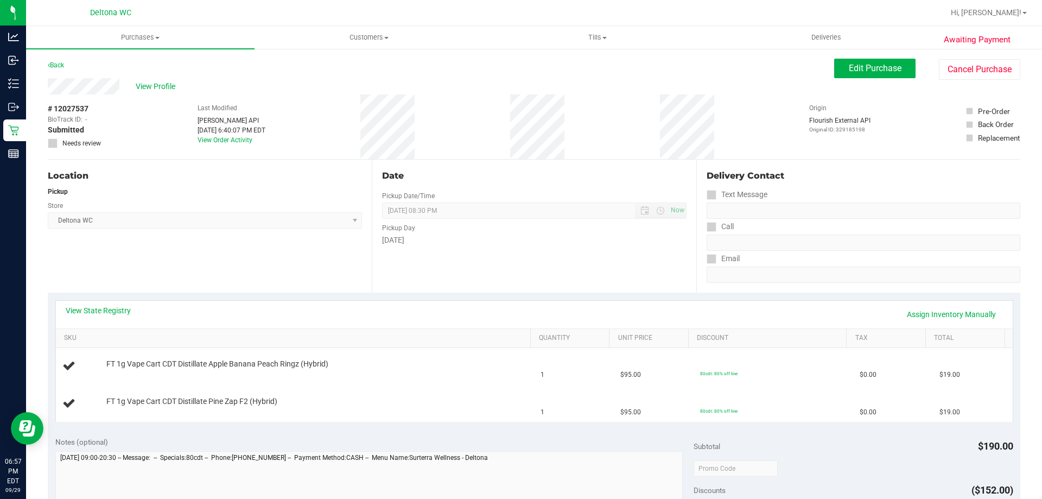
scroll to position [108, 0]
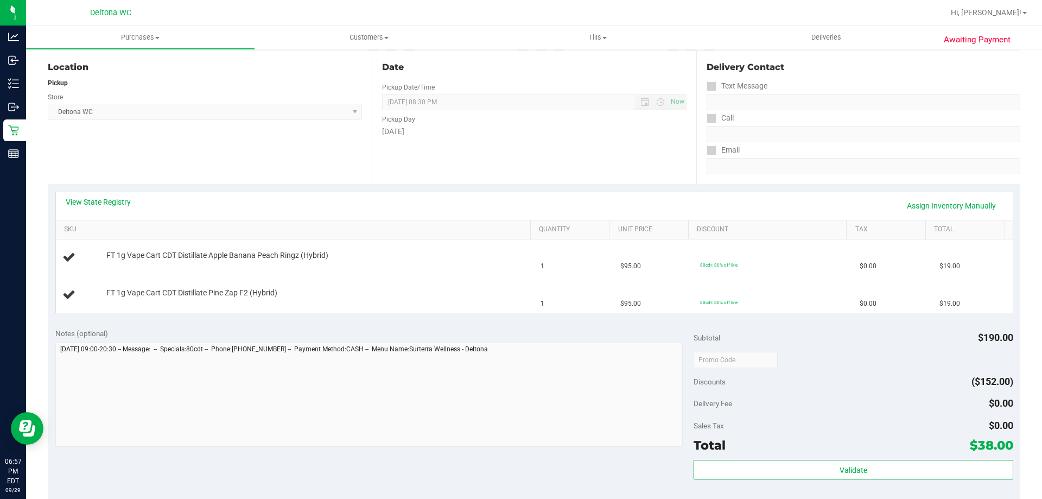
click at [302, 161] on div "Location Pickup Store Deltona WC Select Store [PERSON_NAME][GEOGRAPHIC_DATA] [P…" at bounding box center [210, 117] width 324 height 133
click at [301, 155] on div "Location Pickup Store Deltona WC Select Store [PERSON_NAME][GEOGRAPHIC_DATA] [P…" at bounding box center [210, 117] width 324 height 133
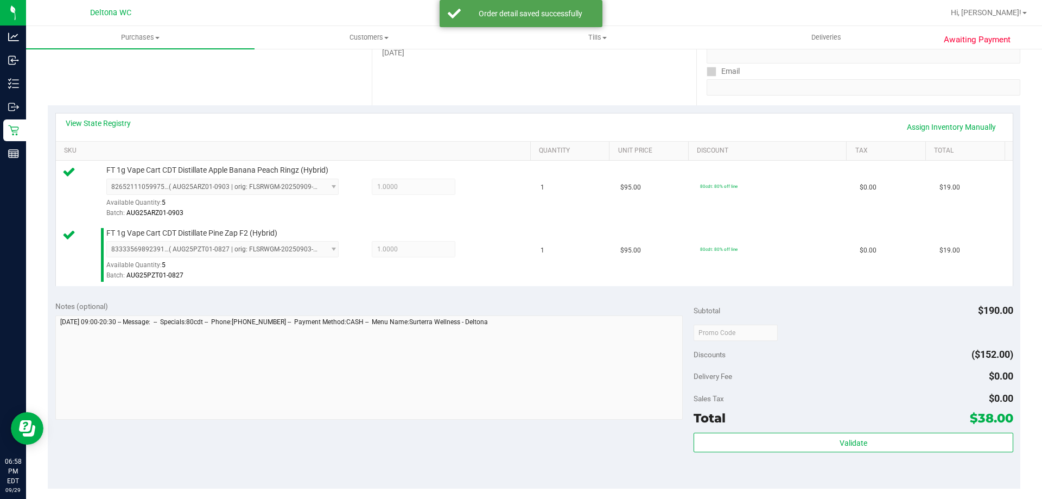
scroll to position [271, 0]
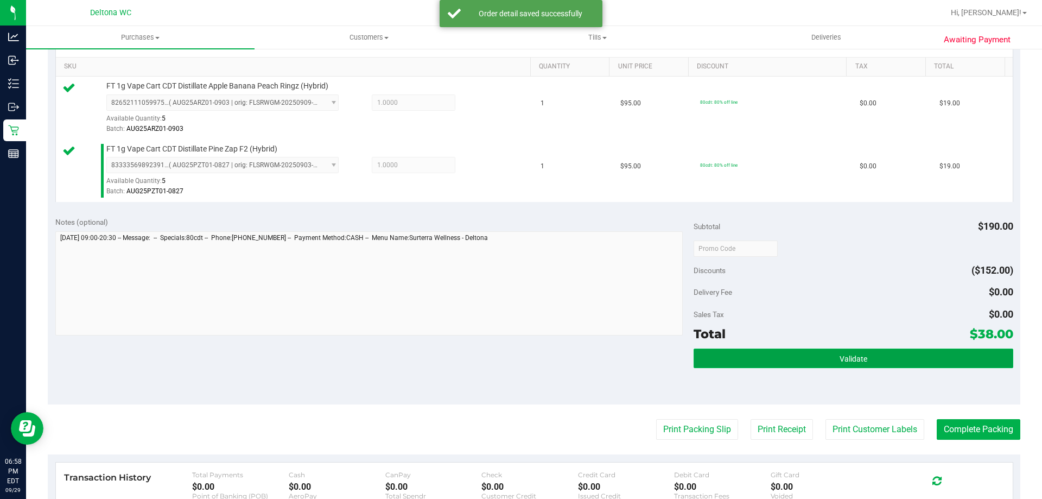
click at [790, 355] on button "Validate" at bounding box center [852, 358] width 319 height 20
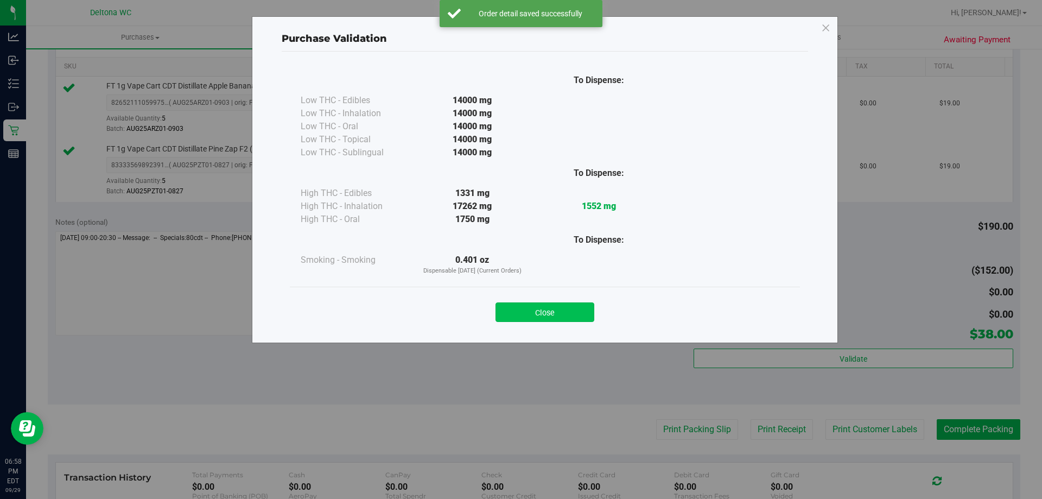
click at [557, 310] on button "Close" at bounding box center [544, 312] width 99 height 20
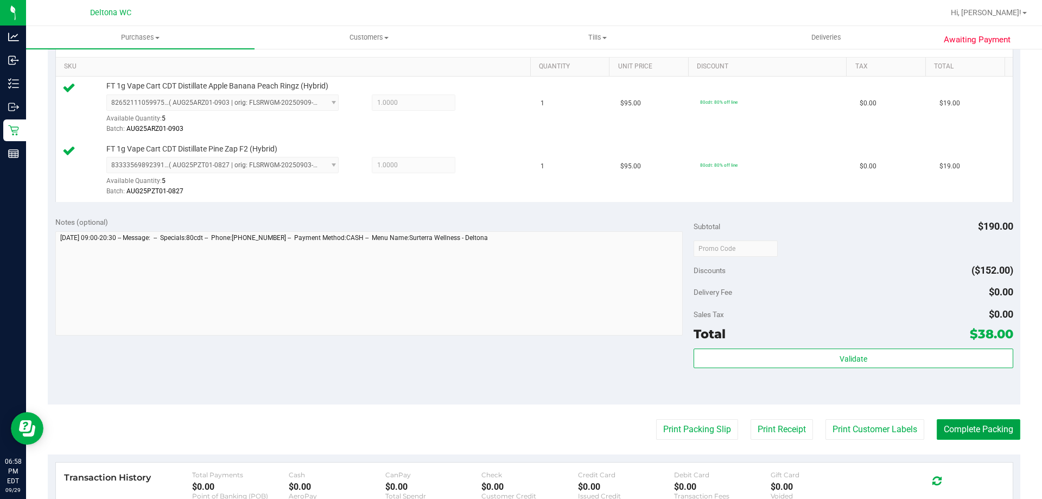
click at [992, 431] on button "Complete Packing" at bounding box center [978, 429] width 84 height 21
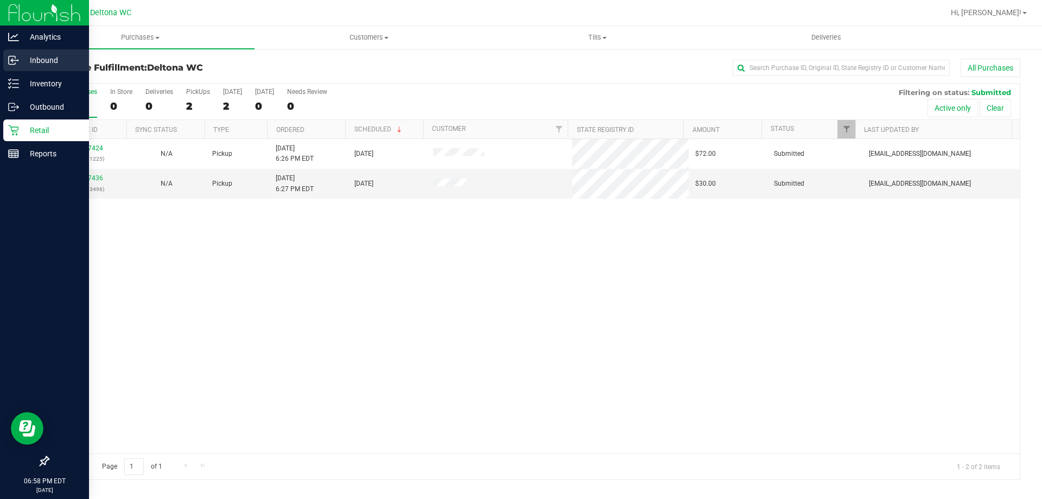
click at [21, 64] on p "Inbound" at bounding box center [51, 60] width 65 height 13
click at [21, 77] on p "Inventory" at bounding box center [51, 83] width 65 height 13
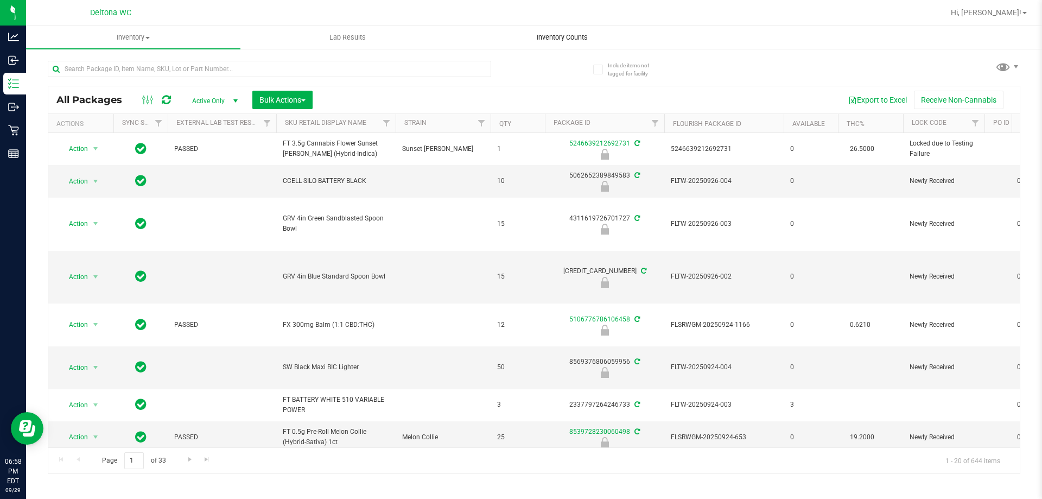
click at [567, 43] on uib-tab-heading "Inventory Counts" at bounding box center [561, 38] width 213 height 22
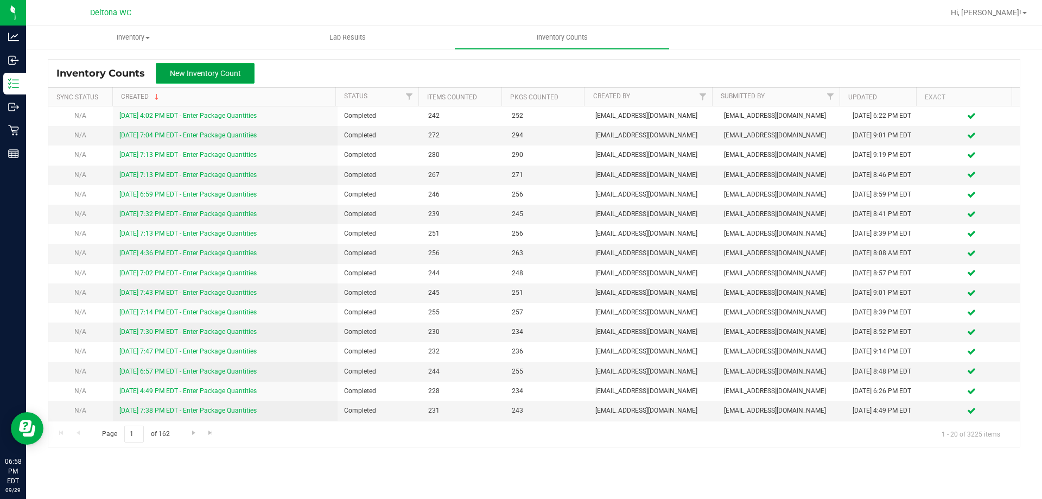
click at [213, 73] on span "New Inventory Count" at bounding box center [205, 73] width 71 height 9
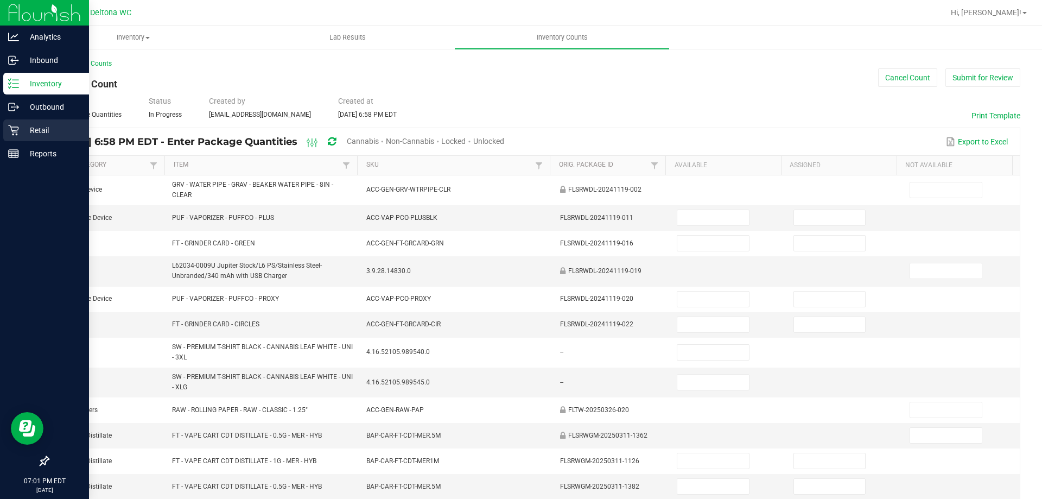
click at [8, 123] on div "Retail" at bounding box center [46, 130] width 86 height 22
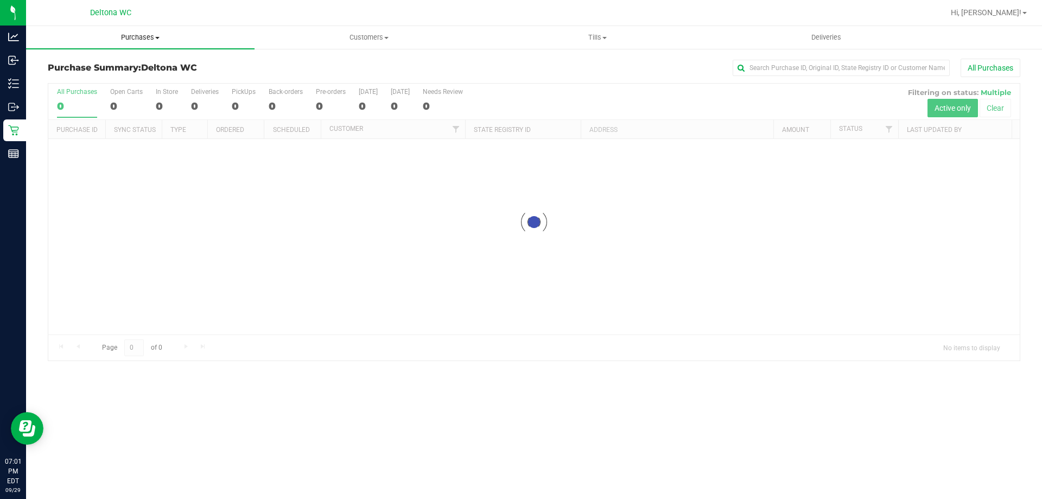
click at [190, 35] on span "Purchases" at bounding box center [140, 38] width 228 height 10
click at [85, 76] on span "Fulfillment" at bounding box center [59, 78] width 67 height 9
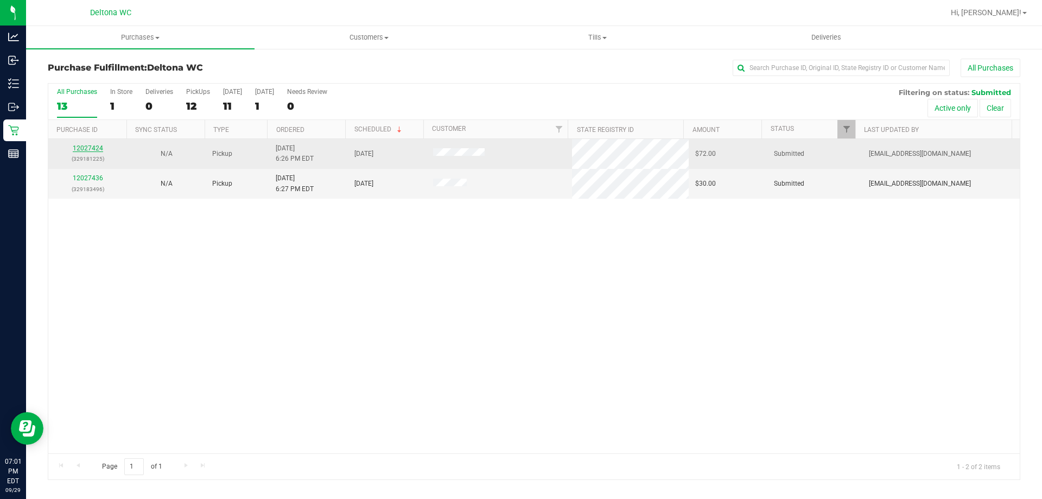
click at [87, 150] on link "12027424" at bounding box center [88, 148] width 30 height 8
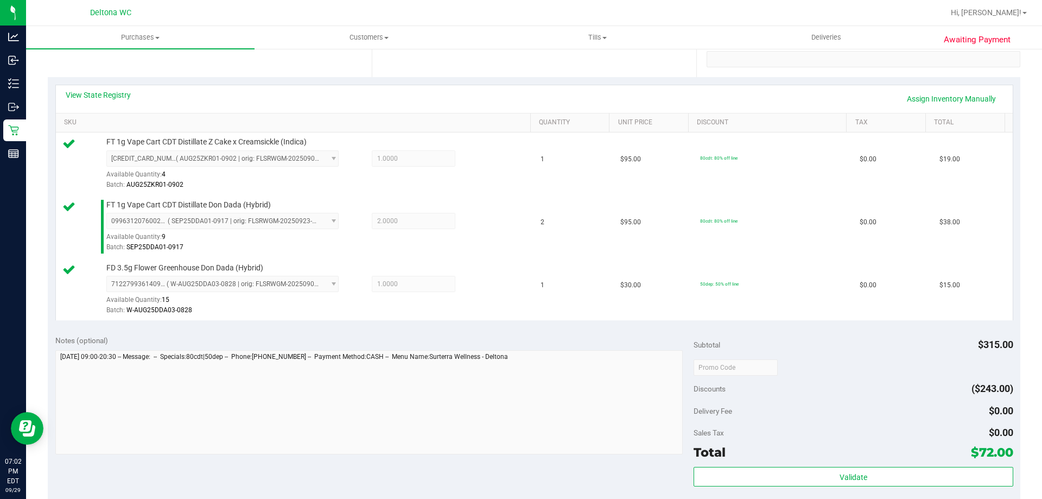
scroll to position [380, 0]
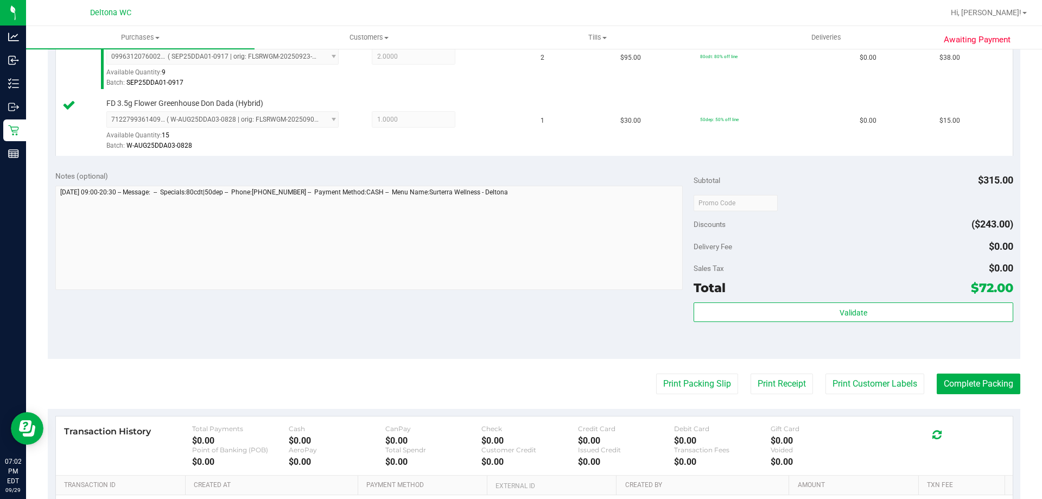
click at [789, 338] on div "Validate" at bounding box center [852, 326] width 319 height 49
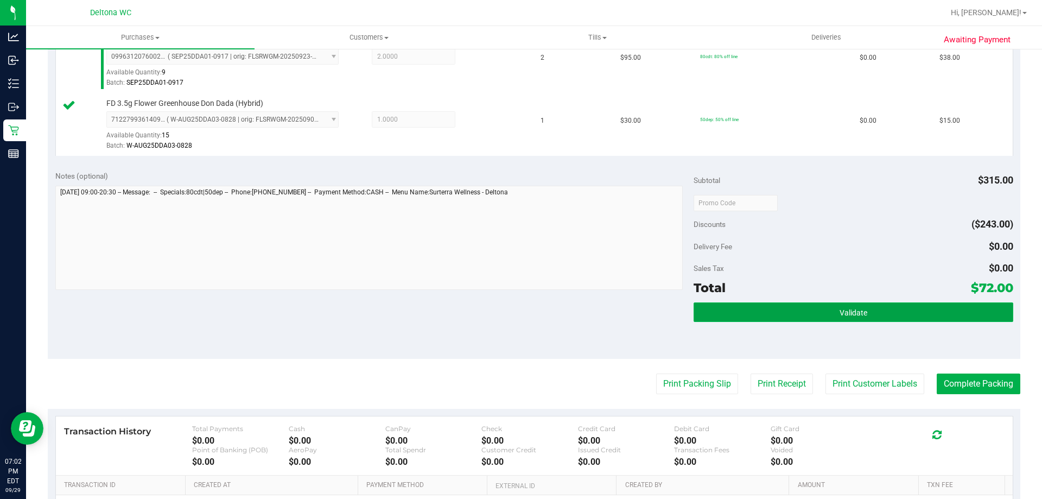
click at [790, 321] on button "Validate" at bounding box center [852, 312] width 319 height 20
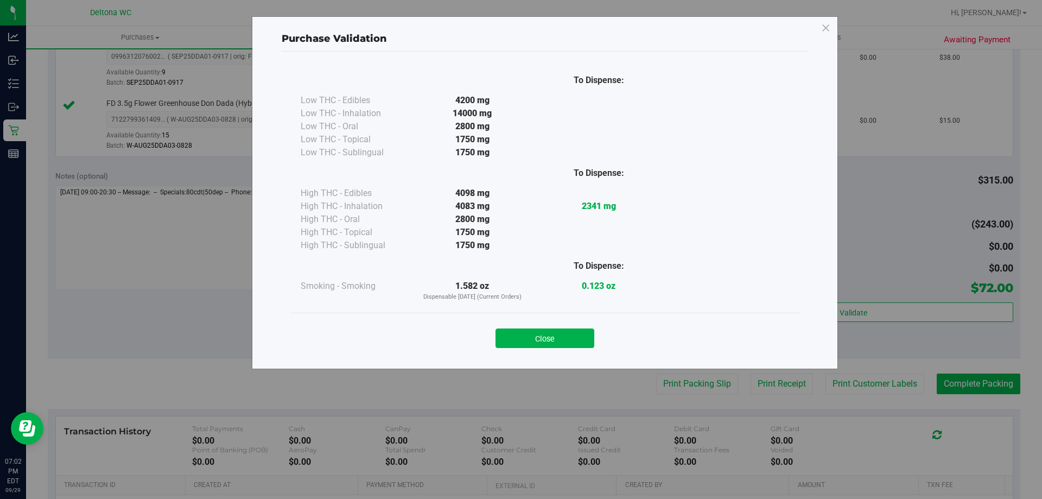
click at [564, 337] on button "Close" at bounding box center [544, 338] width 99 height 20
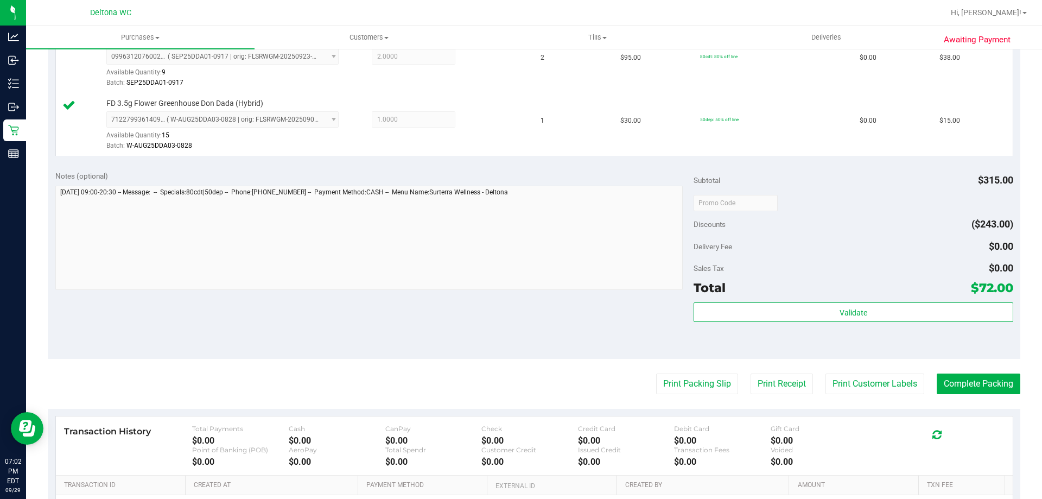
click at [713, 397] on purchase-details "Back Edit Purchase Cancel Purchase View Profile # 12027424 BioTrack ID: - Submi…" at bounding box center [534, 145] width 972 height 932
click at [712, 373] on button "Print Packing Slip" at bounding box center [697, 383] width 82 height 21
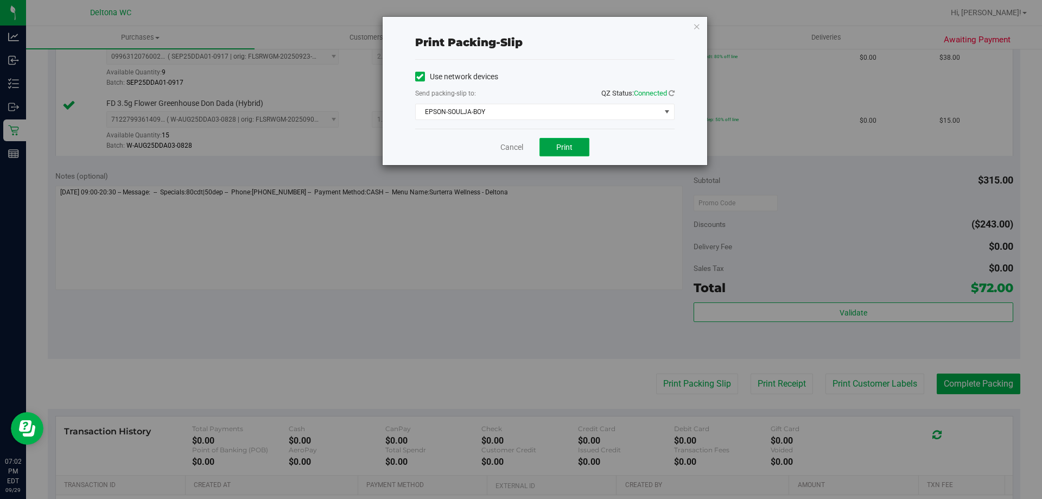
click at [575, 143] on button "Print" at bounding box center [564, 147] width 50 height 18
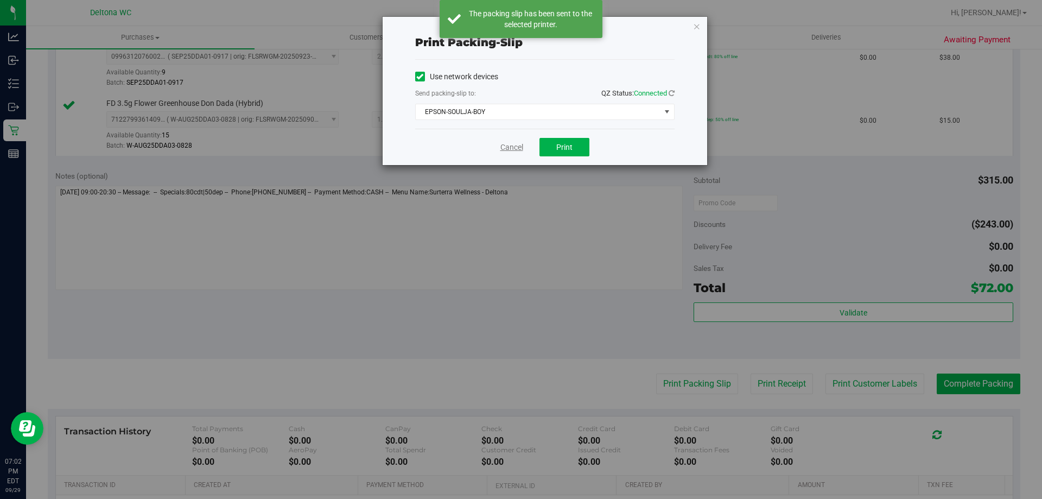
click at [507, 146] on link "Cancel" at bounding box center [511, 147] width 23 height 11
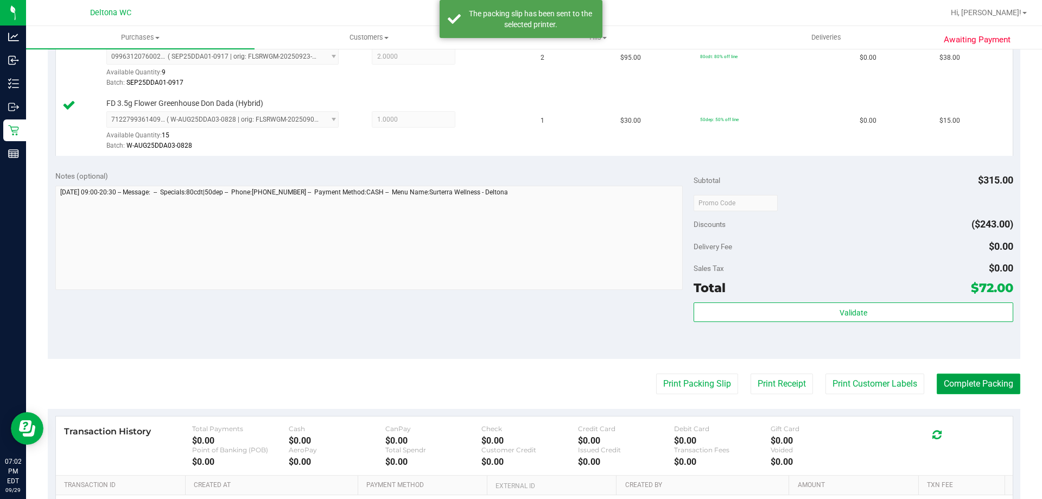
click at [944, 381] on button "Complete Packing" at bounding box center [978, 383] width 84 height 21
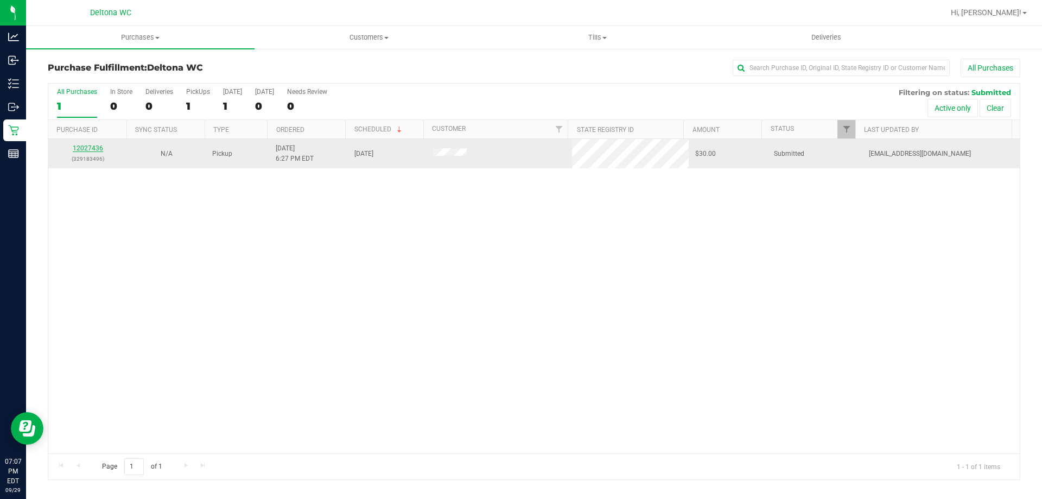
click at [95, 149] on link "12027436" at bounding box center [88, 148] width 30 height 8
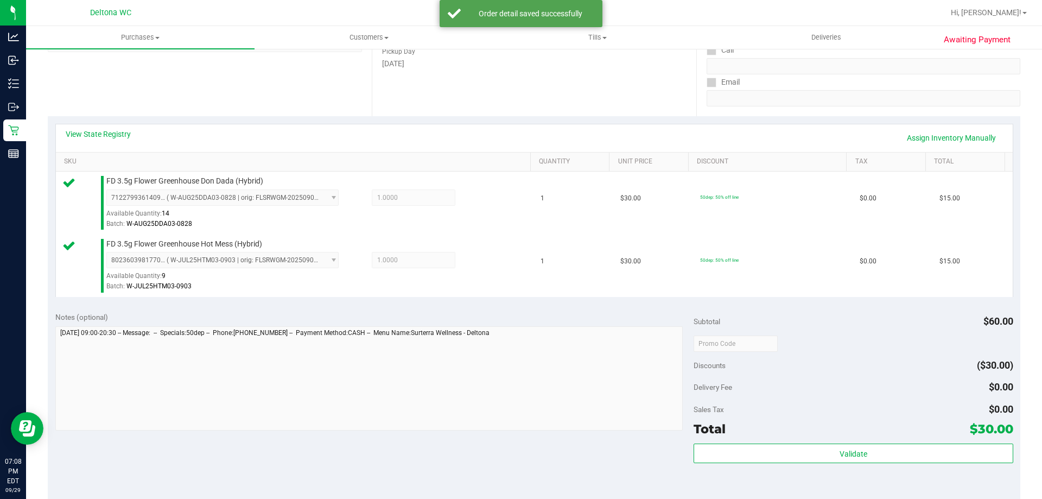
scroll to position [271, 0]
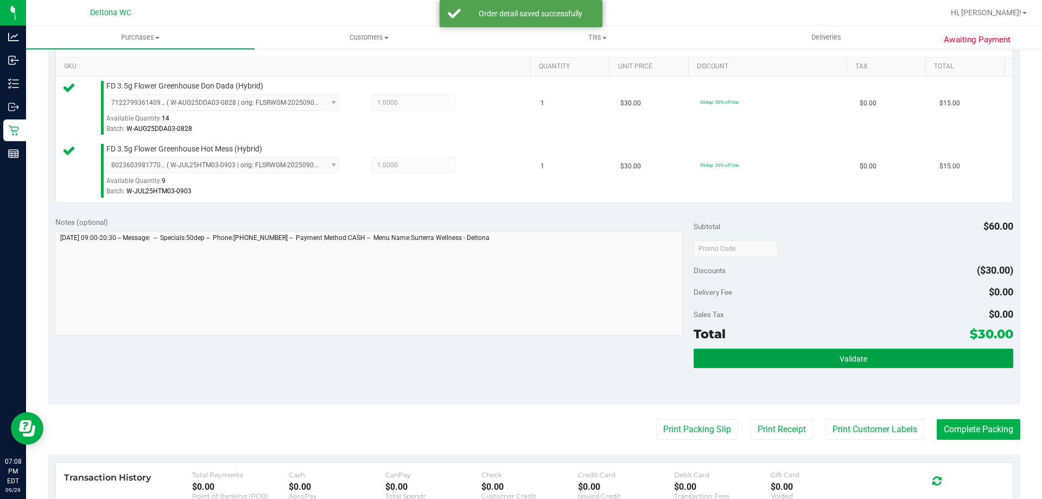
click at [897, 360] on button "Validate" at bounding box center [852, 358] width 319 height 20
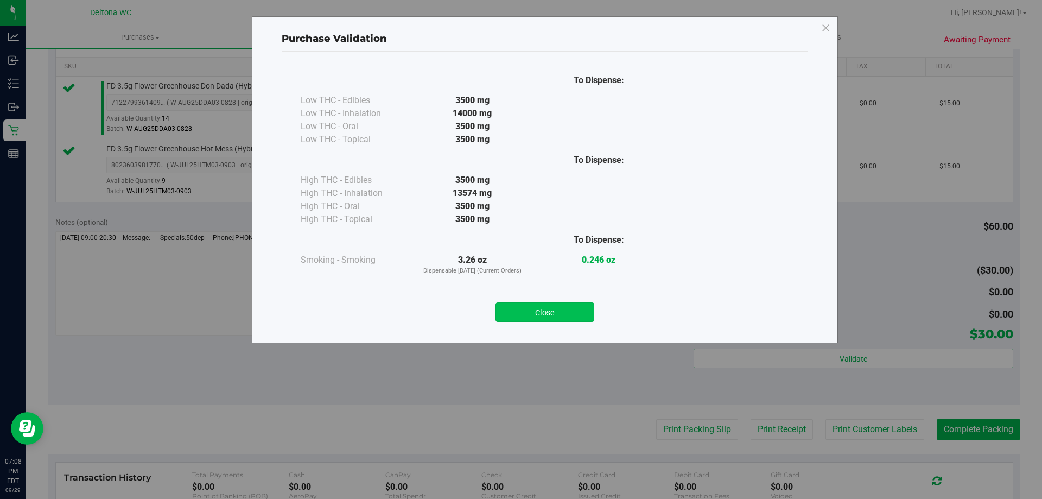
click at [569, 306] on button "Close" at bounding box center [544, 312] width 99 height 20
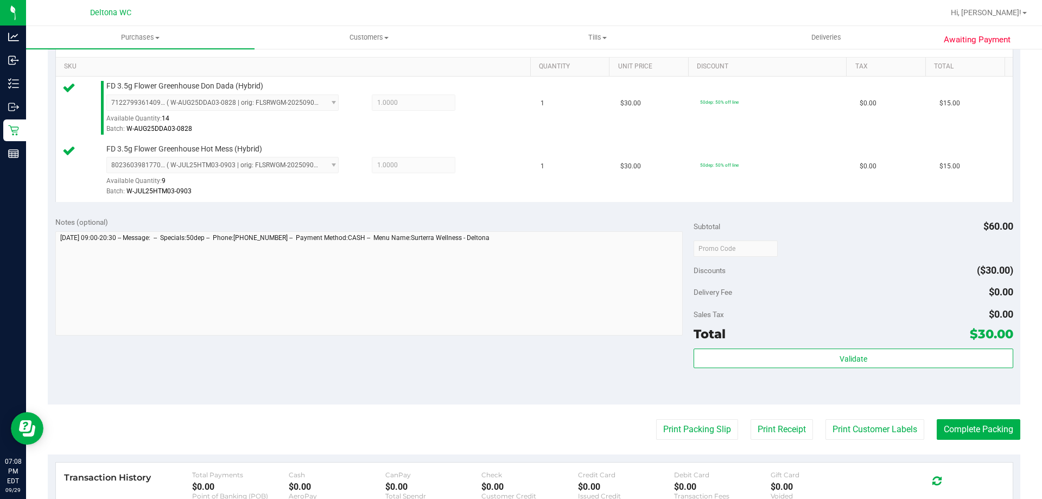
scroll to position [434, 0]
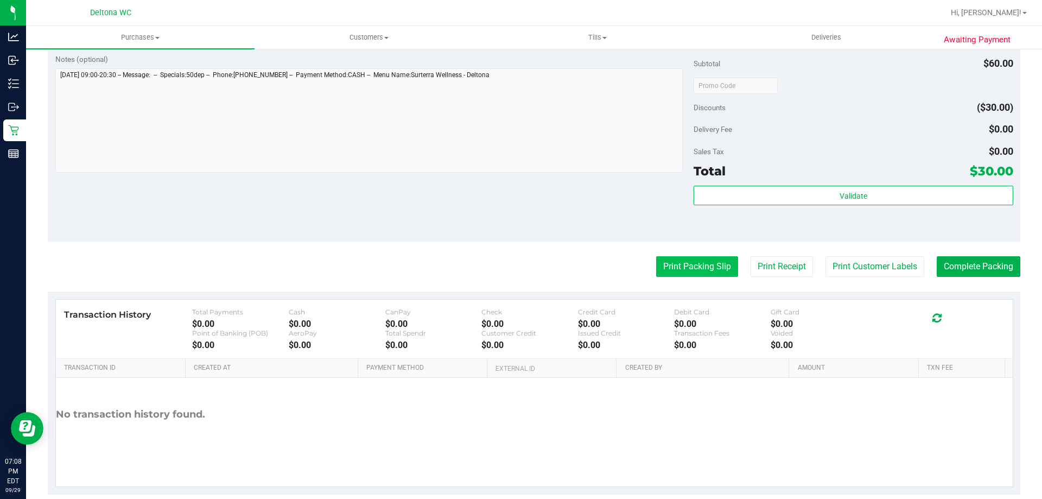
click at [694, 269] on button "Print Packing Slip" at bounding box center [697, 266] width 82 height 21
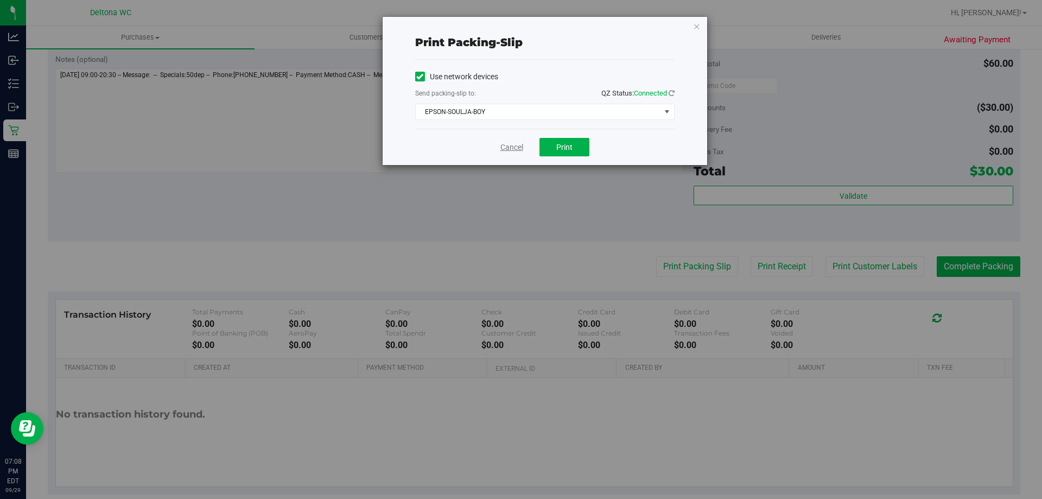
click at [508, 143] on link "Cancel" at bounding box center [511, 147] width 23 height 11
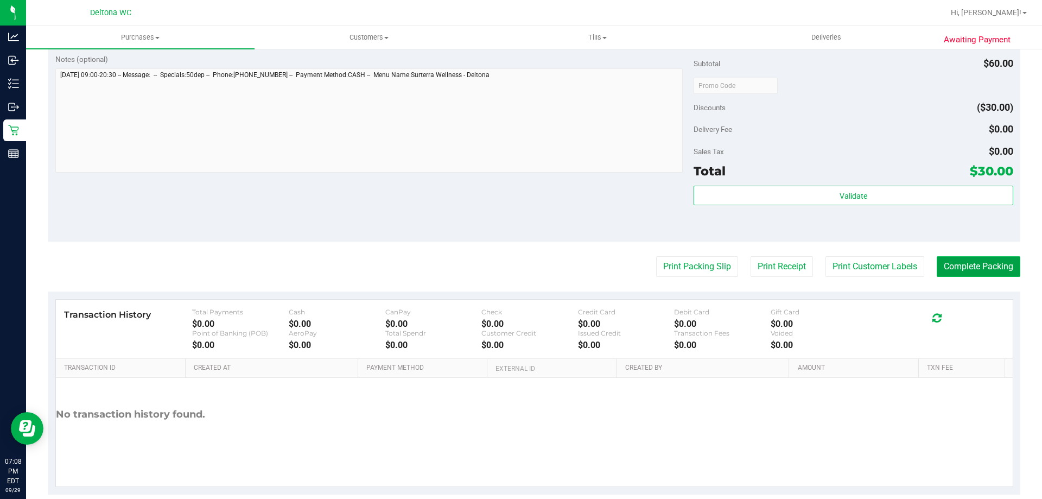
click at [947, 260] on button "Complete Packing" at bounding box center [978, 266] width 84 height 21
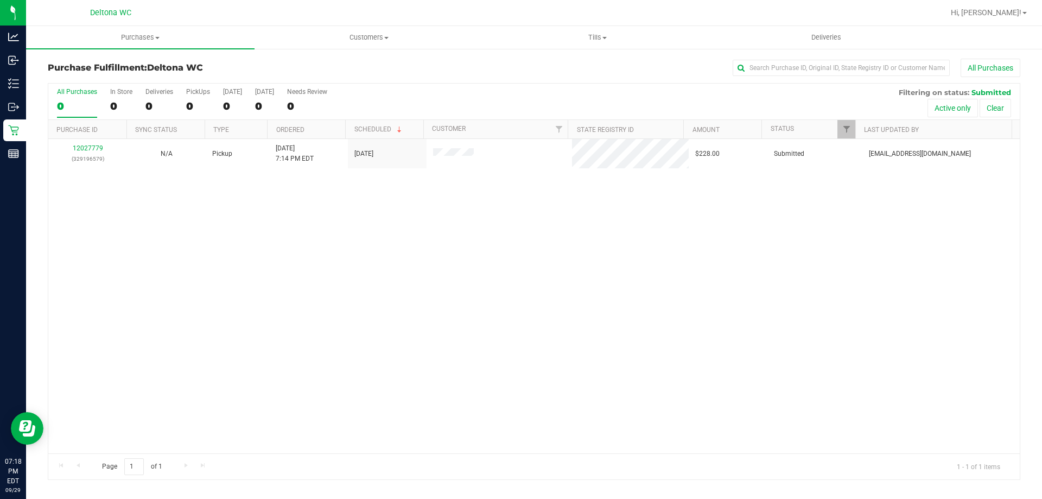
click at [376, 263] on div "12027779 (329196579) N/A Pickup [DATE] 7:14 PM EDT 9/30/2025 $228.00 Submitted …" at bounding box center [533, 296] width 971 height 314
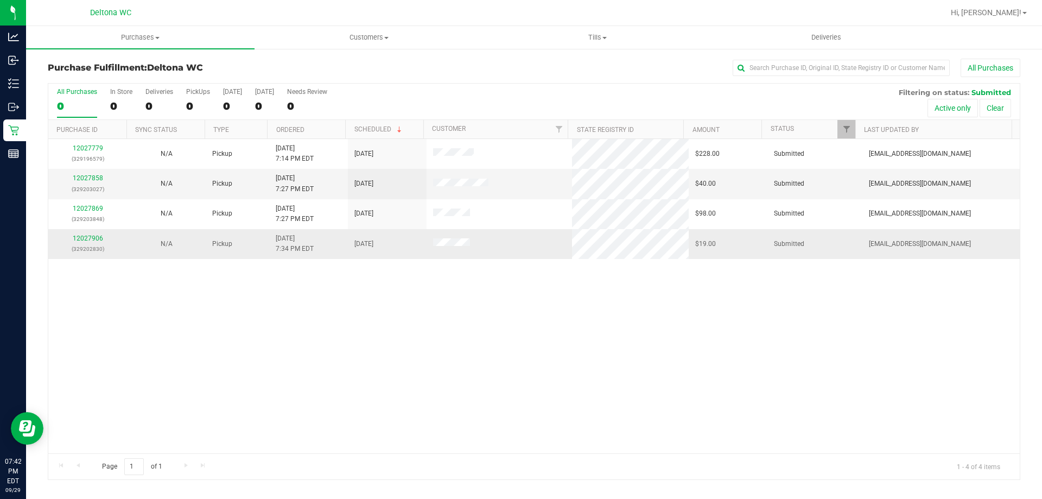
click at [85, 244] on p "(329202830)" at bounding box center [88, 249] width 66 height 10
click at [86, 239] on link "12027906" at bounding box center [88, 238] width 30 height 8
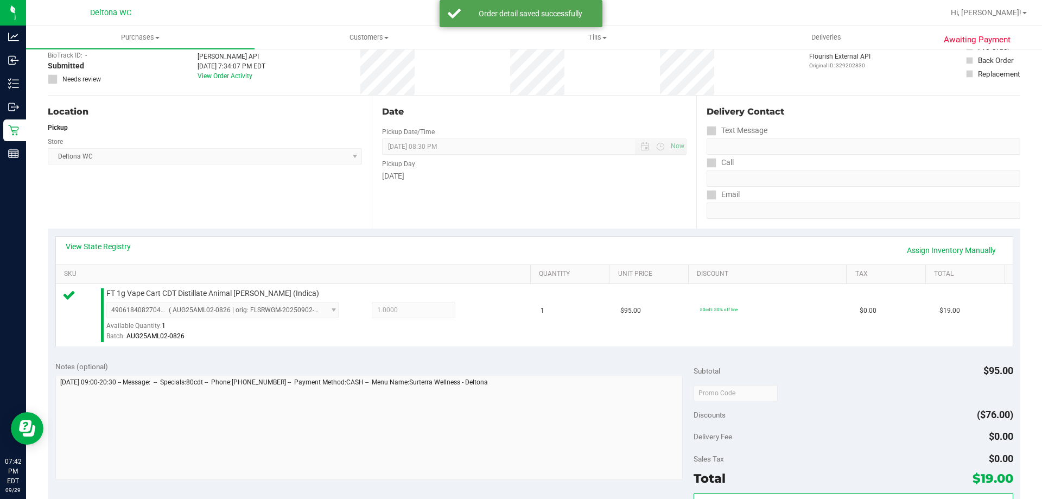
scroll to position [217, 0]
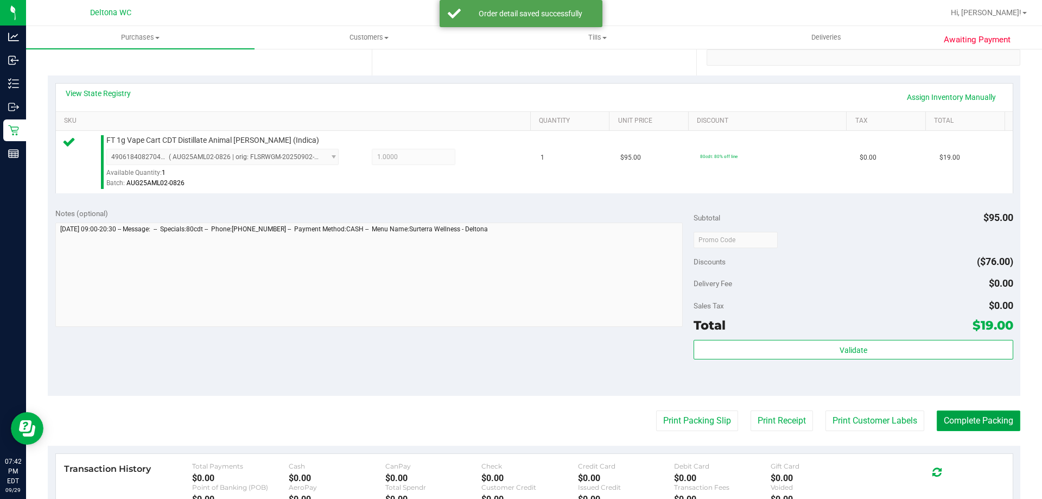
click at [999, 421] on button "Complete Packing" at bounding box center [978, 420] width 84 height 21
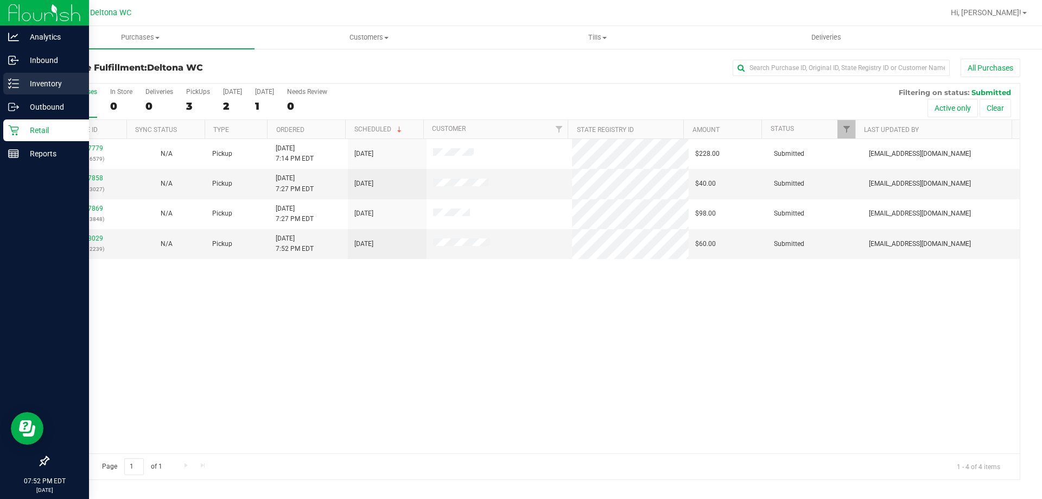
click at [13, 78] on icon at bounding box center [13, 83] width 11 height 11
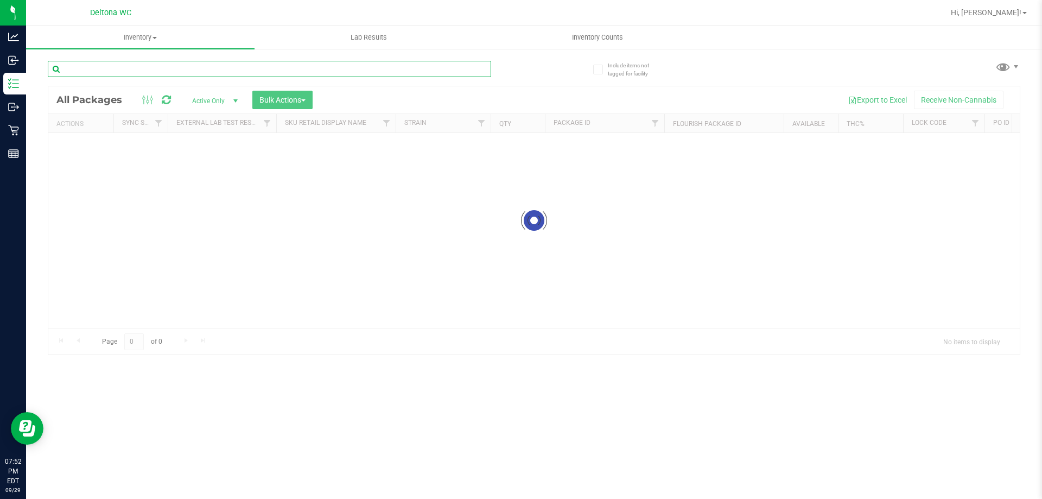
click at [239, 61] on input "text" at bounding box center [269, 69] width 443 height 16
click at [204, 75] on input "ago" at bounding box center [269, 69] width 443 height 16
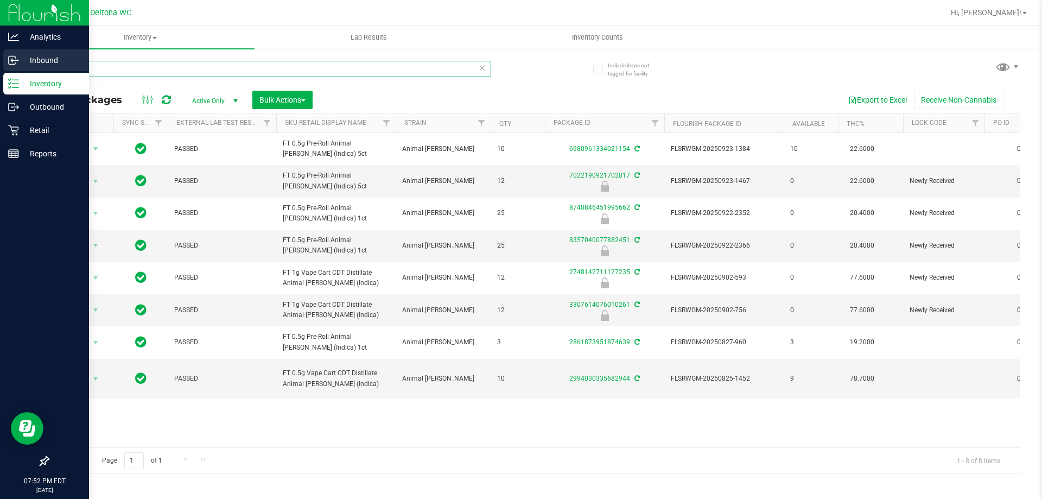
type input "a"
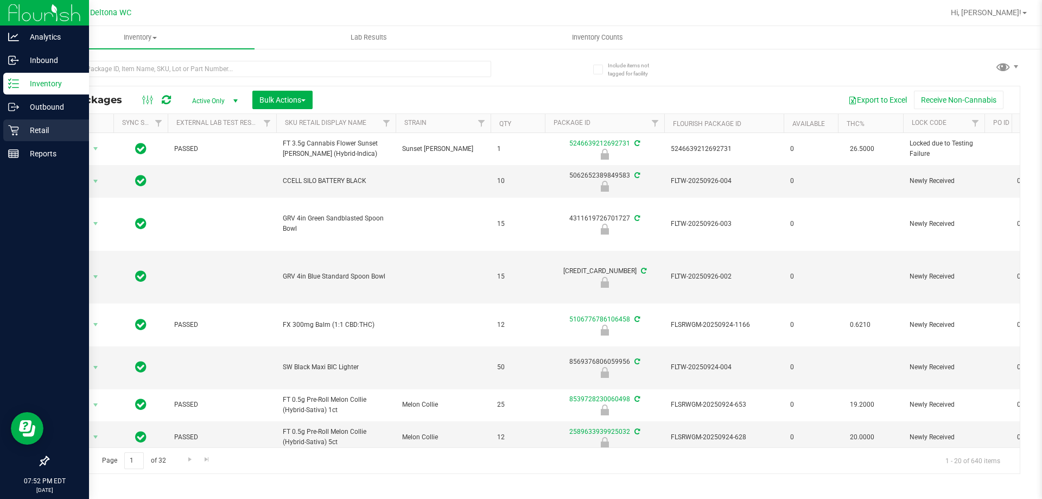
click at [4, 122] on div "Retail" at bounding box center [46, 130] width 86 height 22
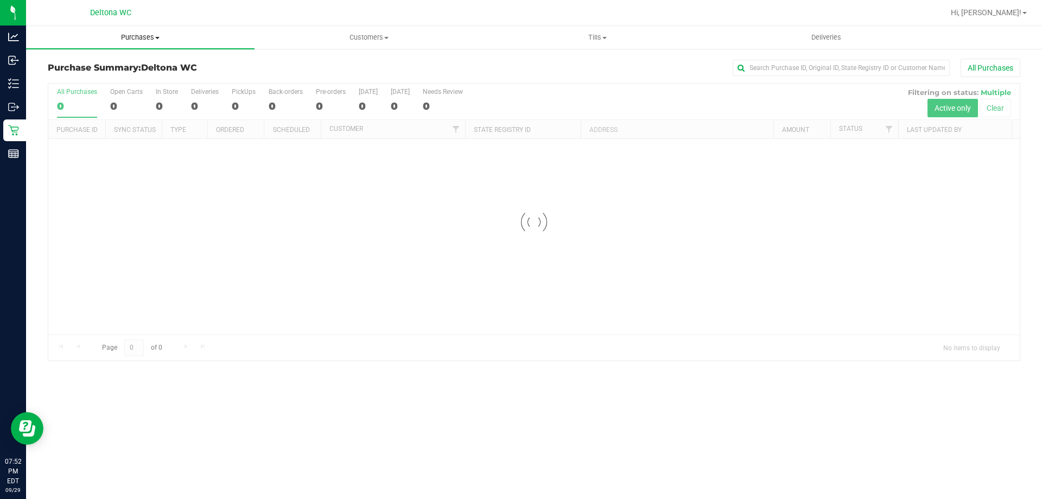
click at [132, 39] on span "Purchases" at bounding box center [140, 38] width 228 height 10
click at [96, 76] on li "Fulfillment" at bounding box center [140, 78] width 228 height 13
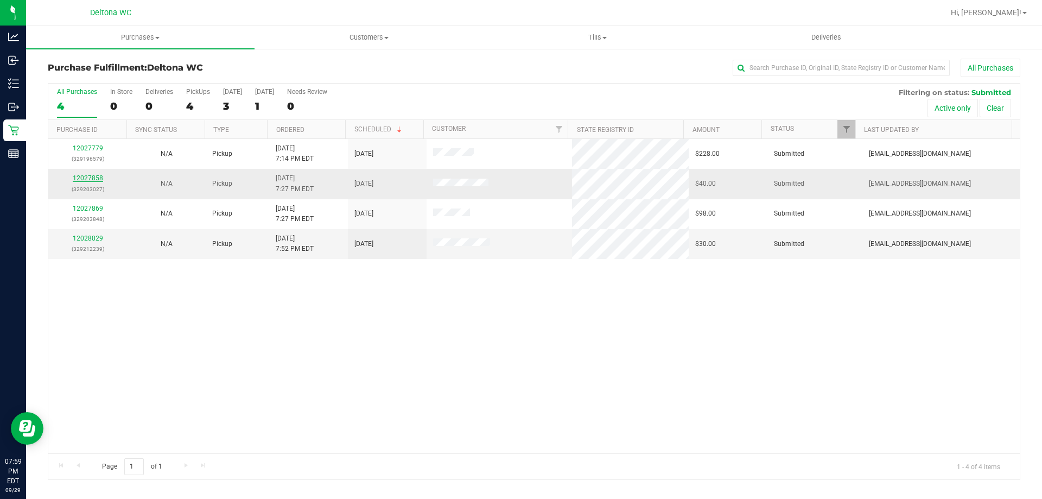
click at [97, 177] on link "12027858" at bounding box center [88, 178] width 30 height 8
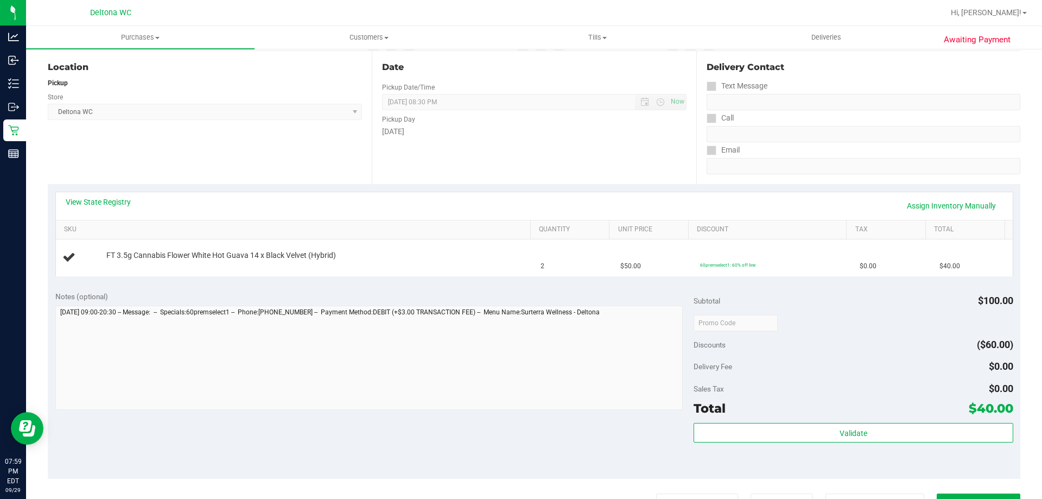
scroll to position [271, 0]
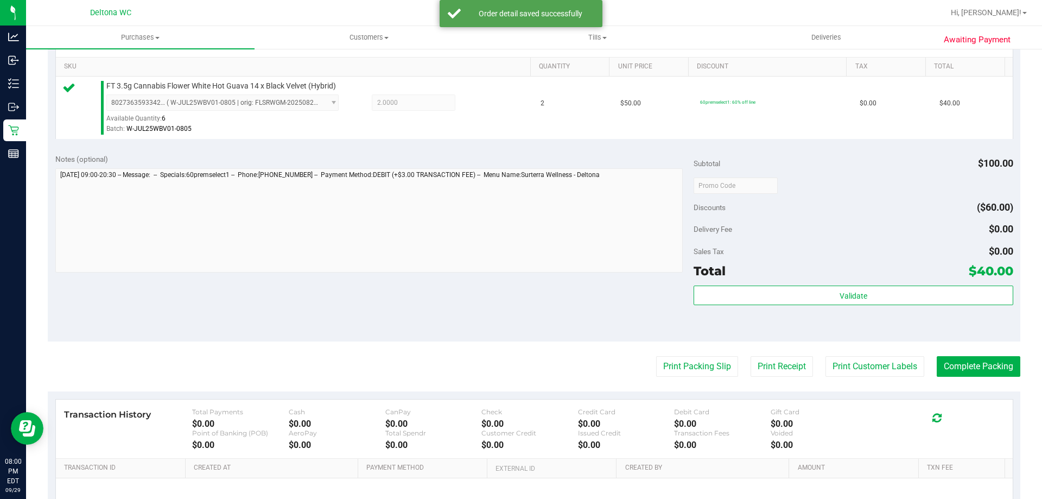
click at [956, 305] on div "Validate" at bounding box center [852, 295] width 319 height 21
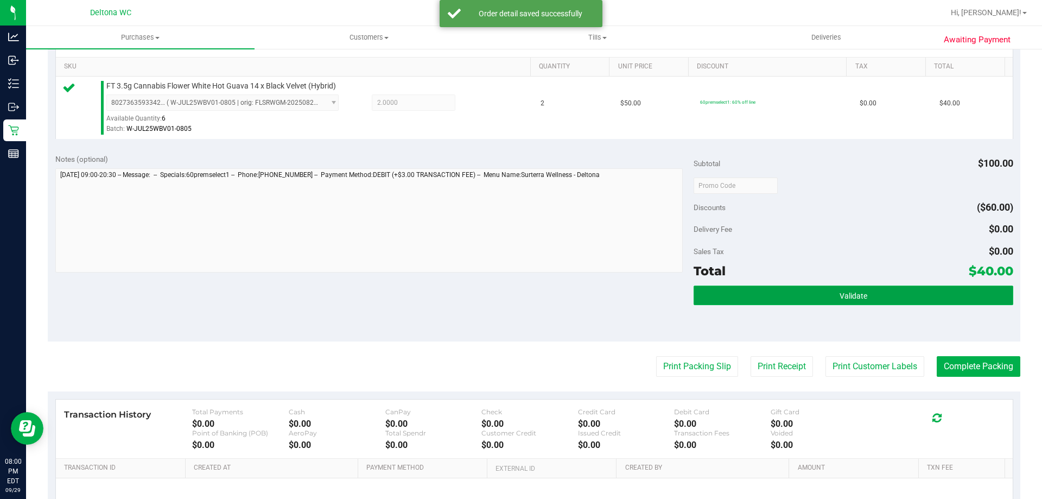
click at [956, 301] on button "Validate" at bounding box center [852, 295] width 319 height 20
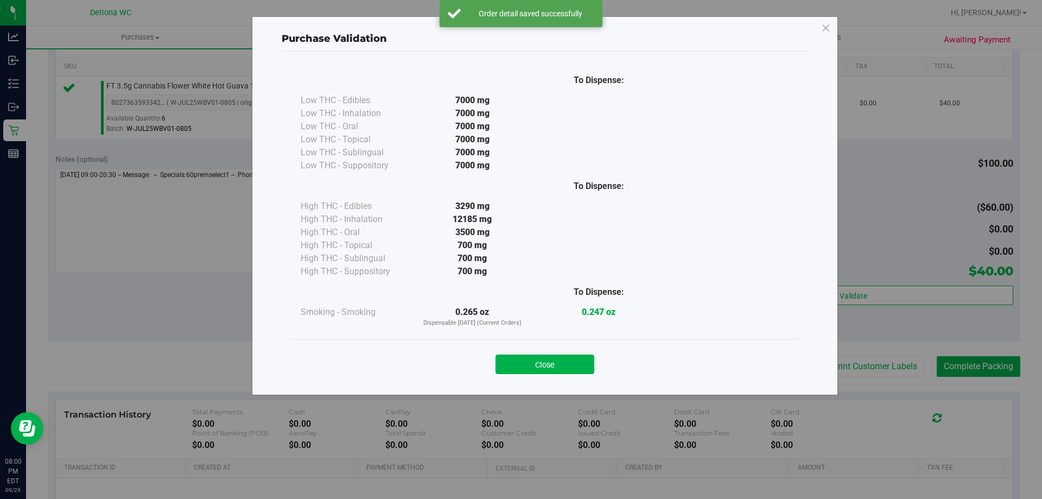
click at [579, 348] on div "Close" at bounding box center [545, 360] width 494 height 27
click at [578, 357] on button "Close" at bounding box center [544, 364] width 99 height 20
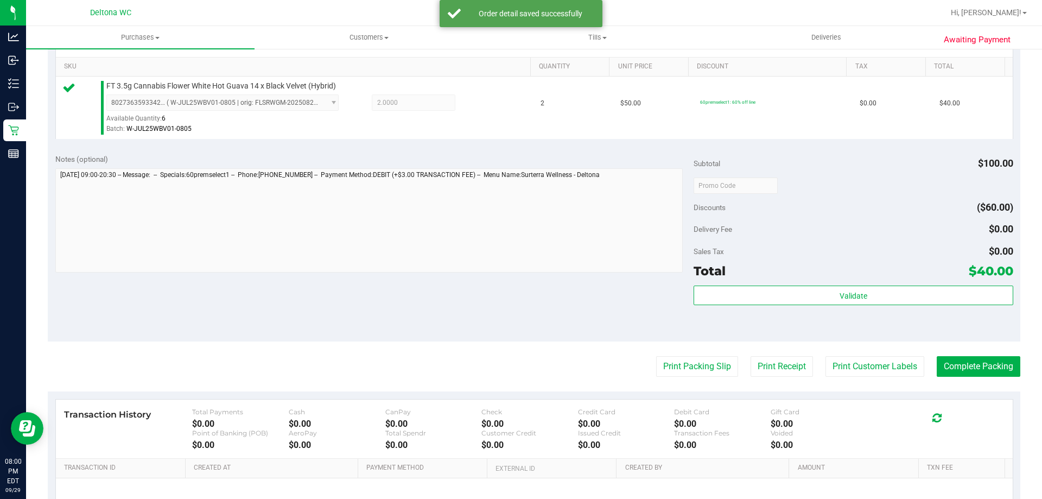
click at [956, 352] on purchase-details "Back Edit Purchase Cancel Purchase View Profile # 12027858 BioTrack ID: - Submi…" at bounding box center [534, 190] width 972 height 807
click at [959, 357] on button "Complete Packing" at bounding box center [978, 366] width 84 height 21
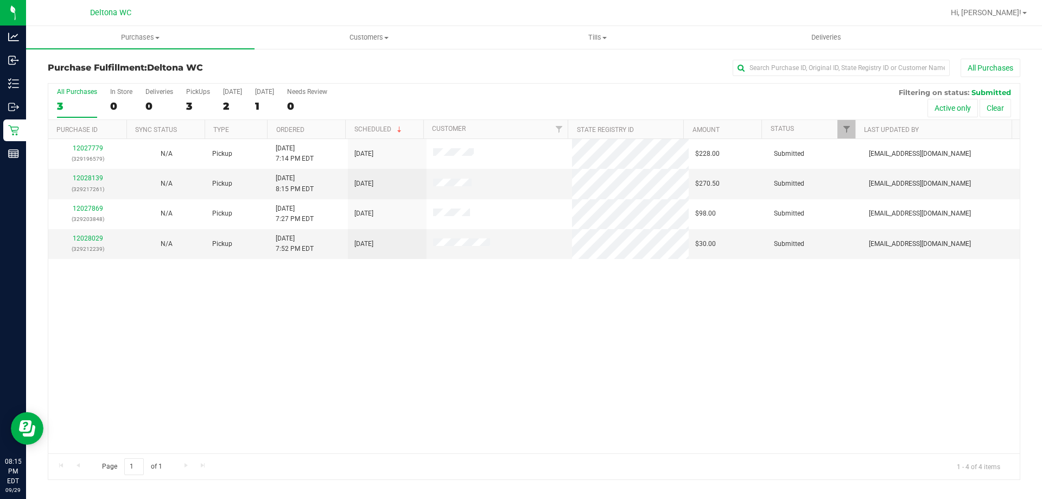
click at [321, 375] on div "12027779 (329196579) N/A Pickup [DATE] 7:14 PM EDT 9/30/2025 $228.00 Submitted …" at bounding box center [533, 296] width 971 height 314
click at [336, 335] on div "12027779 (329196579) N/A Pickup [DATE] 7:14 PM EDT 9/30/2025 $228.00 Submitted …" at bounding box center [533, 296] width 971 height 314
click at [92, 242] on div "12028029 (329212239)" at bounding box center [88, 243] width 66 height 21
click at [92, 238] on link "12028029" at bounding box center [88, 238] width 30 height 8
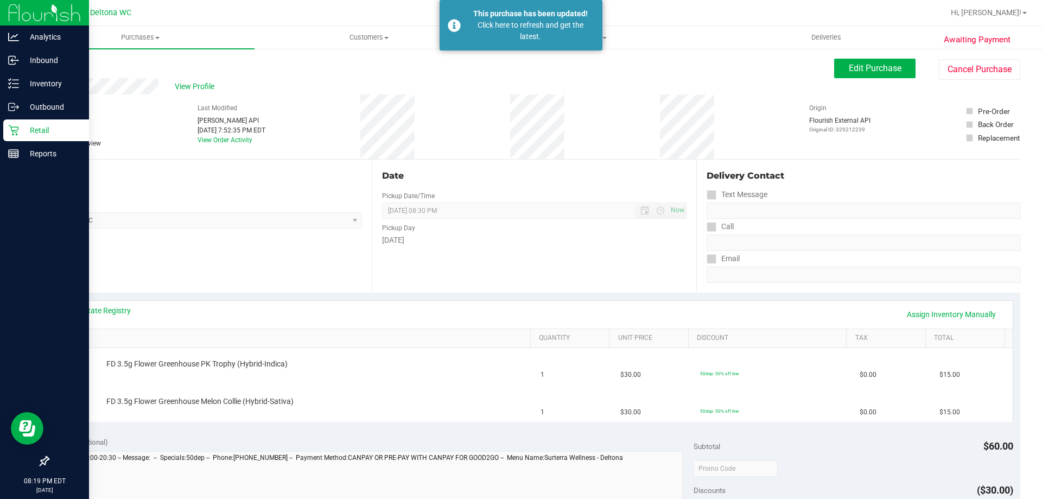
click at [11, 129] on icon at bounding box center [13, 130] width 11 height 11
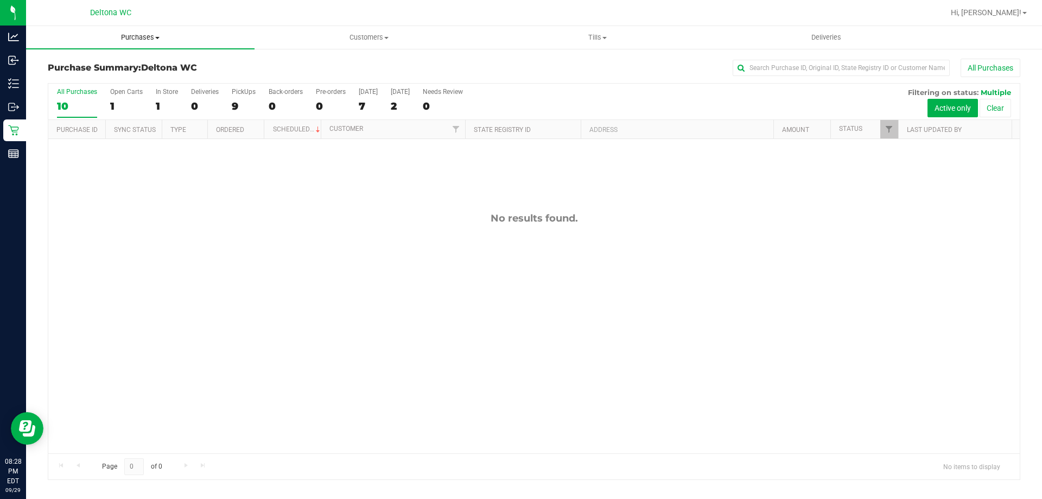
click at [148, 29] on uib-tab-heading "Purchases Summary of purchases Fulfillment All purchases" at bounding box center [140, 37] width 228 height 23
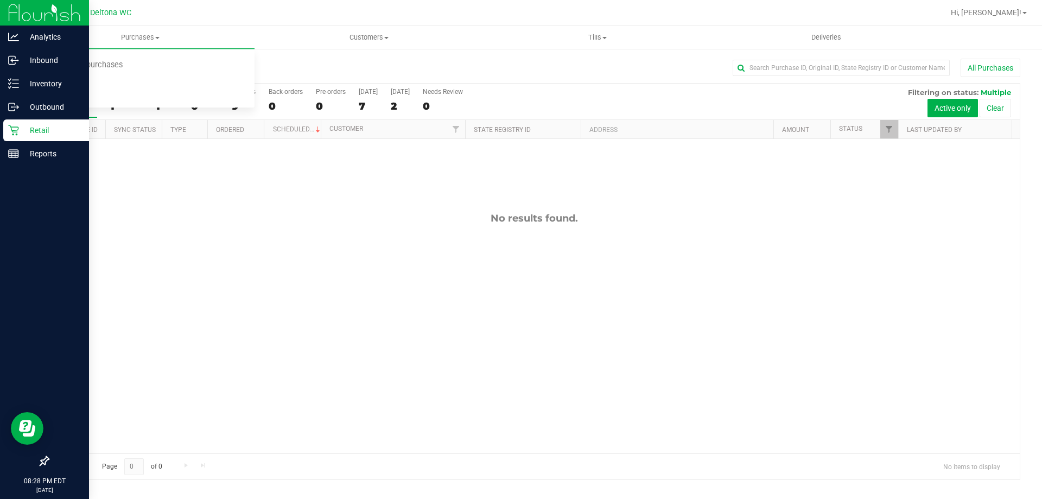
click at [23, 127] on p "Retail" at bounding box center [51, 130] width 65 height 13
click at [8, 126] on icon at bounding box center [13, 130] width 11 height 11
